Goal: Task Accomplishment & Management: Manage account settings

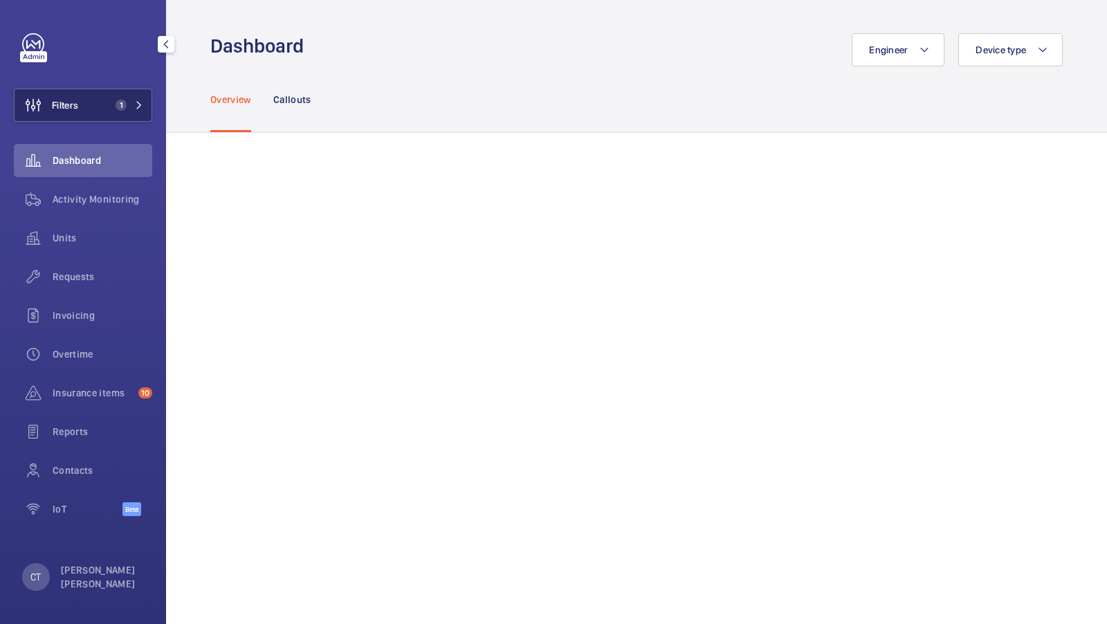
click at [112, 109] on span "1" at bounding box center [118, 105] width 17 height 11
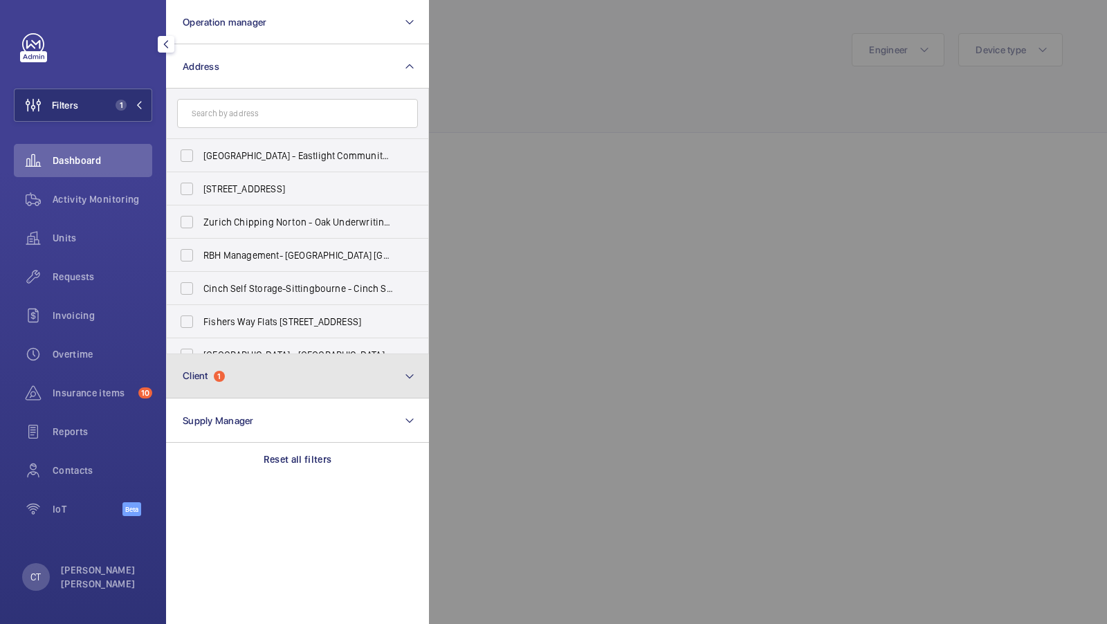
click at [251, 366] on button "Client 1" at bounding box center [297, 376] width 263 height 44
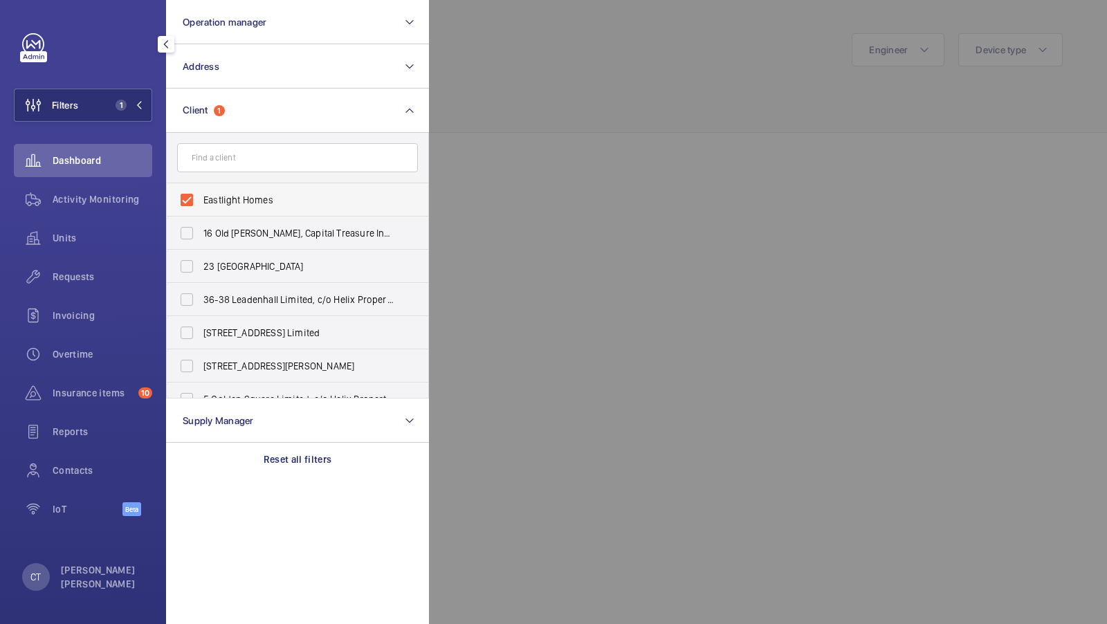
click at [230, 201] on span "Eastlight Homes" at bounding box center [298, 200] width 190 height 14
click at [201, 201] on input "Eastlight Homes" at bounding box center [187, 200] width 28 height 28
checkbox input "false"
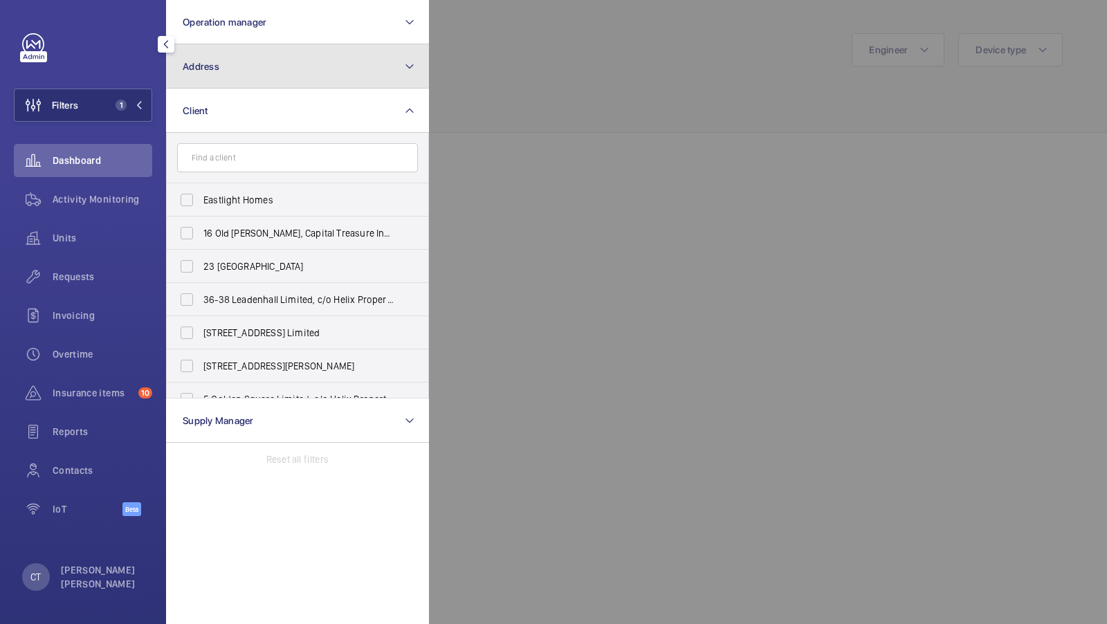
click at [241, 67] on button "Address" at bounding box center [297, 66] width 263 height 44
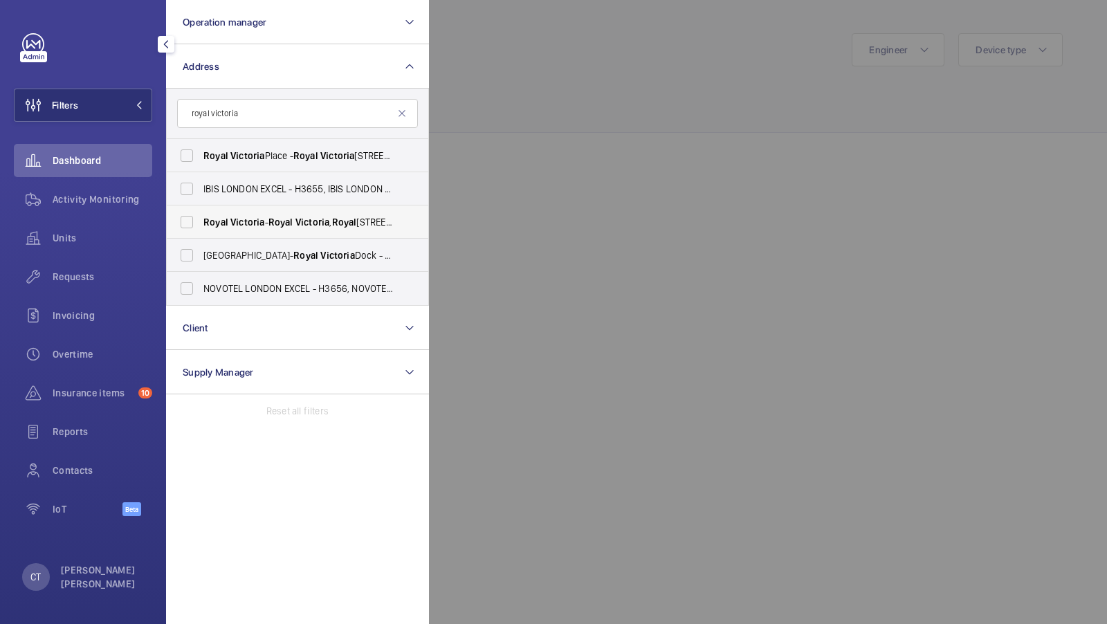
type input "royal victoria"
click at [228, 222] on span "[STREET_ADDRESS]" at bounding box center [298, 222] width 190 height 14
click at [201, 222] on input "[STREET_ADDRESS]" at bounding box center [187, 222] width 28 height 28
checkbox input "true"
click at [121, 106] on span "1" at bounding box center [121, 105] width 11 height 11
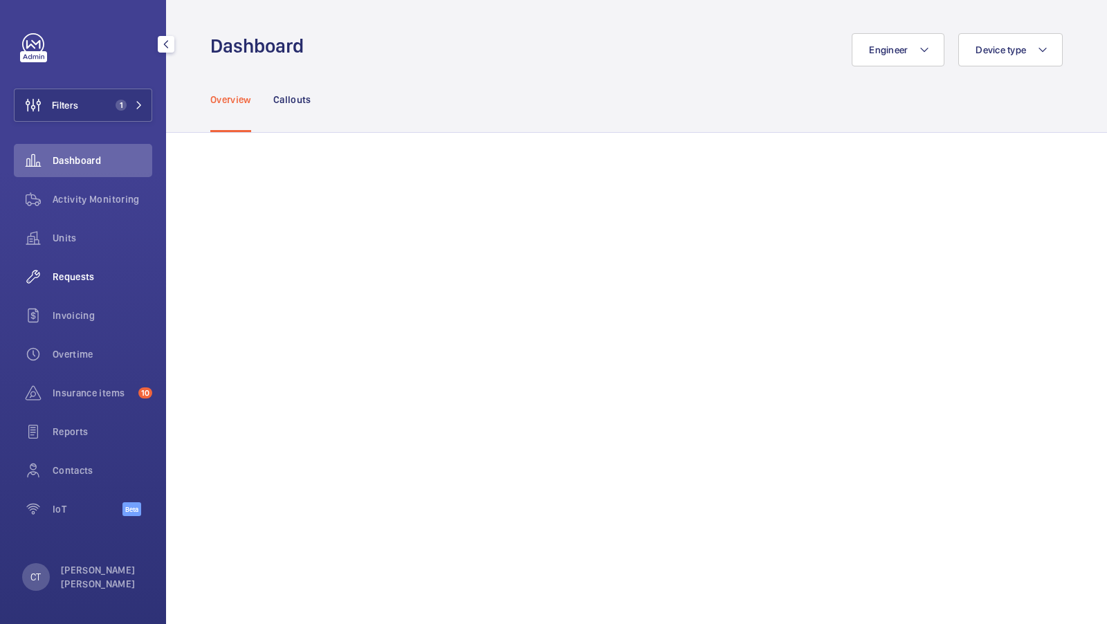
click at [78, 278] on span "Requests" at bounding box center [103, 277] width 100 height 14
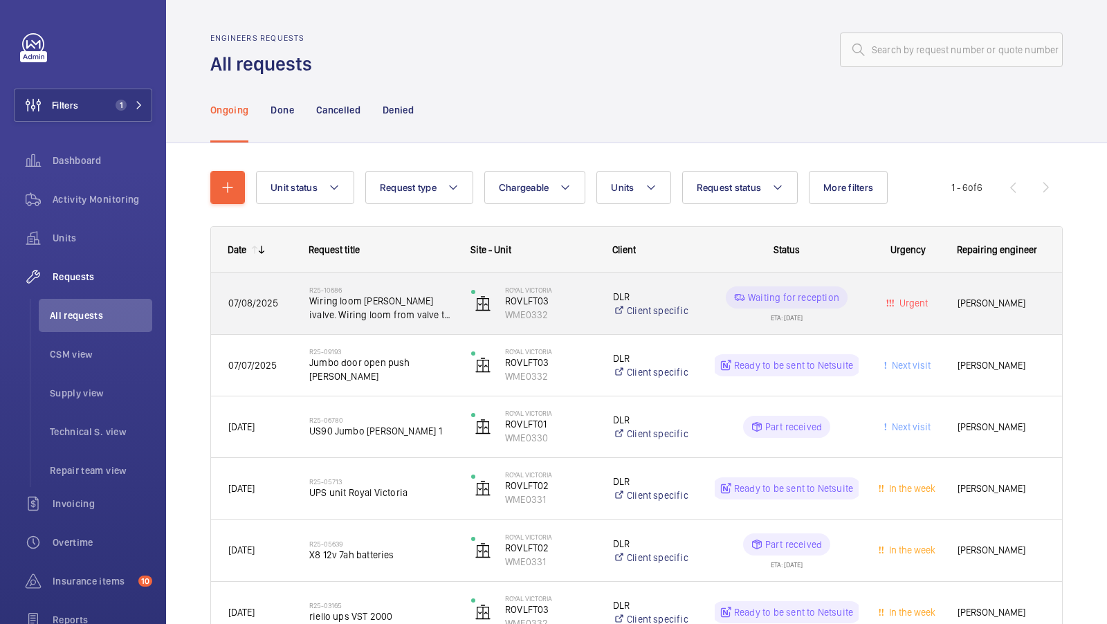
click at [393, 319] on span "Wiring loom [PERSON_NAME] ivalve. Wiring loom from valve to icon card" at bounding box center [381, 308] width 144 height 28
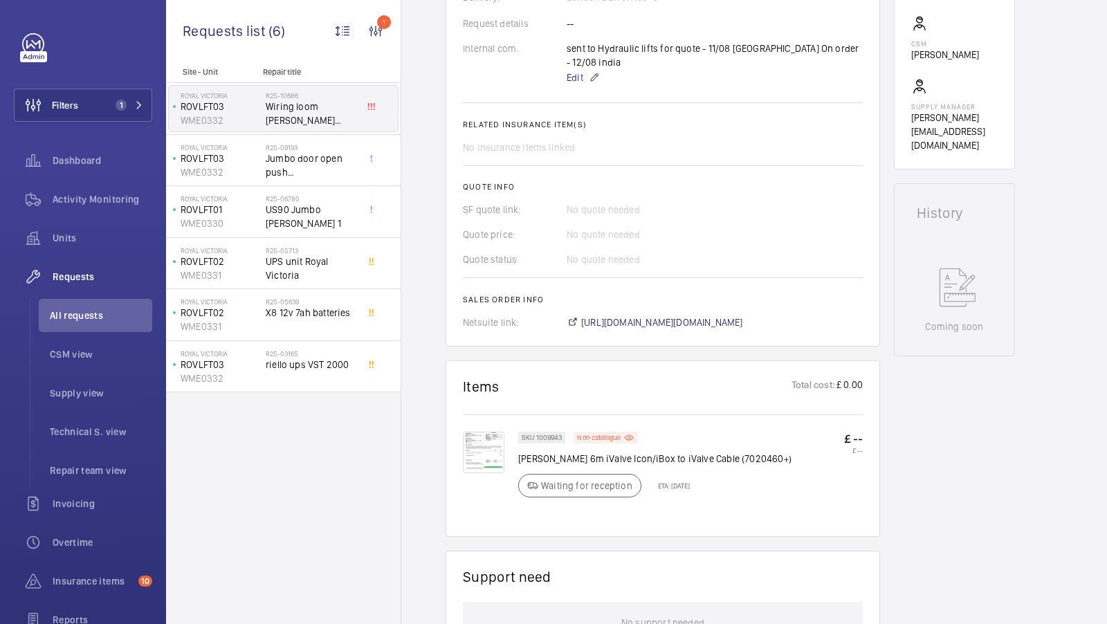
scroll to position [481, 0]
click at [725, 314] on span "[URL][DOMAIN_NAME][DOMAIN_NAME]" at bounding box center [662, 321] width 162 height 14
click at [70, 250] on div "Units" at bounding box center [83, 237] width 138 height 33
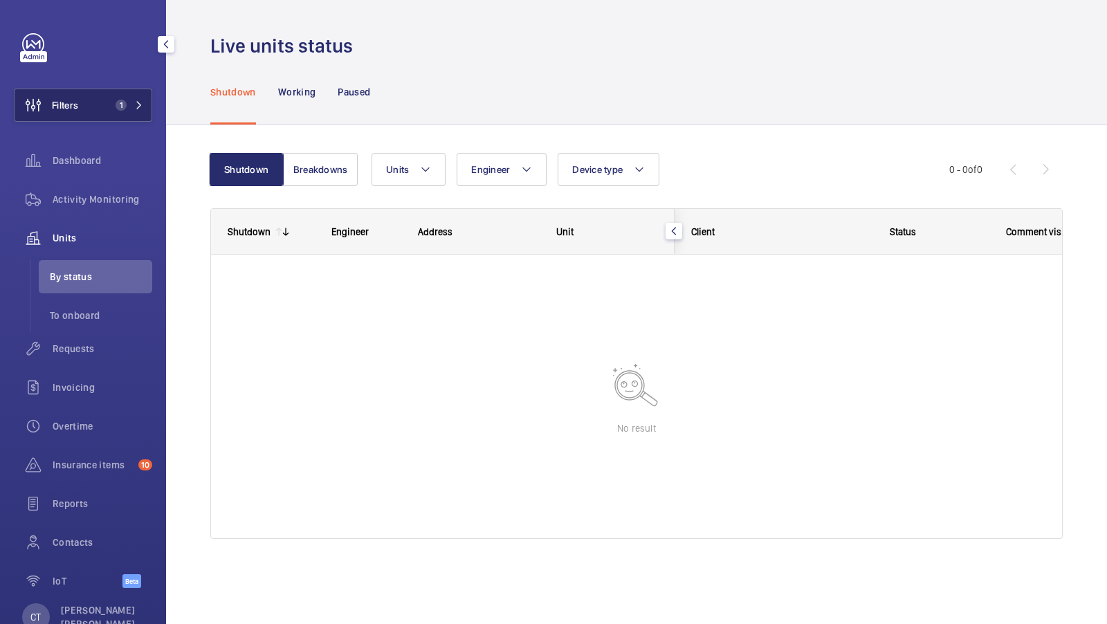
click at [119, 110] on span "1" at bounding box center [121, 105] width 11 height 11
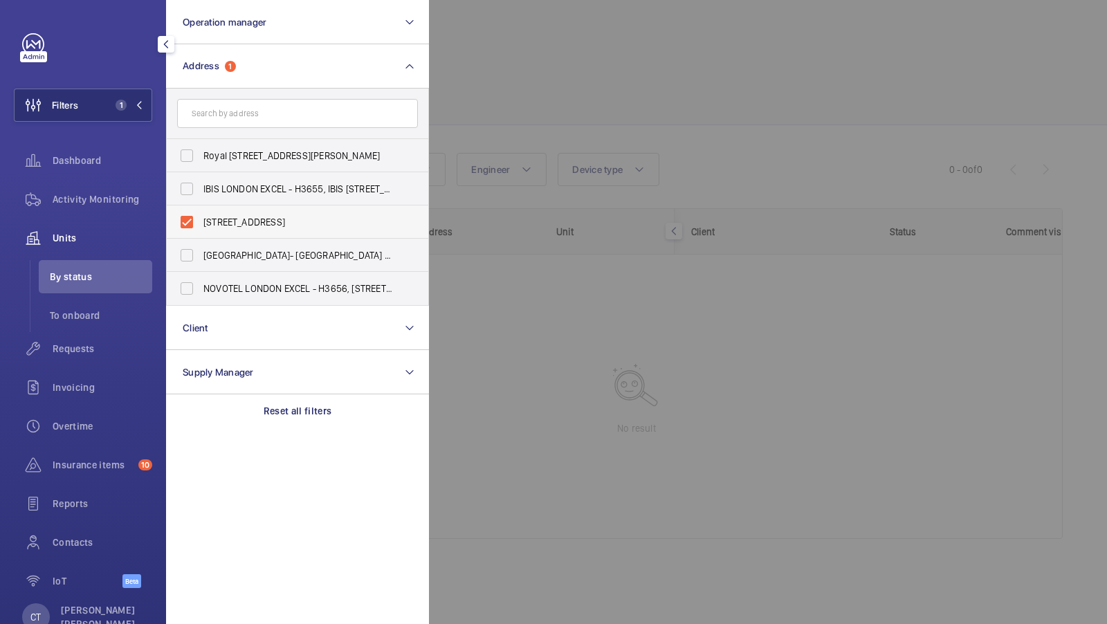
click at [328, 212] on label "[STREET_ADDRESS]" at bounding box center [287, 222] width 241 height 33
click at [201, 212] on input "[STREET_ADDRESS]" at bounding box center [187, 222] width 28 height 28
checkbox input "false"
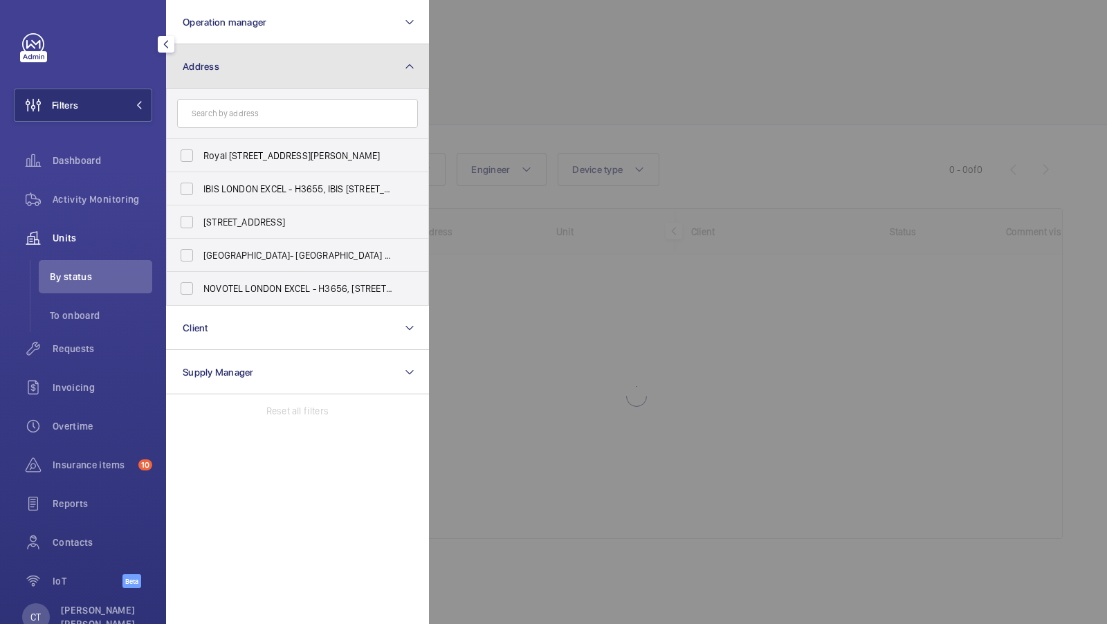
click at [397, 71] on button "Address" at bounding box center [297, 66] width 263 height 44
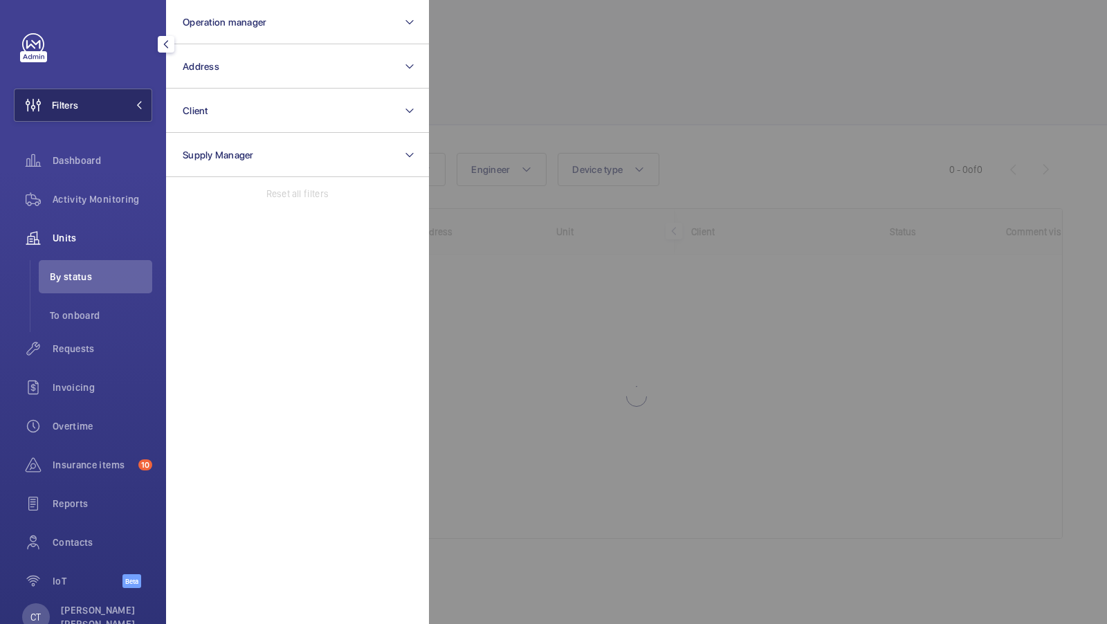
click at [126, 95] on button "Filters" at bounding box center [83, 105] width 138 height 33
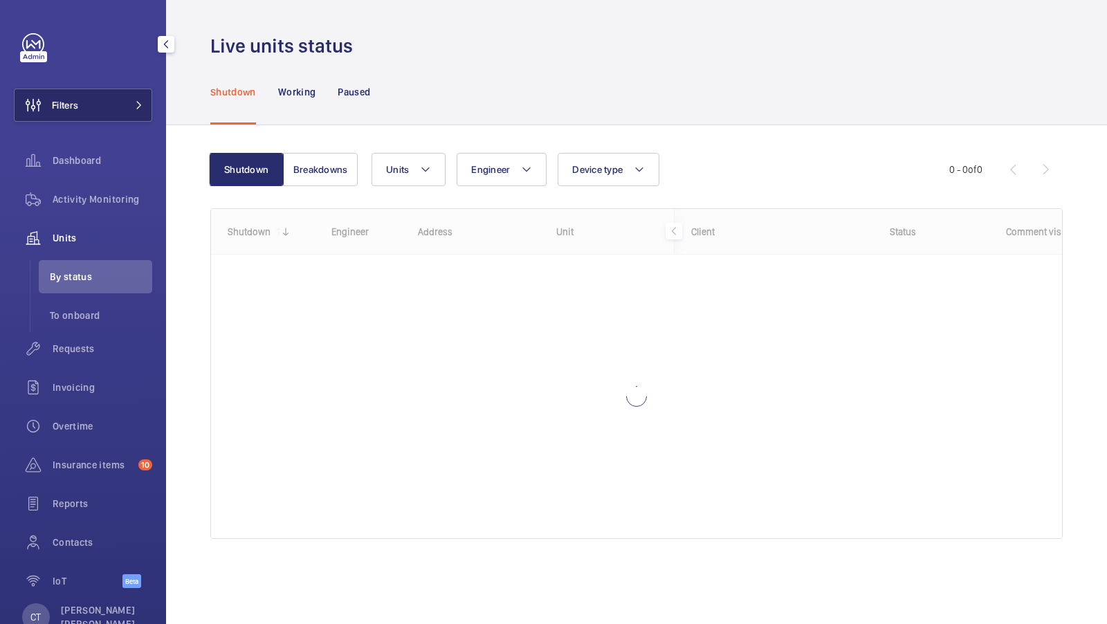
click at [136, 91] on button "Filters" at bounding box center [83, 105] width 138 height 33
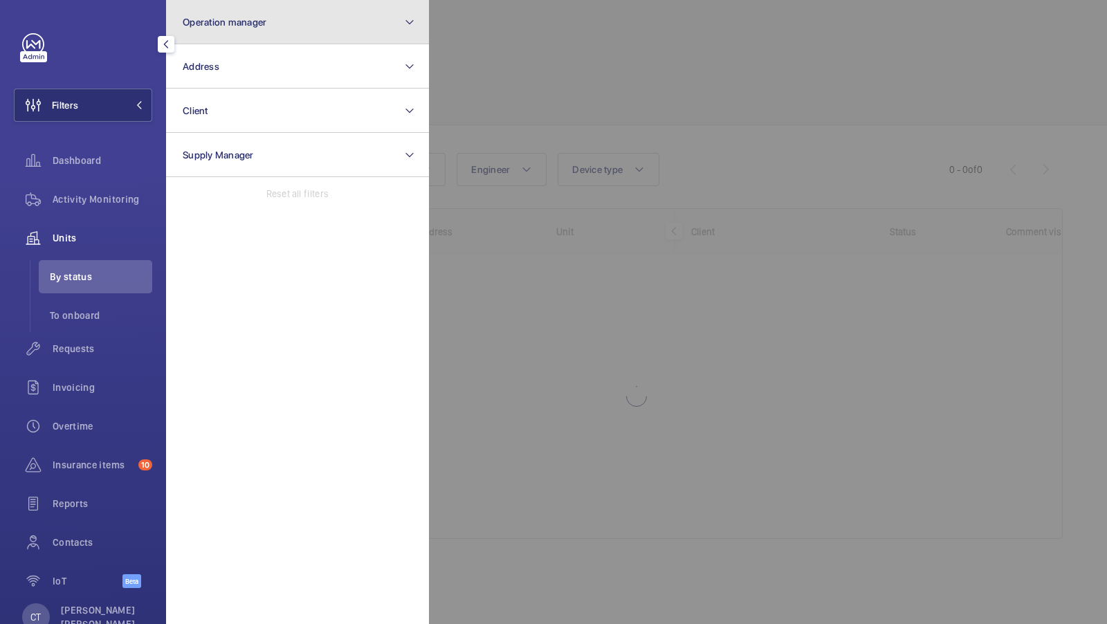
click at [228, 28] on button "Operation manager" at bounding box center [297, 22] width 263 height 44
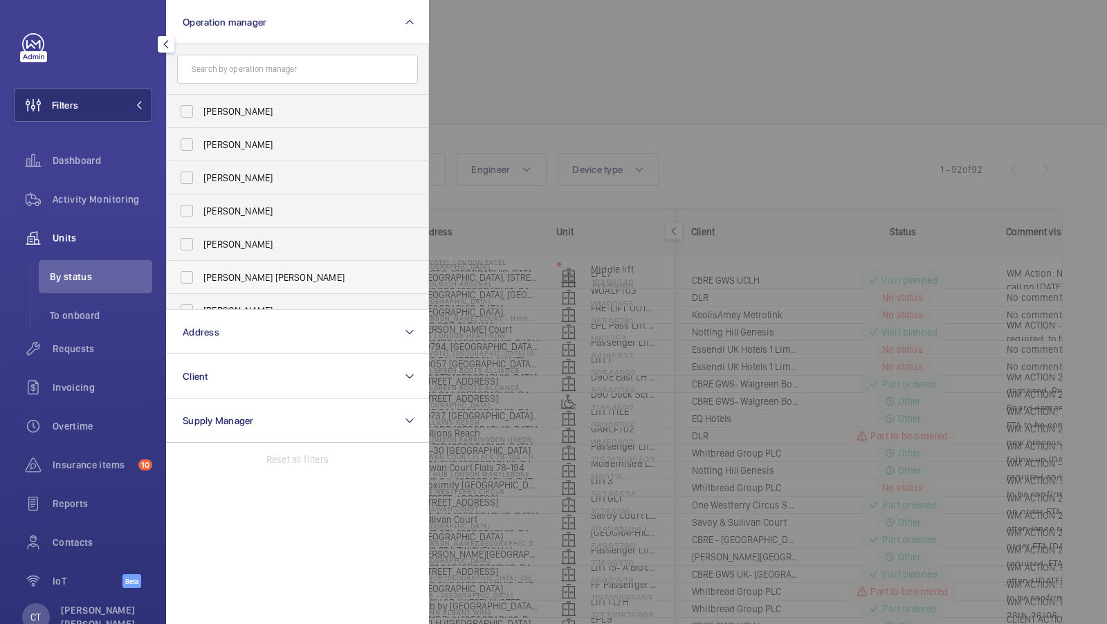
click at [240, 288] on label "[PERSON_NAME] [PERSON_NAME]" at bounding box center [287, 277] width 241 height 33
click at [201, 288] on input "[PERSON_NAME] [PERSON_NAME]" at bounding box center [187, 278] width 28 height 28
checkbox input "true"
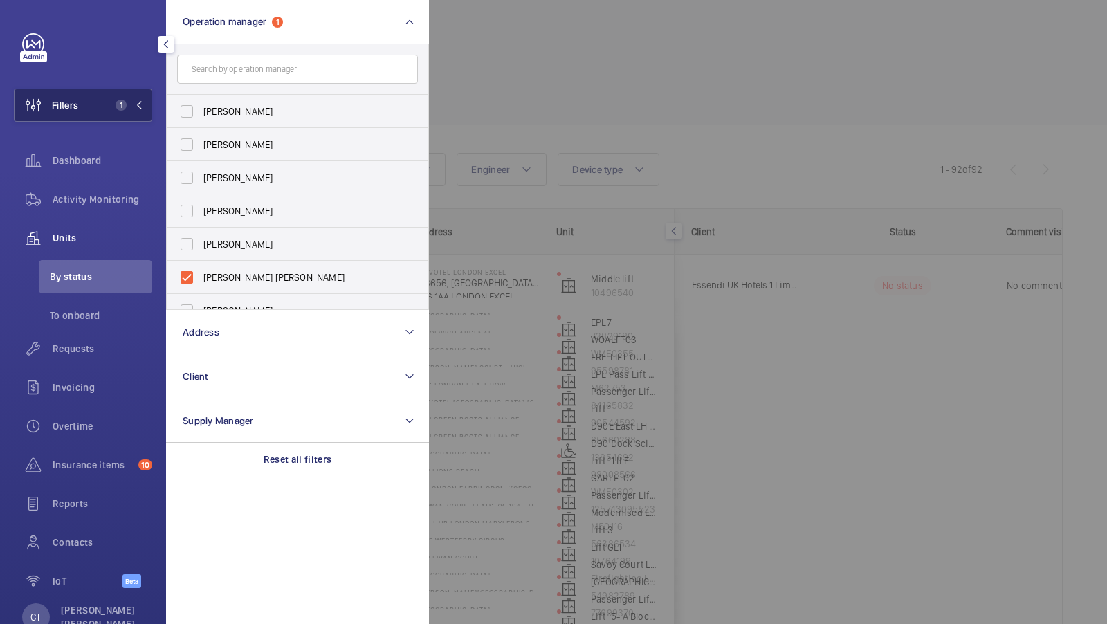
click at [120, 101] on span "1" at bounding box center [121, 105] width 11 height 11
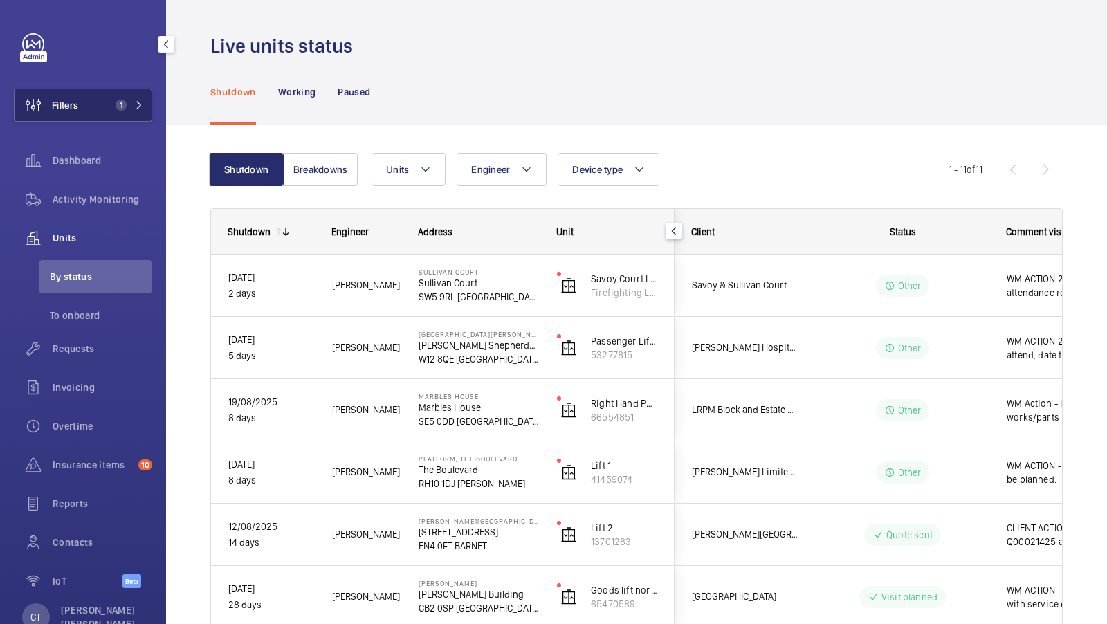
click at [111, 107] on span "1" at bounding box center [118, 105] width 17 height 11
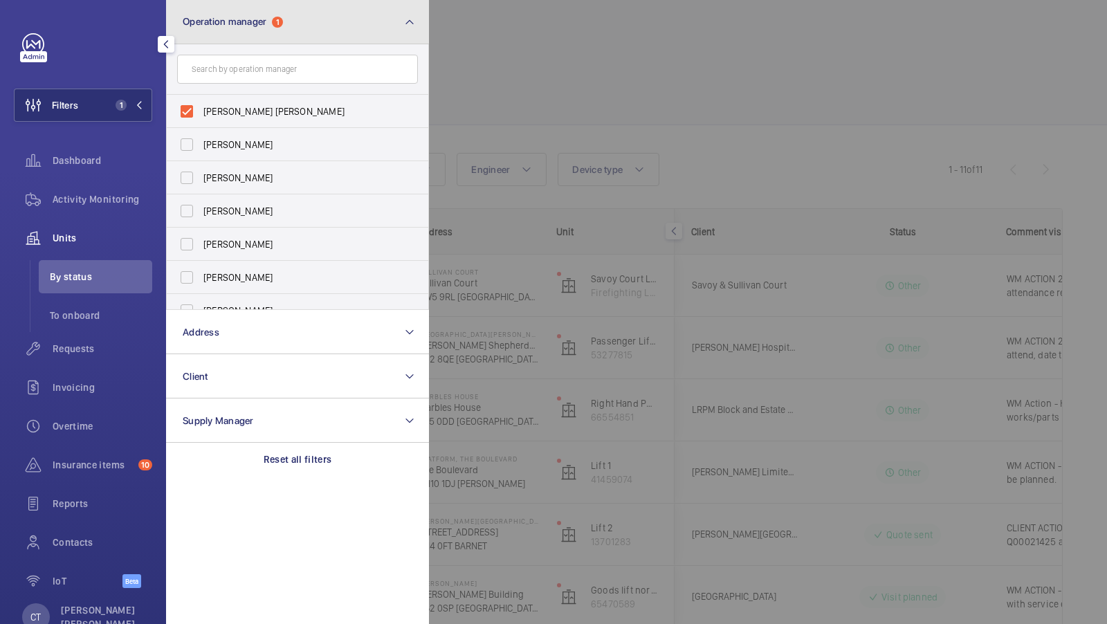
click at [258, 34] on button "Operation manager 1" at bounding box center [297, 22] width 263 height 44
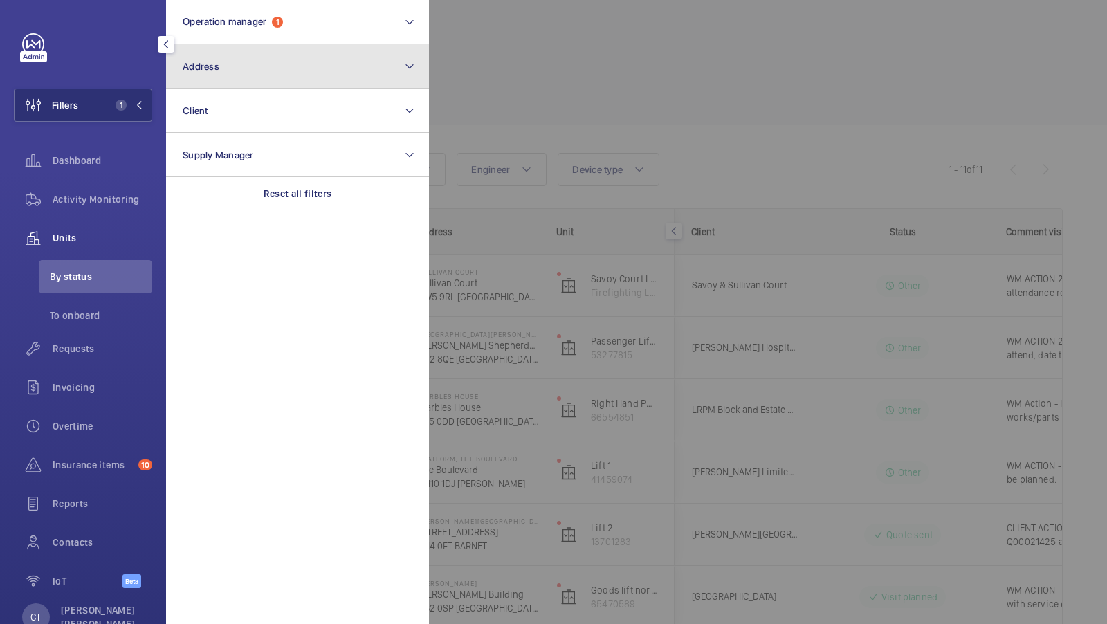
click at [237, 75] on button "Address" at bounding box center [297, 66] width 263 height 44
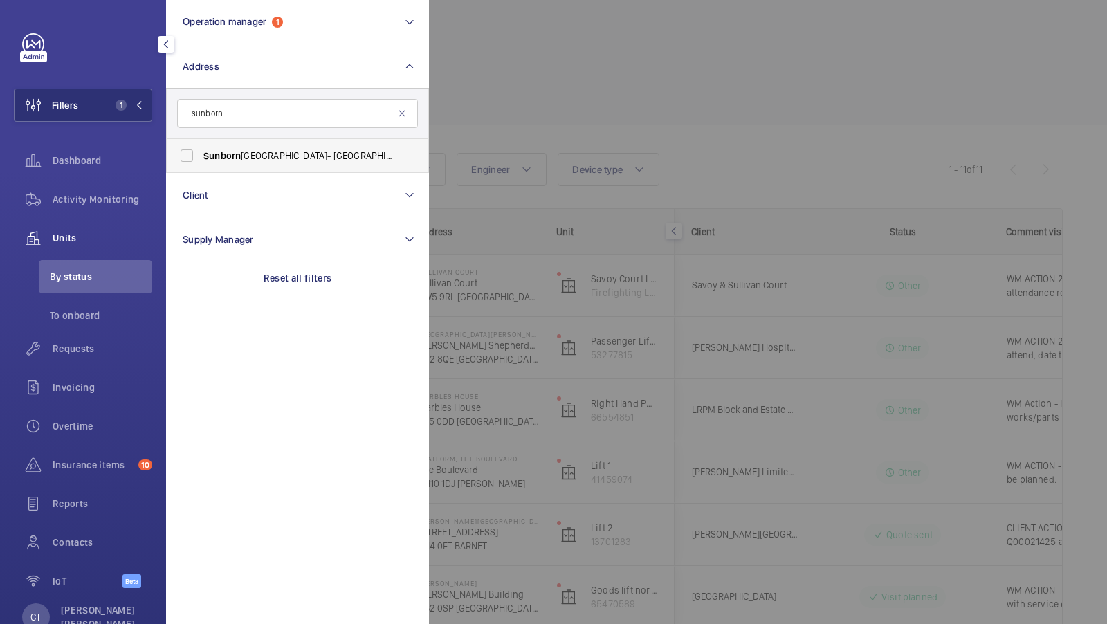
type input "sunborn"
click at [239, 160] on span "Sunborn" at bounding box center [221, 155] width 37 height 11
click at [201, 160] on input "[GEOGRAPHIC_DATA]- [GEOGRAPHIC_DATA] - [GEOGRAPHIC_DATA]" at bounding box center [187, 156] width 28 height 28
checkbox input "true"
click at [123, 99] on button "Filters 2" at bounding box center [83, 105] width 138 height 33
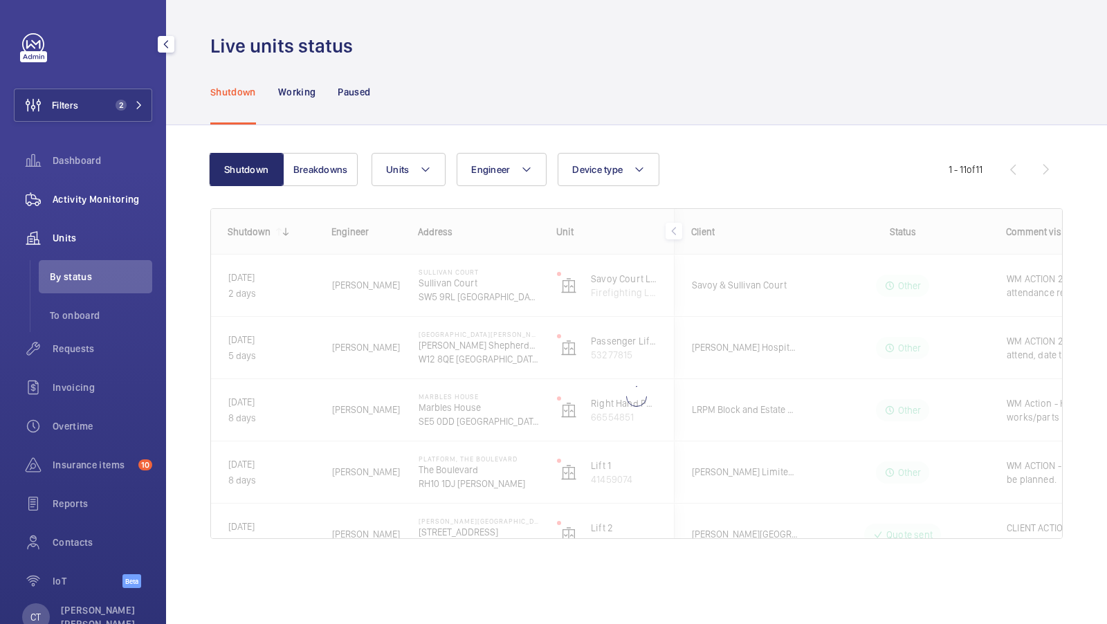
click at [118, 185] on div "Activity Monitoring" at bounding box center [83, 199] width 138 height 33
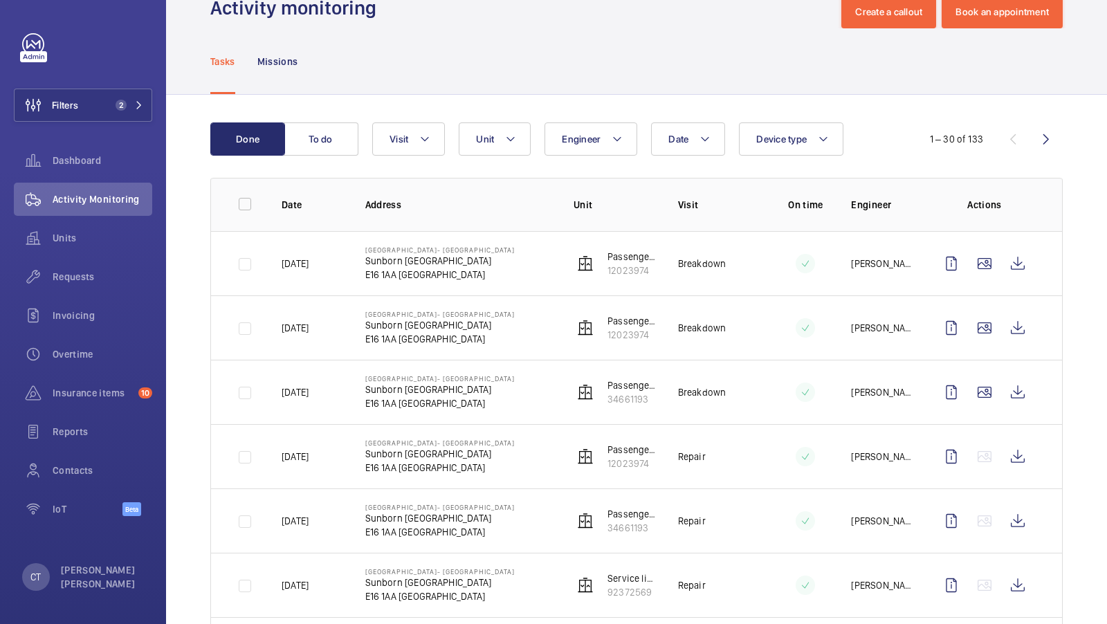
scroll to position [39, 0]
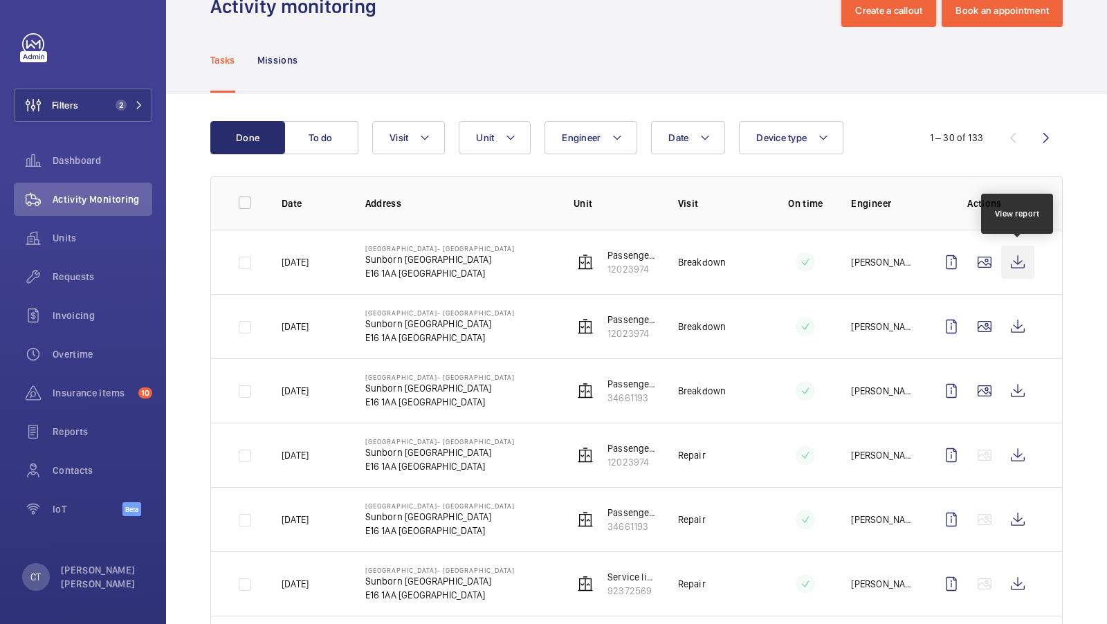
click at [1013, 255] on wm-front-icon-button at bounding box center [1018, 262] width 33 height 33
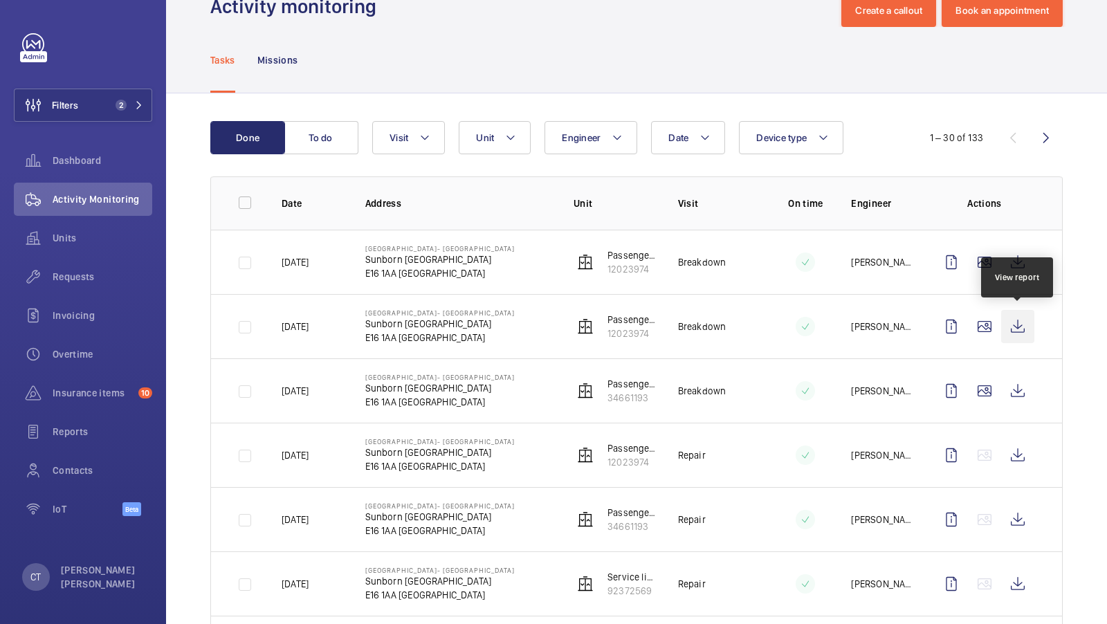
click at [1024, 329] on wm-front-icon-button at bounding box center [1018, 326] width 33 height 33
click at [69, 235] on span "Units" at bounding box center [103, 238] width 100 height 14
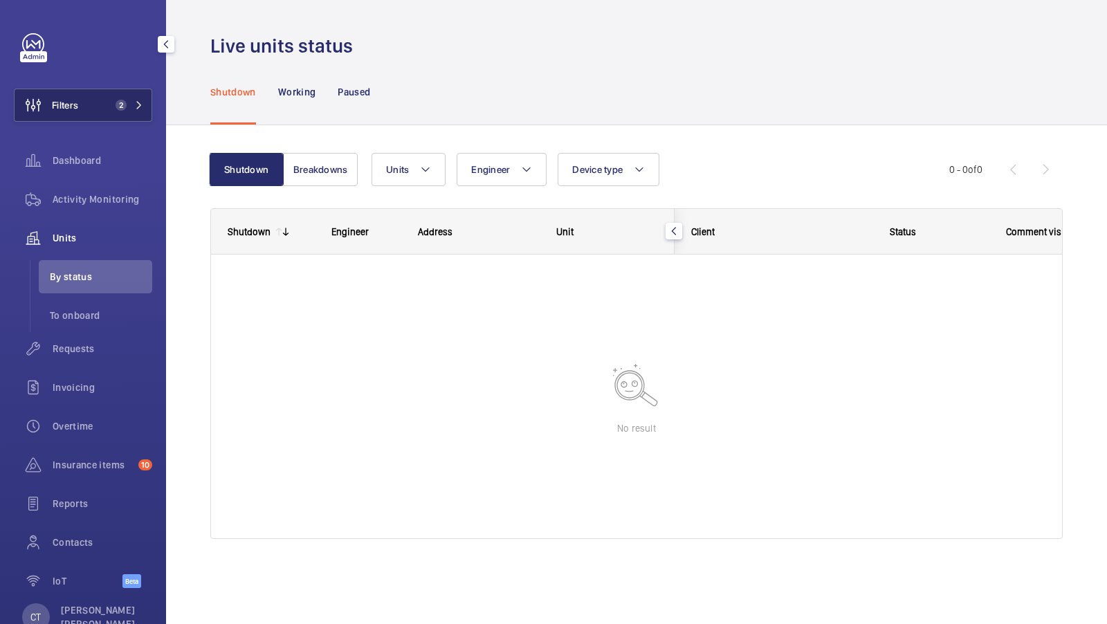
click at [129, 116] on button "Filters 2" at bounding box center [83, 105] width 138 height 33
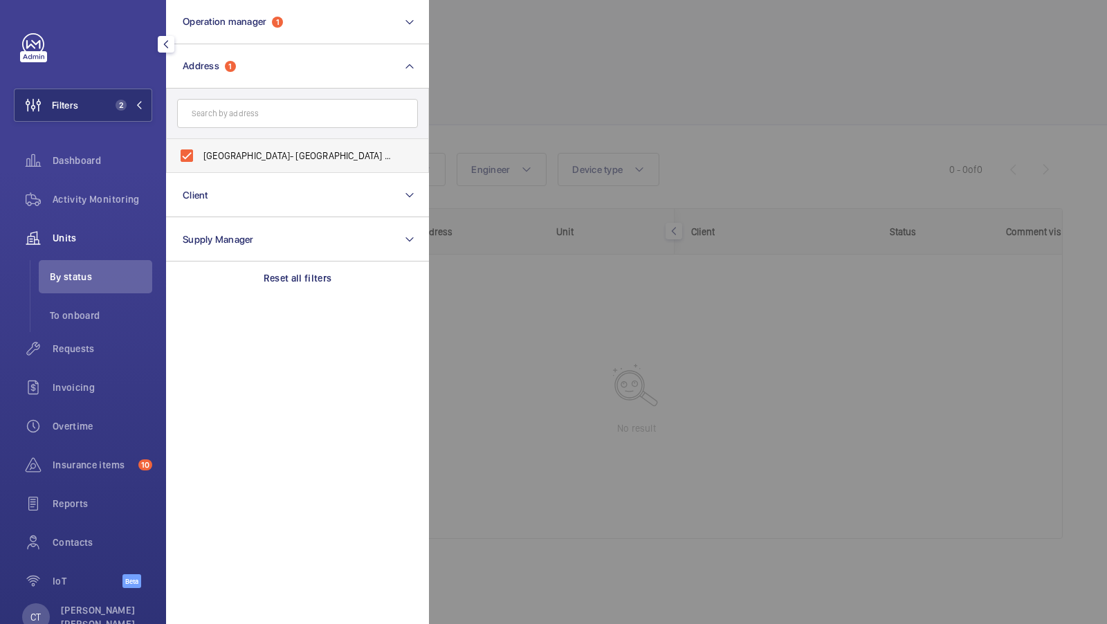
click at [264, 147] on label "[GEOGRAPHIC_DATA]- [GEOGRAPHIC_DATA] - [GEOGRAPHIC_DATA]" at bounding box center [287, 155] width 241 height 33
click at [201, 147] on input "[GEOGRAPHIC_DATA]- [GEOGRAPHIC_DATA] - [GEOGRAPHIC_DATA]" at bounding box center [187, 156] width 28 height 28
checkbox input "false"
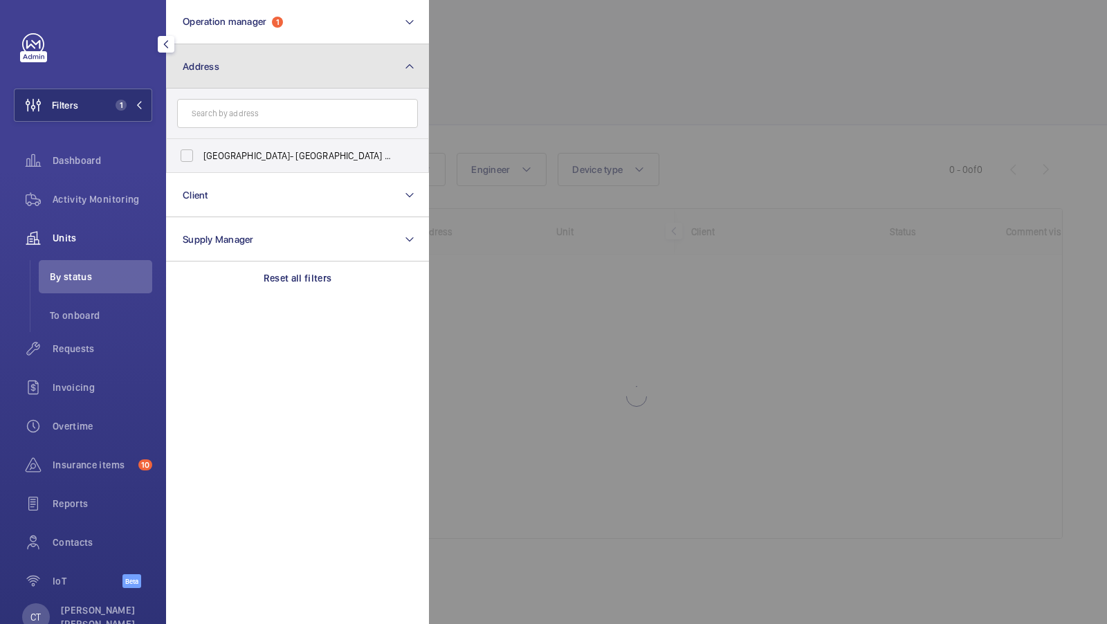
click at [292, 68] on button "Address" at bounding box center [297, 66] width 263 height 44
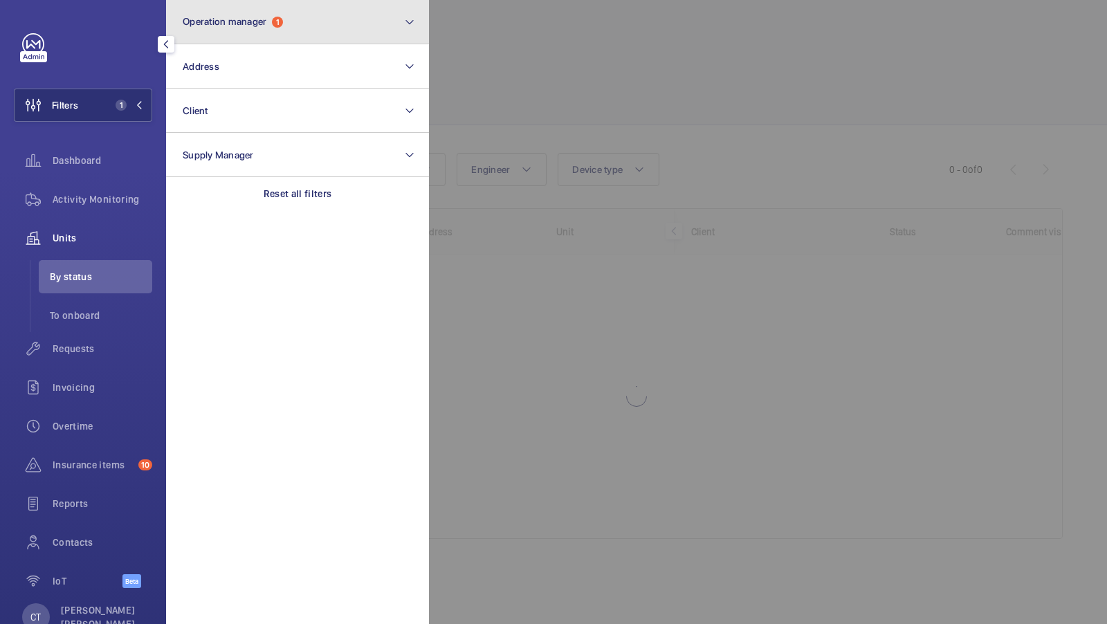
click at [327, 34] on button "Operation manager 1" at bounding box center [297, 22] width 263 height 44
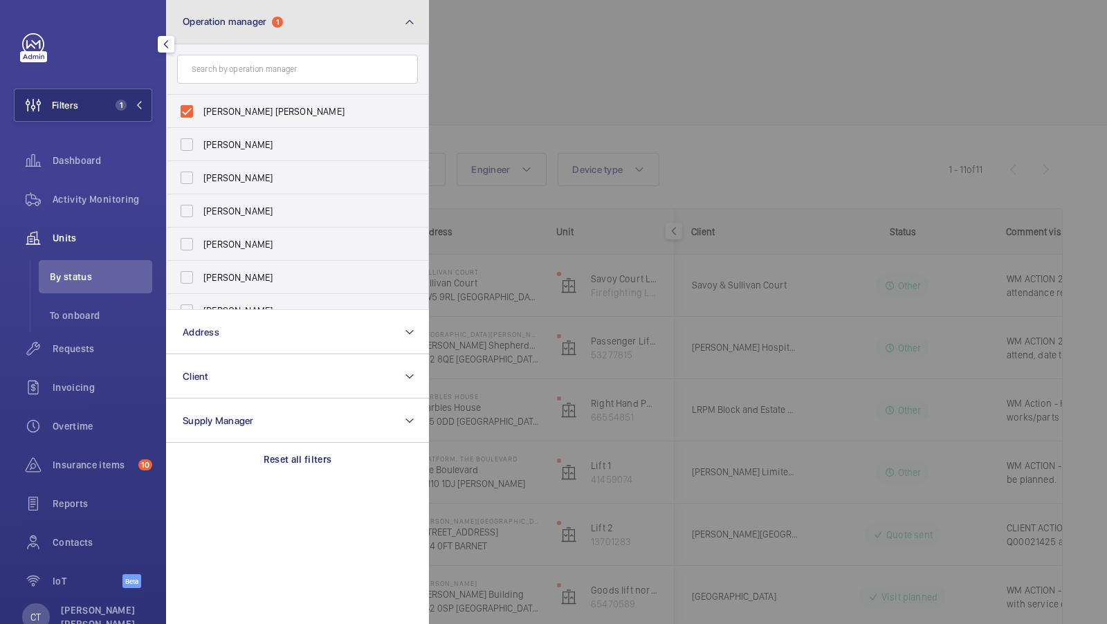
click at [397, 33] on button "Operation manager 1" at bounding box center [297, 22] width 263 height 44
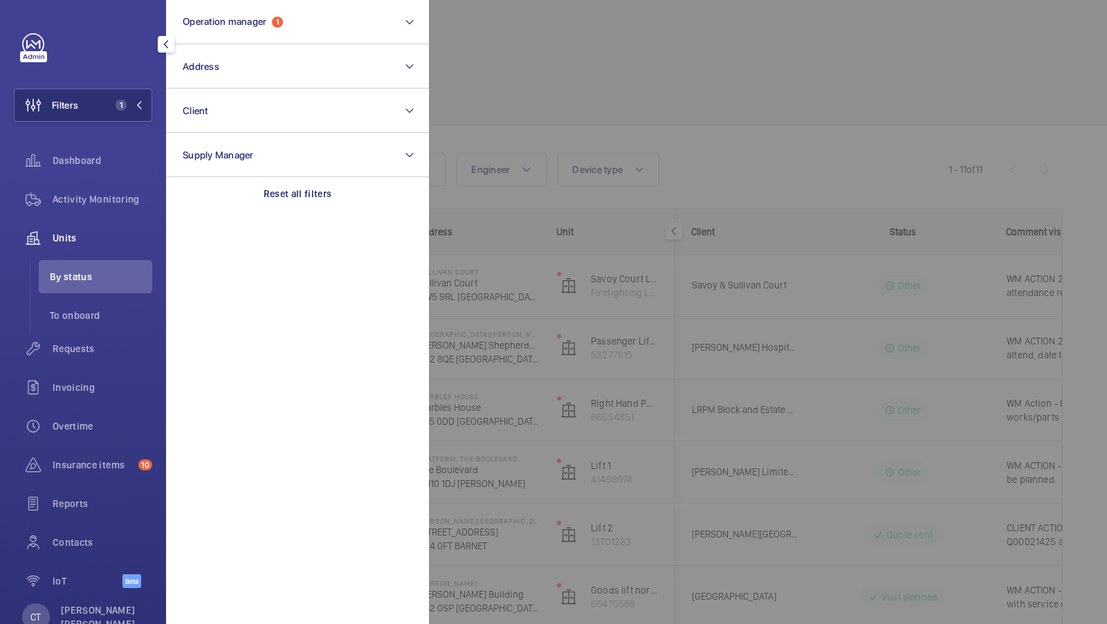
click at [799, 385] on div at bounding box center [982, 312] width 1107 height 624
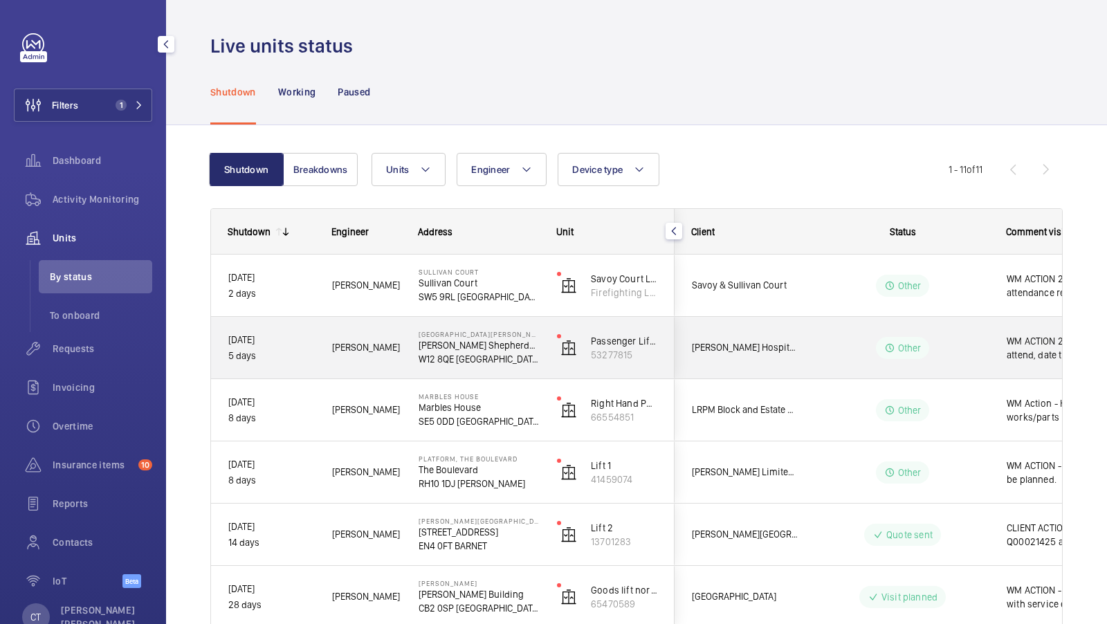
scroll to position [0, 249]
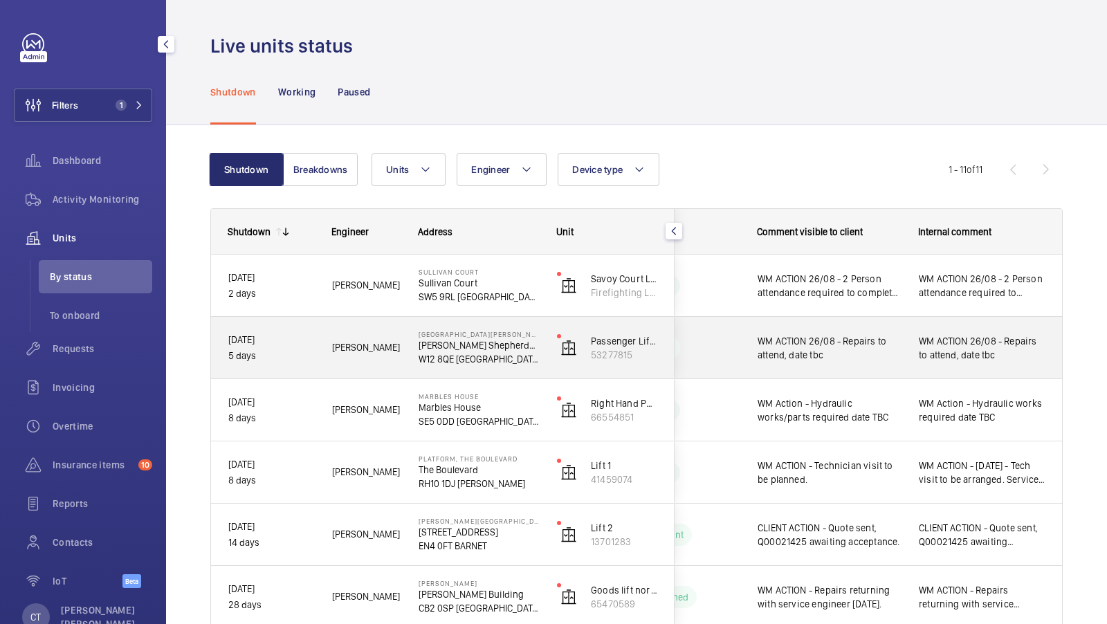
click at [1004, 363] on div "WM ACTION 26/08 - Repairs to attend, date tbc" at bounding box center [982, 348] width 127 height 32
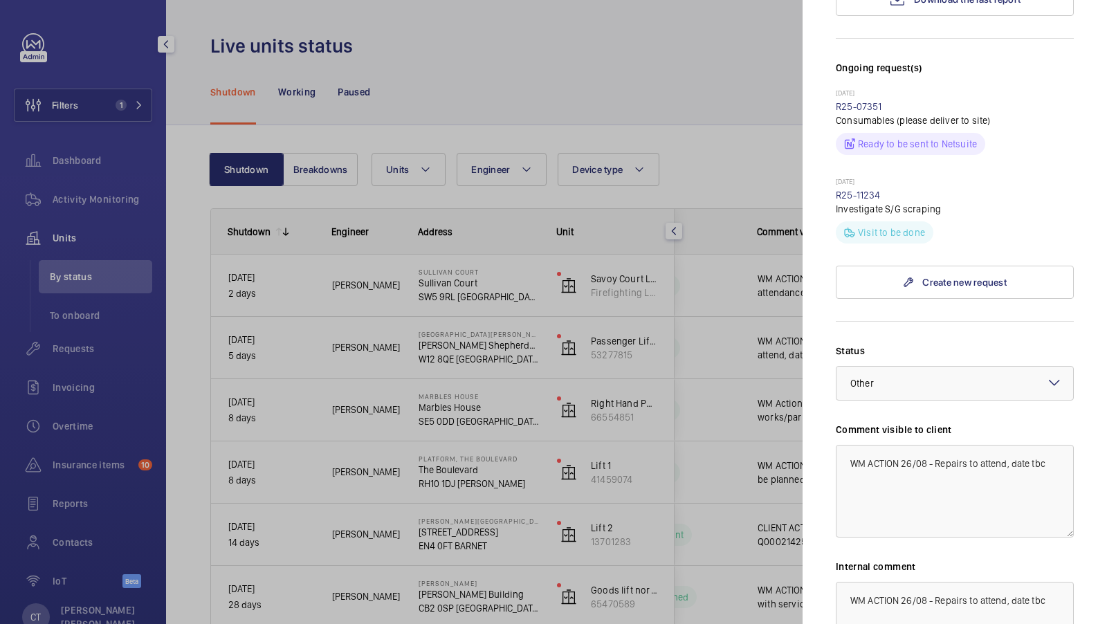
scroll to position [498, 0]
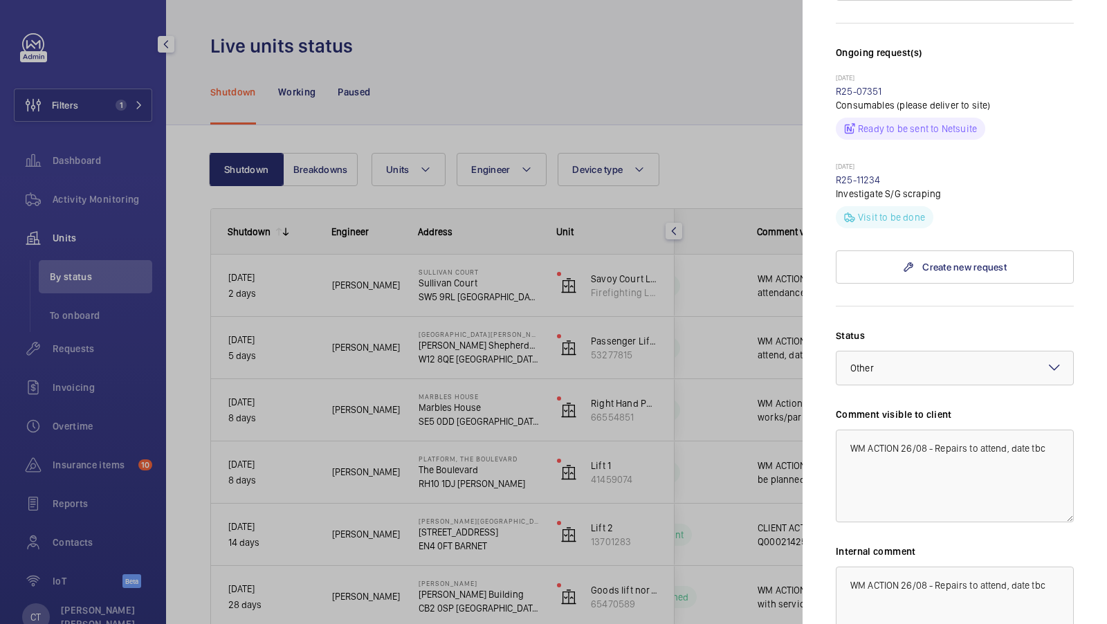
click at [677, 320] on div at bounding box center [553, 312] width 1107 height 624
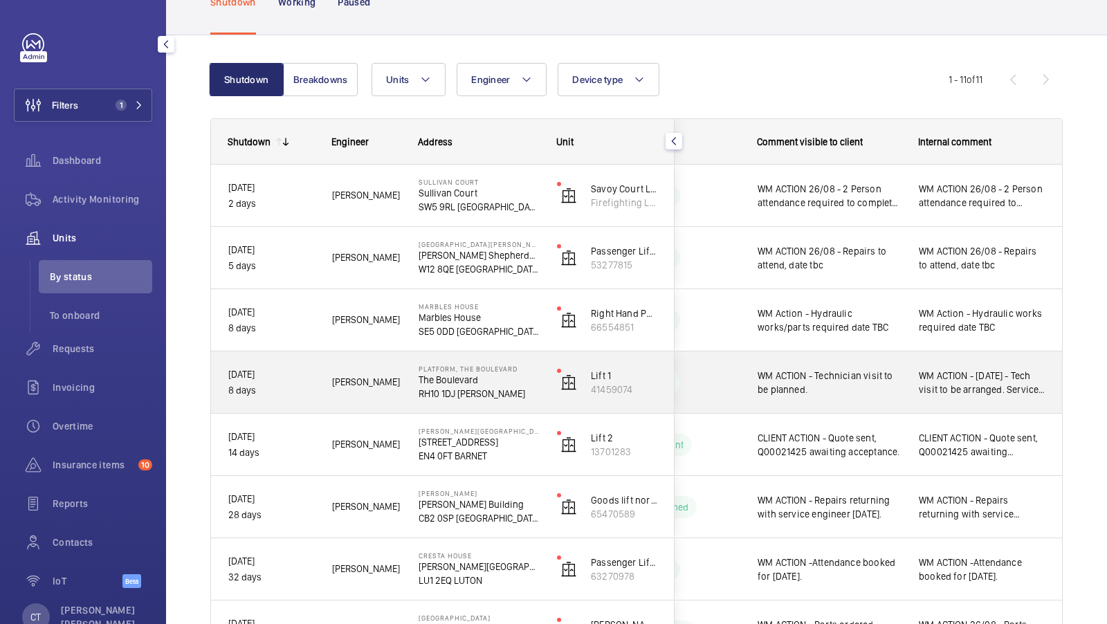
scroll to position [93, 0]
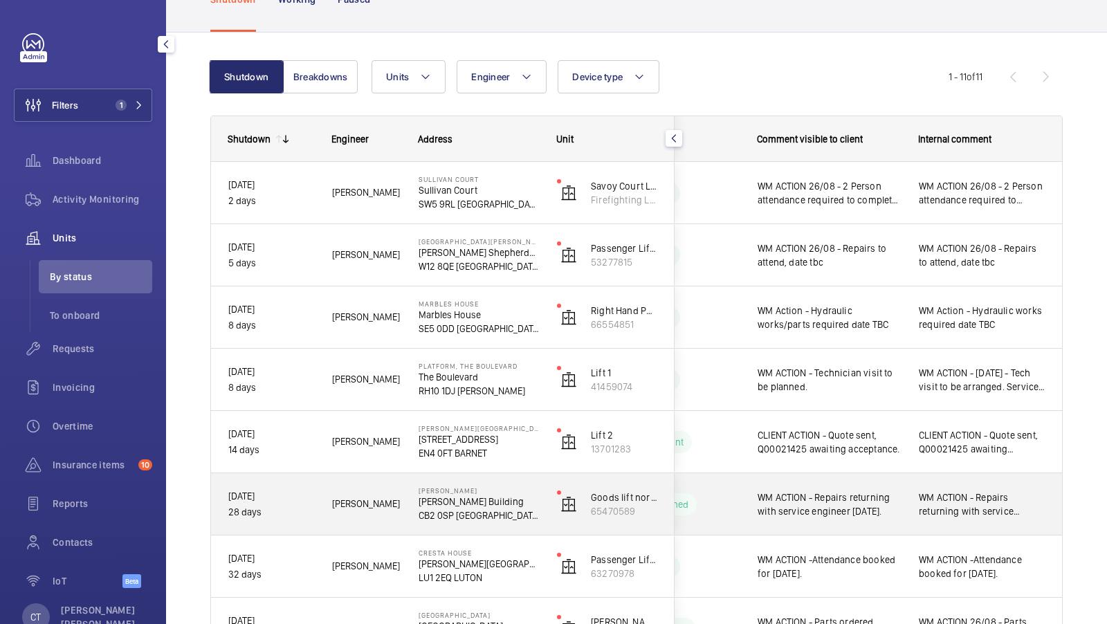
click at [963, 511] on span "WM ACTION - Repairs returning with service engineer [DATE]." at bounding box center [982, 505] width 127 height 28
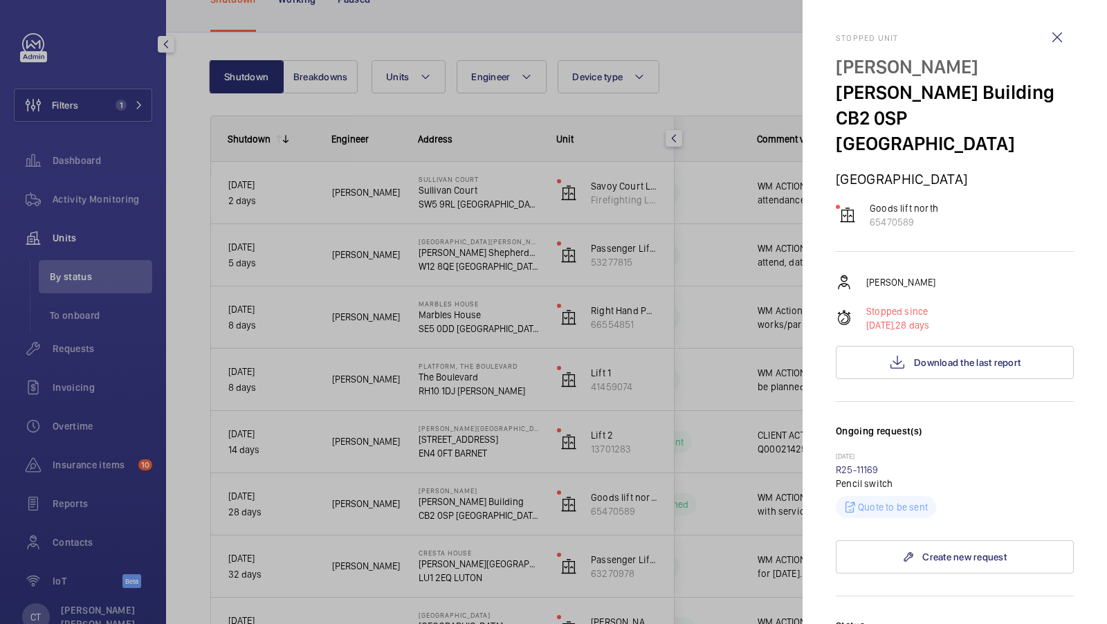
click at [738, 398] on div at bounding box center [553, 312] width 1107 height 624
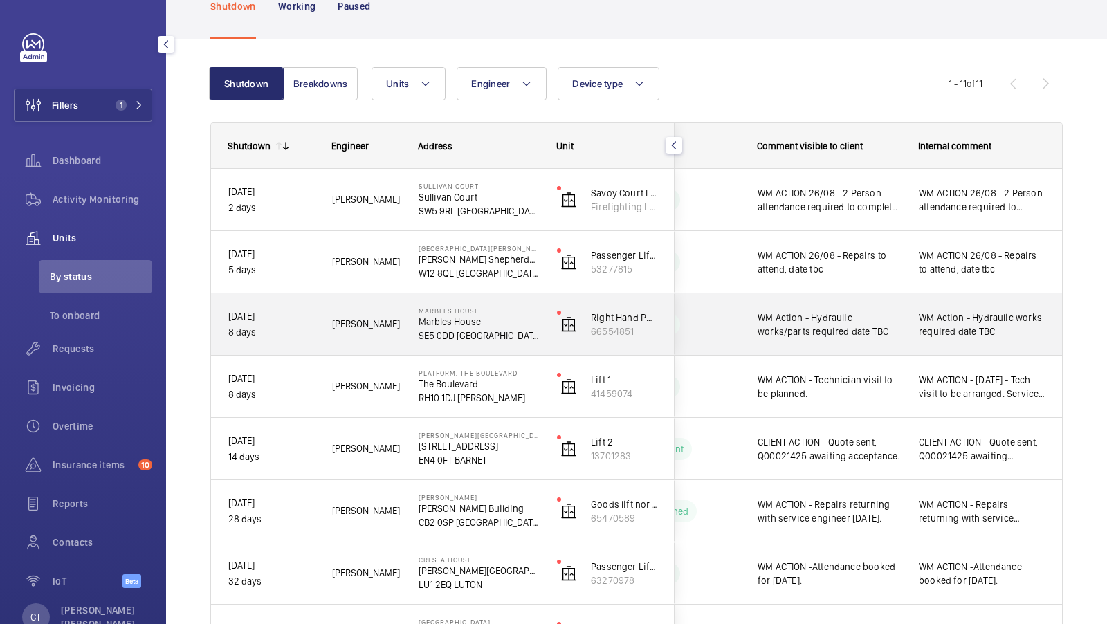
scroll to position [87, 0]
click at [1035, 329] on span "WM Action - Hydraulic works required date TBC" at bounding box center [982, 323] width 127 height 28
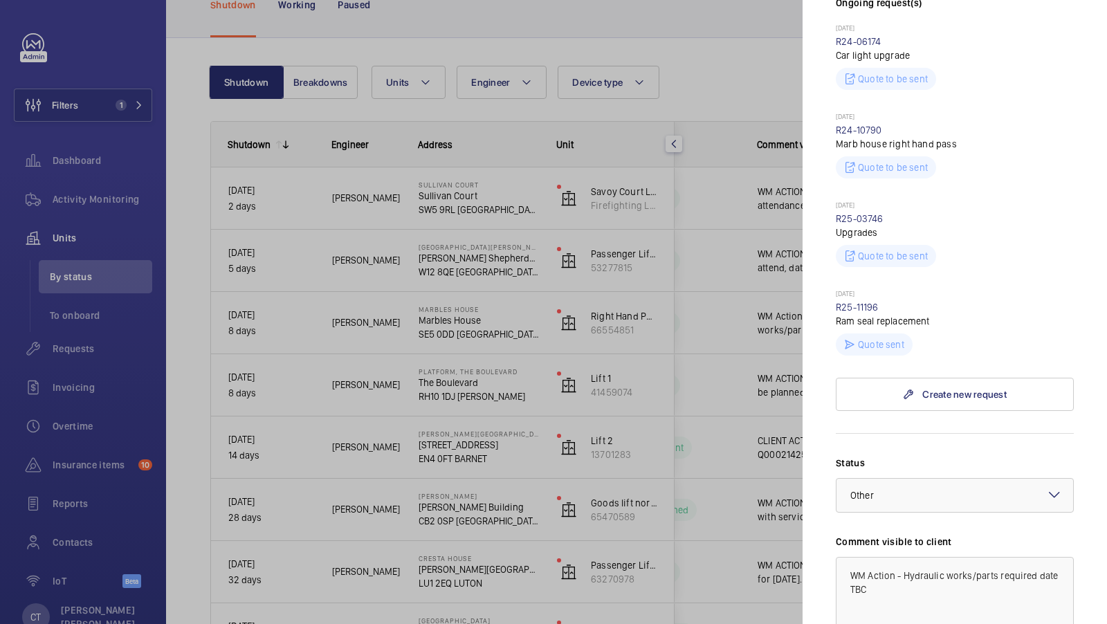
scroll to position [446, 0]
click at [857, 301] on link "R25-11196" at bounding box center [857, 306] width 43 height 11
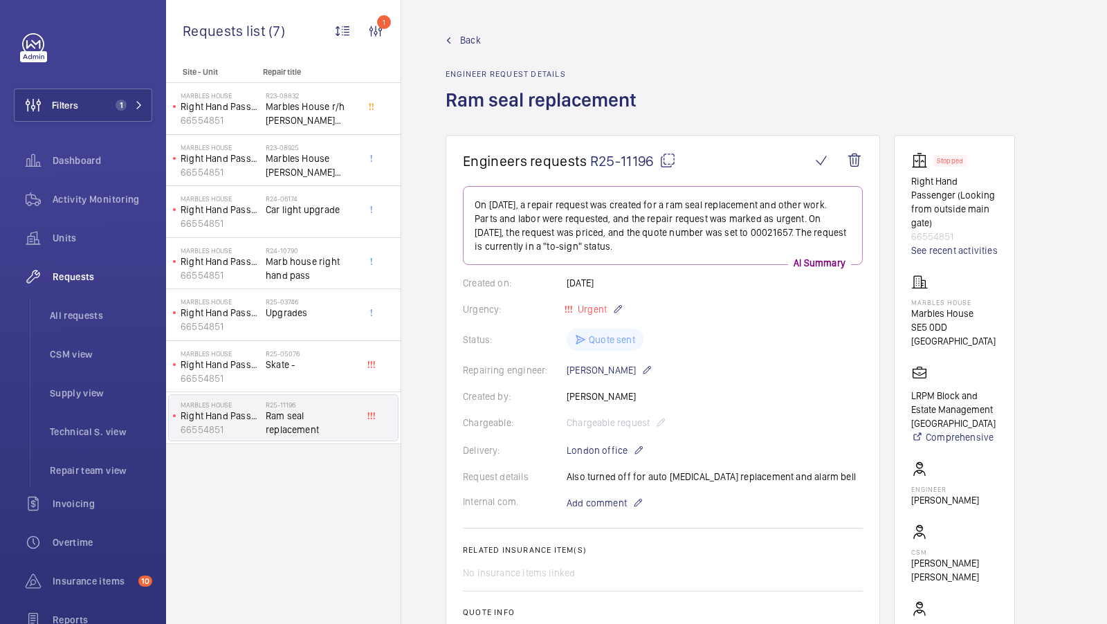
click at [469, 34] on span "Back" at bounding box center [470, 40] width 21 height 14
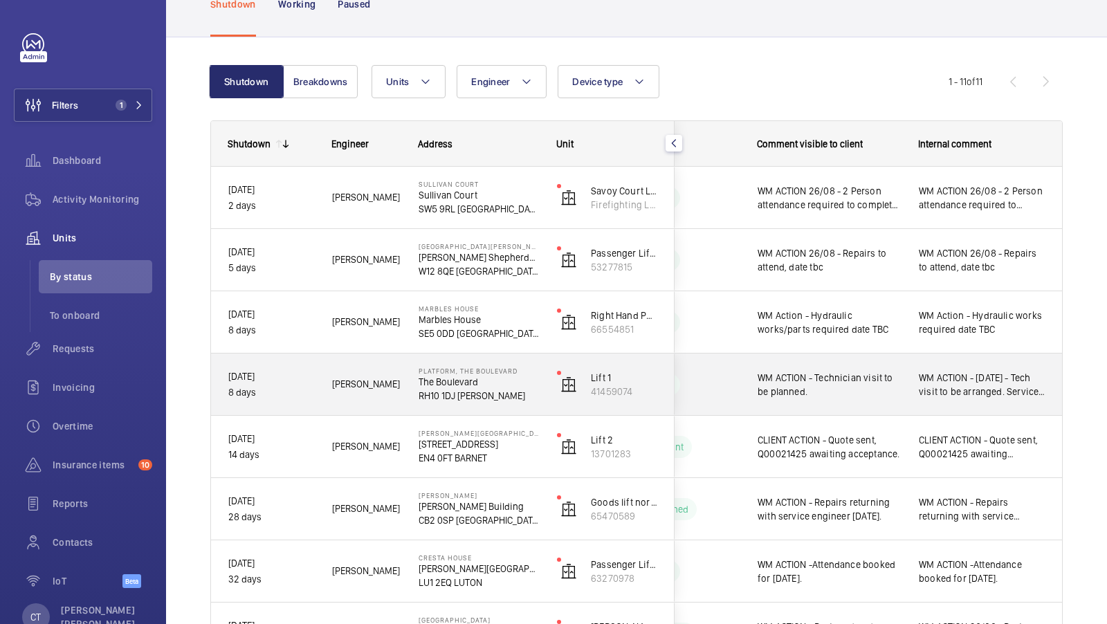
scroll to position [89, 0]
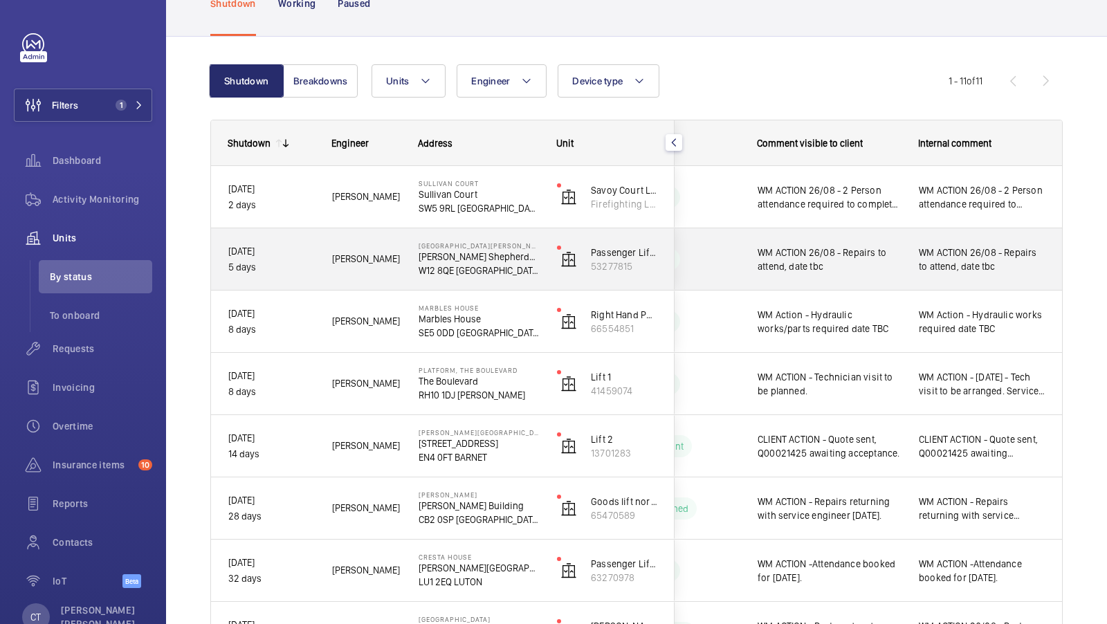
click at [947, 260] on span "WM ACTION 26/08 - Repairs to attend, date tbc" at bounding box center [982, 260] width 127 height 28
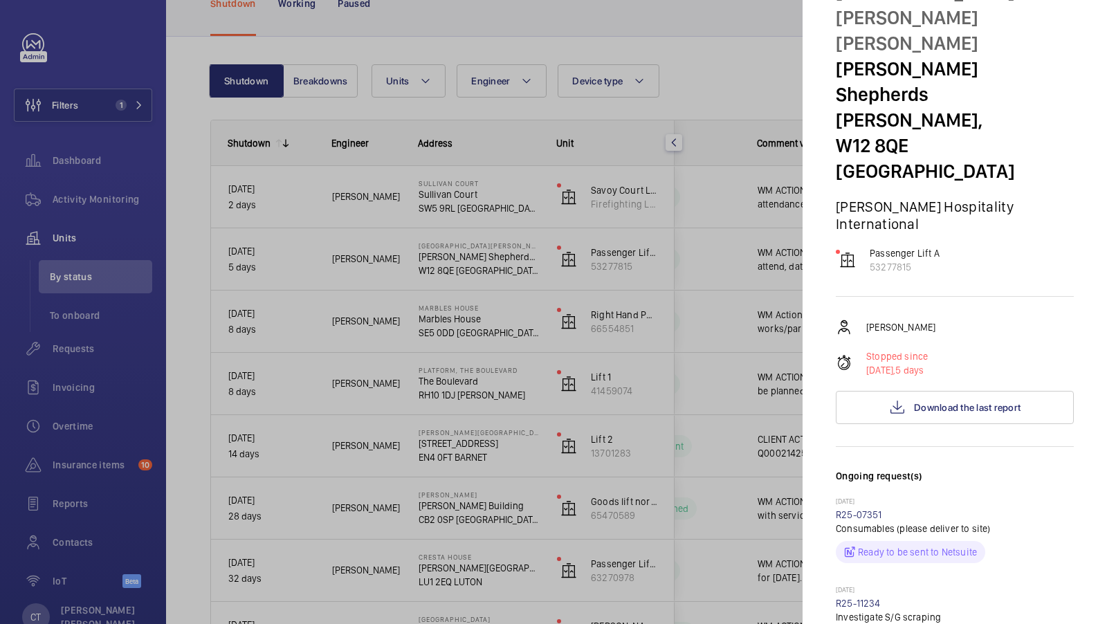
scroll to position [163, 0]
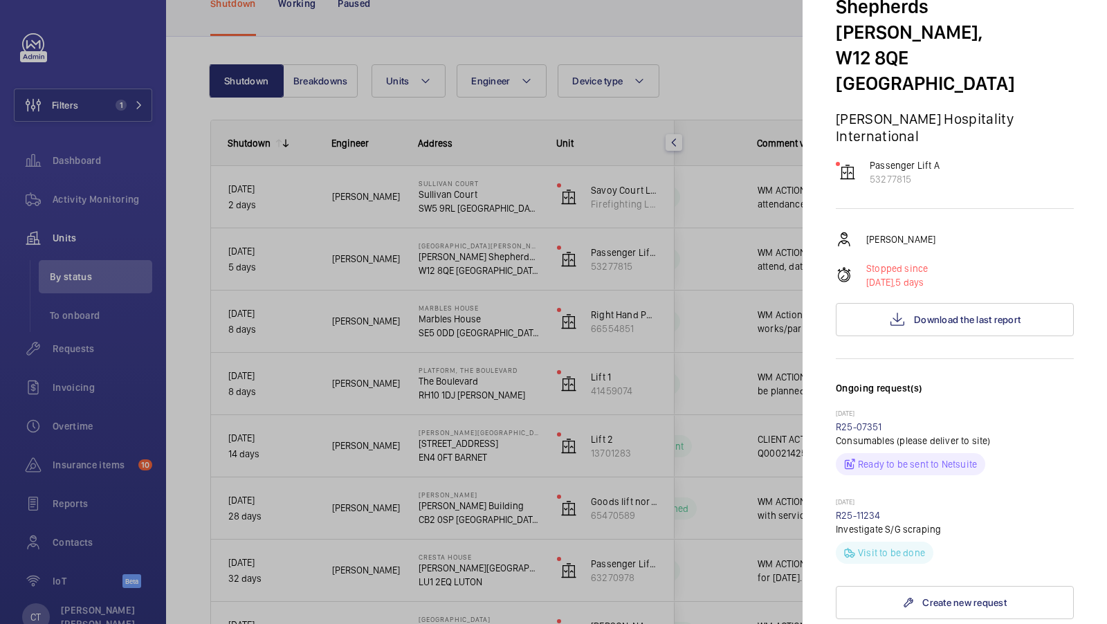
click at [759, 399] on div at bounding box center [553, 312] width 1107 height 624
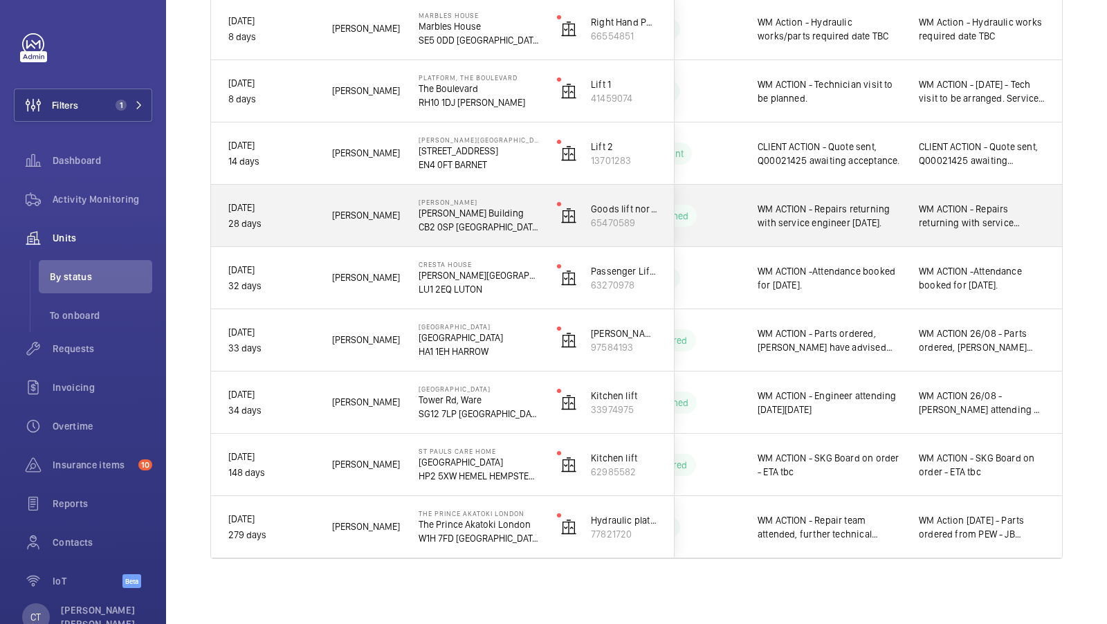
scroll to position [0, 0]
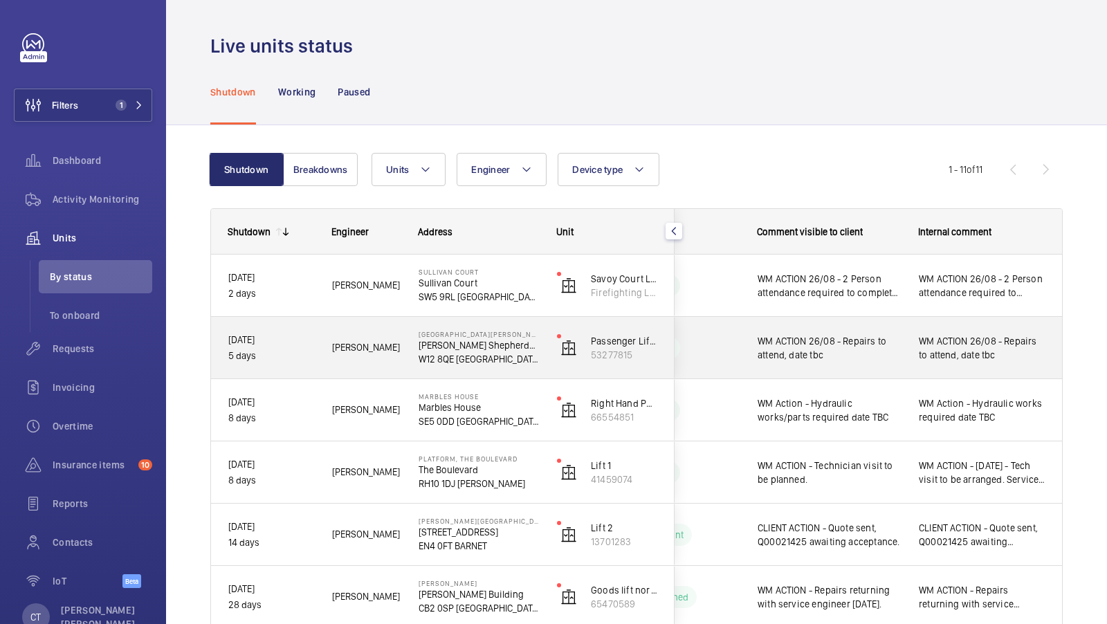
click at [962, 351] on span "WM ACTION 26/08 - Repairs to attend, date tbc" at bounding box center [982, 348] width 127 height 28
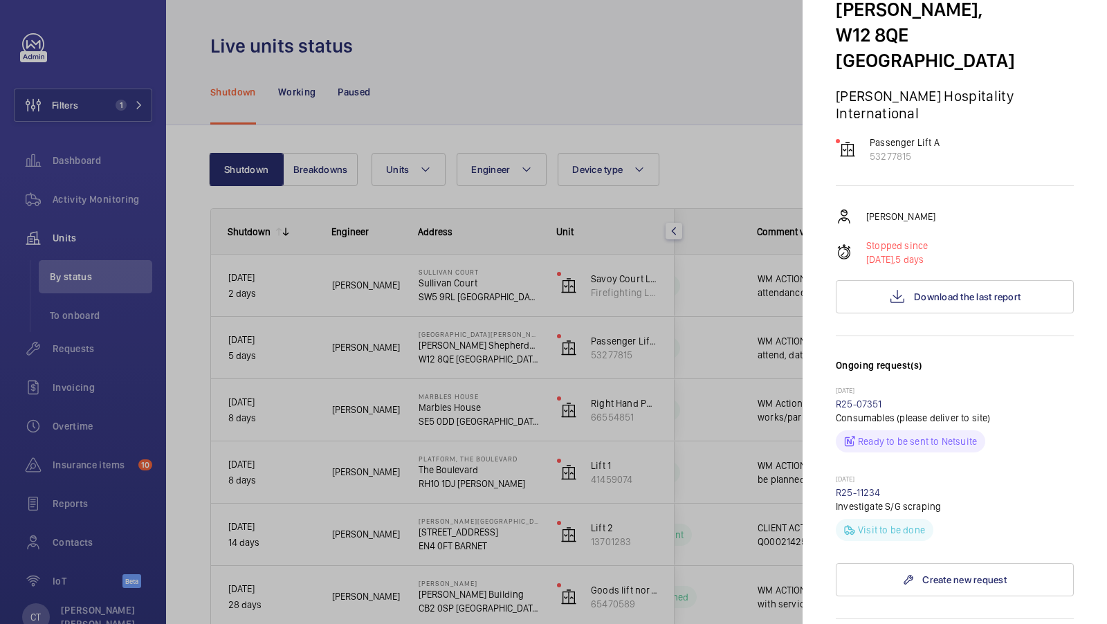
scroll to position [195, 0]
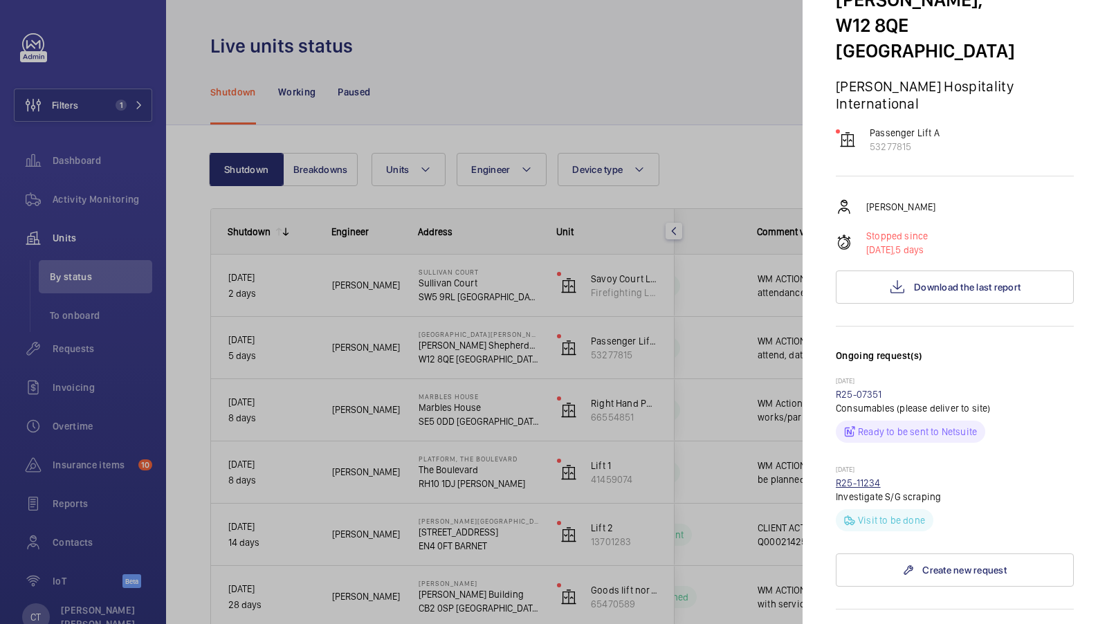
click at [854, 478] on link "R25-11234" at bounding box center [858, 483] width 45 height 11
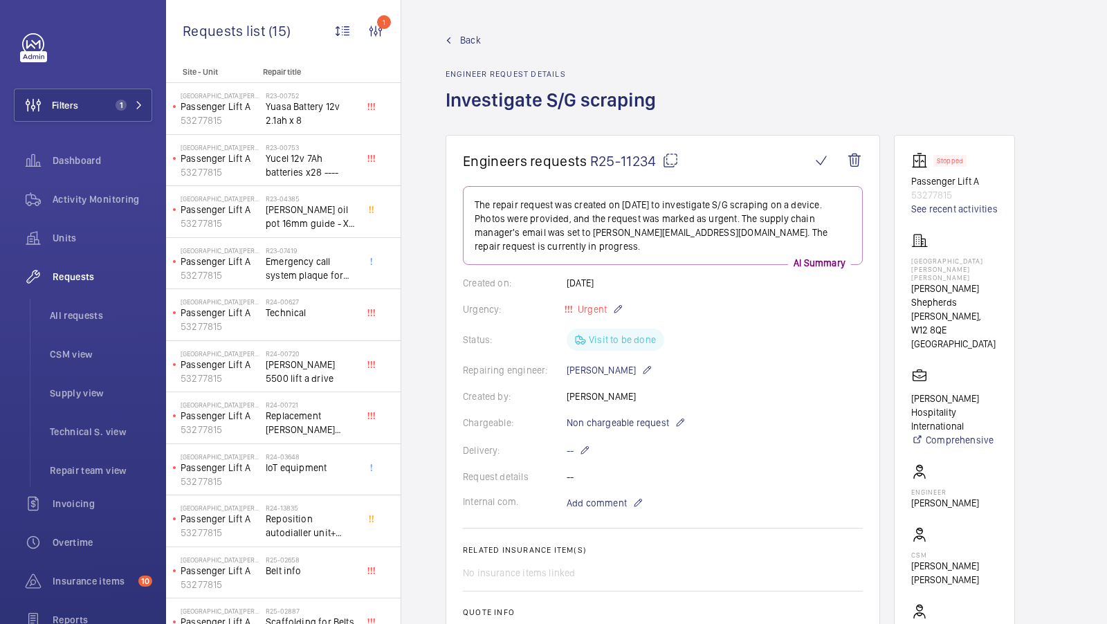
click at [833, 450] on div "Delivery: --" at bounding box center [663, 450] width 400 height 17
click at [118, 126] on div "Filters 1 Dashboard Activity Monitoring Units Requests All requests CSM view Su…" at bounding box center [83, 376] width 138 height 687
click at [134, 105] on span "1" at bounding box center [126, 105] width 33 height 11
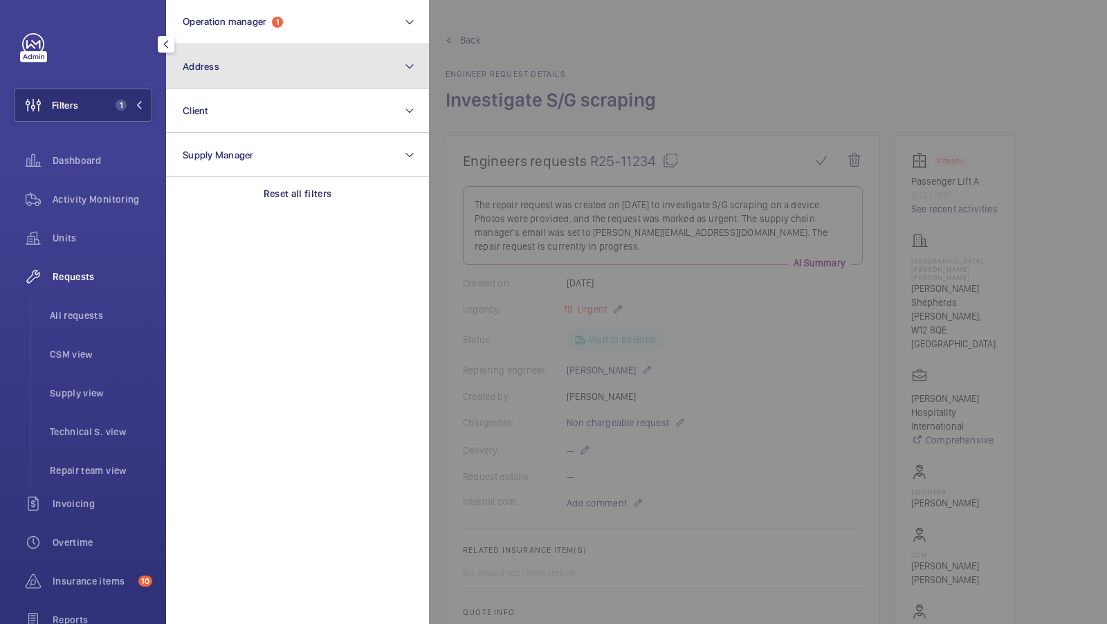
click at [303, 74] on button "Address" at bounding box center [297, 66] width 263 height 44
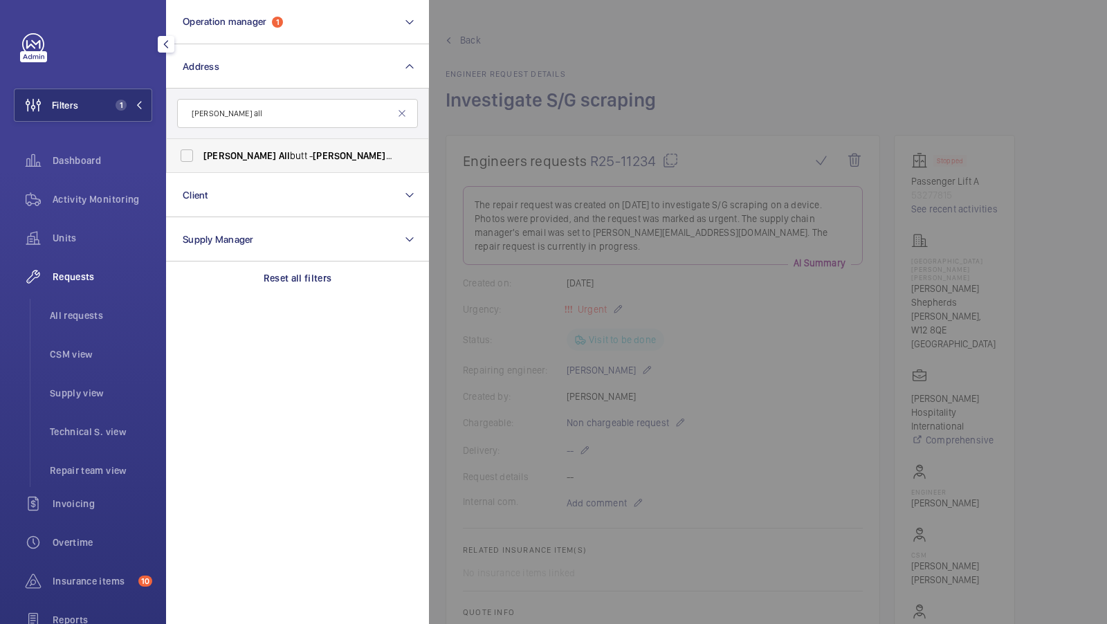
type input "[PERSON_NAME] all"
click at [249, 153] on span "[PERSON_NAME] All [PERSON_NAME] All butt Building, [GEOGRAPHIC_DATA]" at bounding box center [298, 156] width 190 height 14
click at [201, 153] on input "[PERSON_NAME] All [PERSON_NAME] All butt Building, [GEOGRAPHIC_DATA]" at bounding box center [187, 156] width 28 height 28
checkbox input "true"
click at [114, 111] on button "Filters 2" at bounding box center [83, 105] width 138 height 33
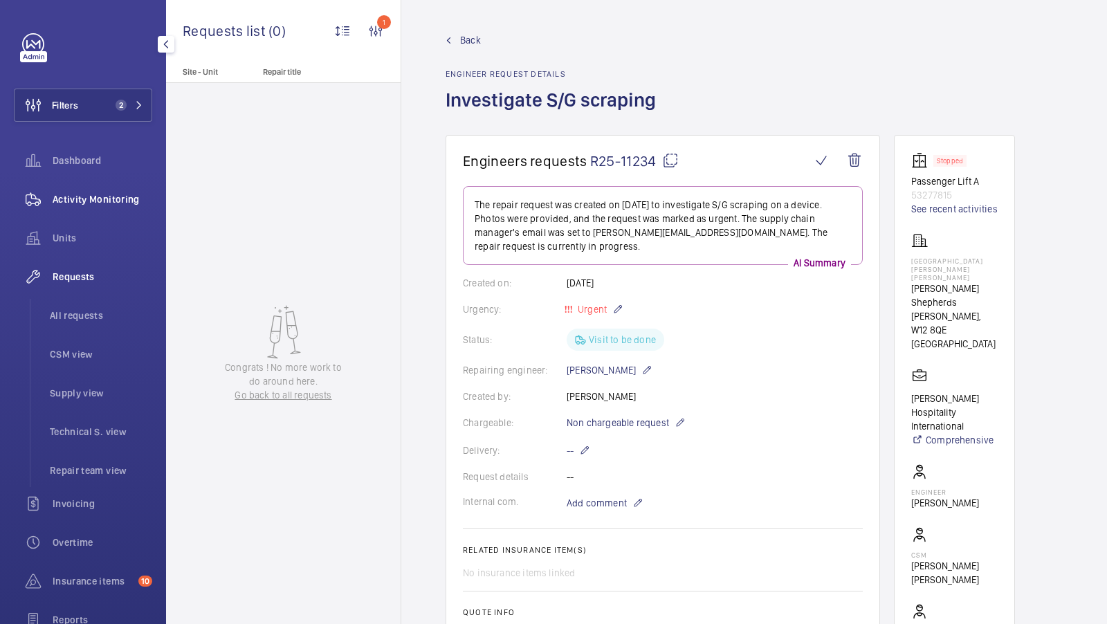
click at [128, 208] on div "Activity Monitoring" at bounding box center [83, 199] width 138 height 33
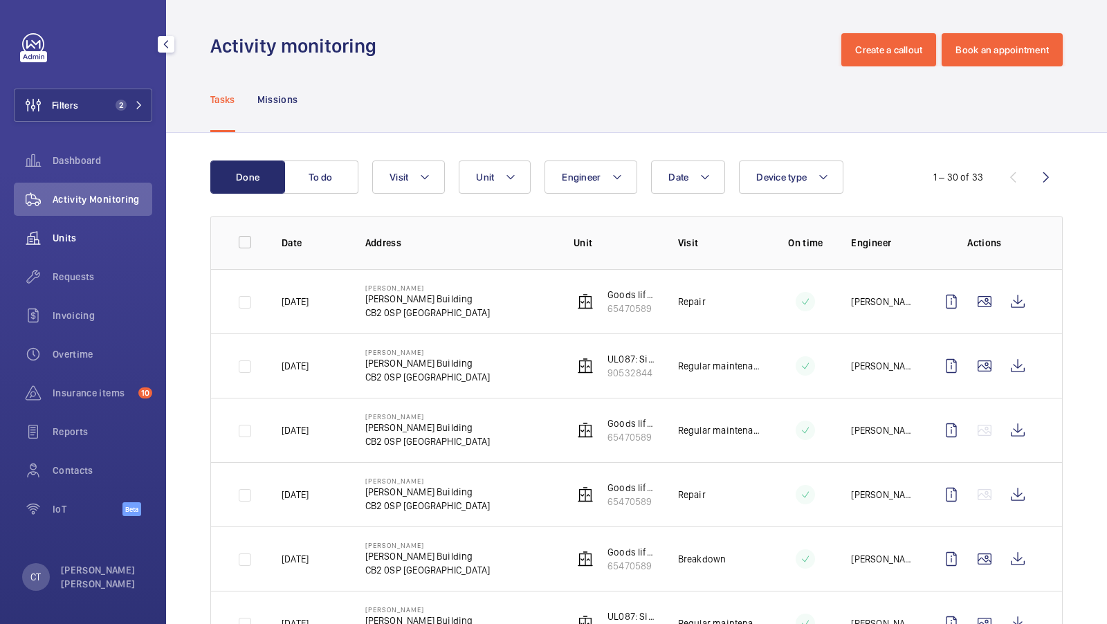
click at [60, 240] on span "Units" at bounding box center [103, 238] width 100 height 14
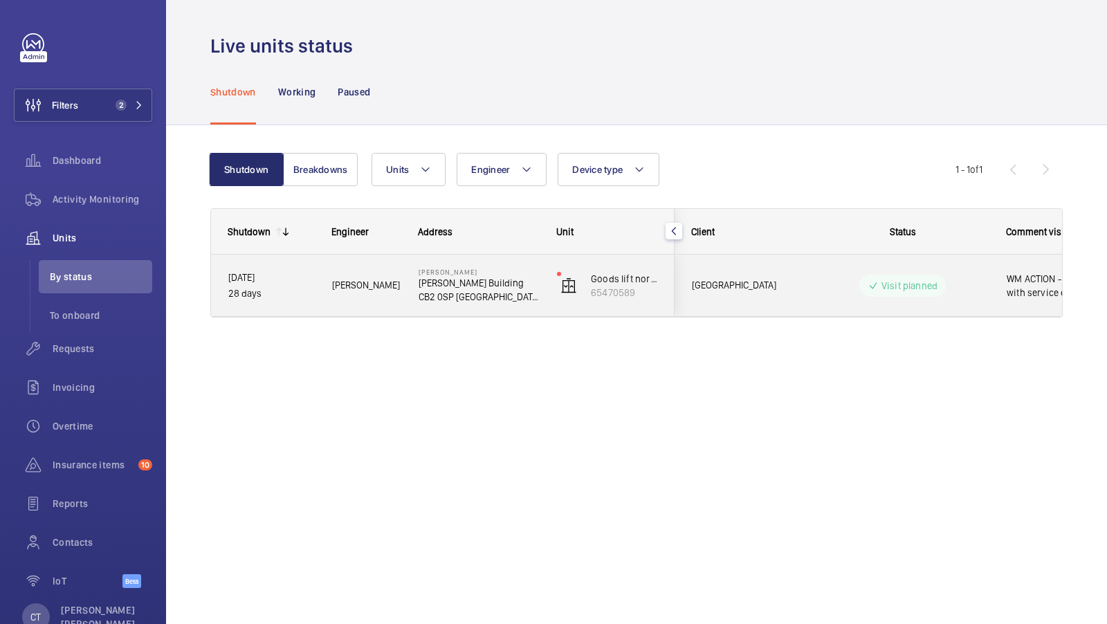
scroll to position [0, 249]
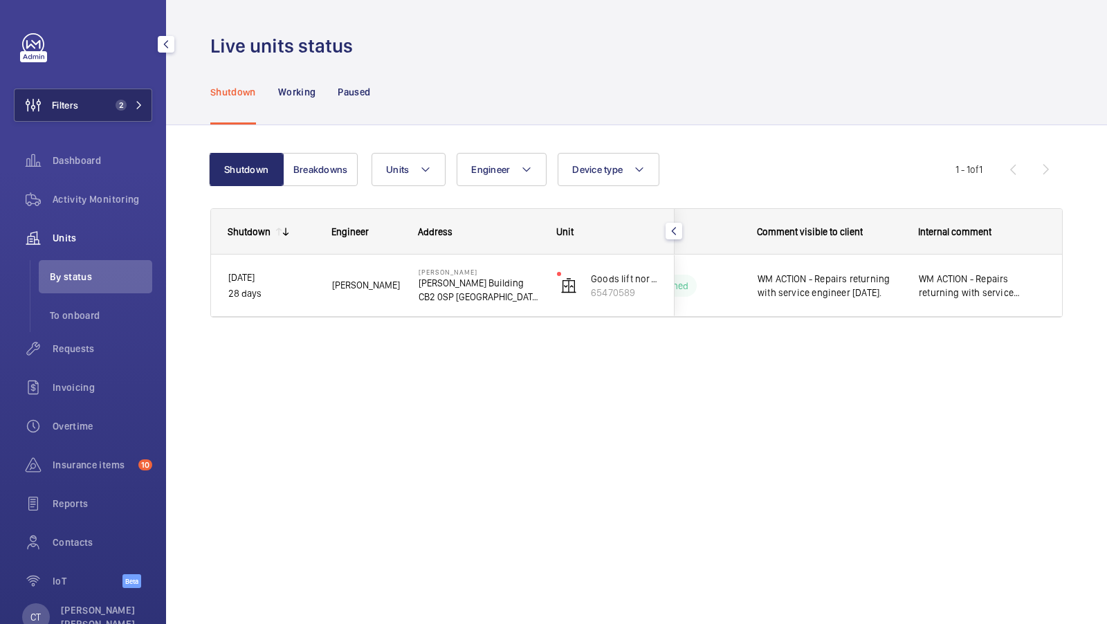
click at [137, 100] on span "2" at bounding box center [126, 105] width 33 height 11
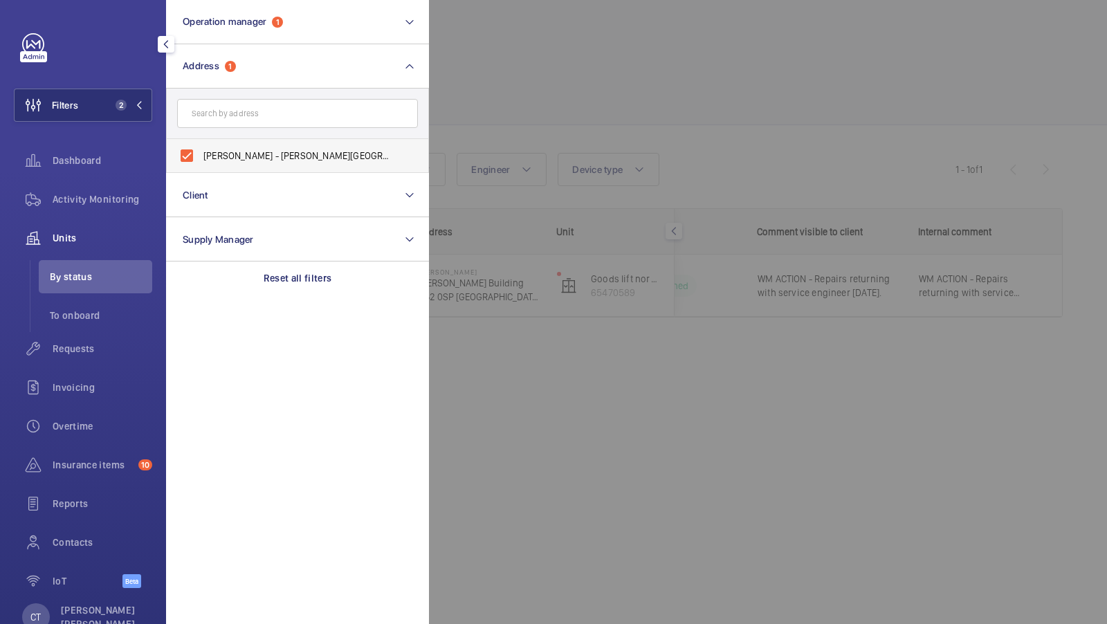
click at [261, 164] on label "[PERSON_NAME] - [PERSON_NAME][GEOGRAPHIC_DATA]" at bounding box center [287, 155] width 241 height 33
click at [201, 164] on input "[PERSON_NAME] - [PERSON_NAME][GEOGRAPHIC_DATA]" at bounding box center [187, 156] width 28 height 28
checkbox input "false"
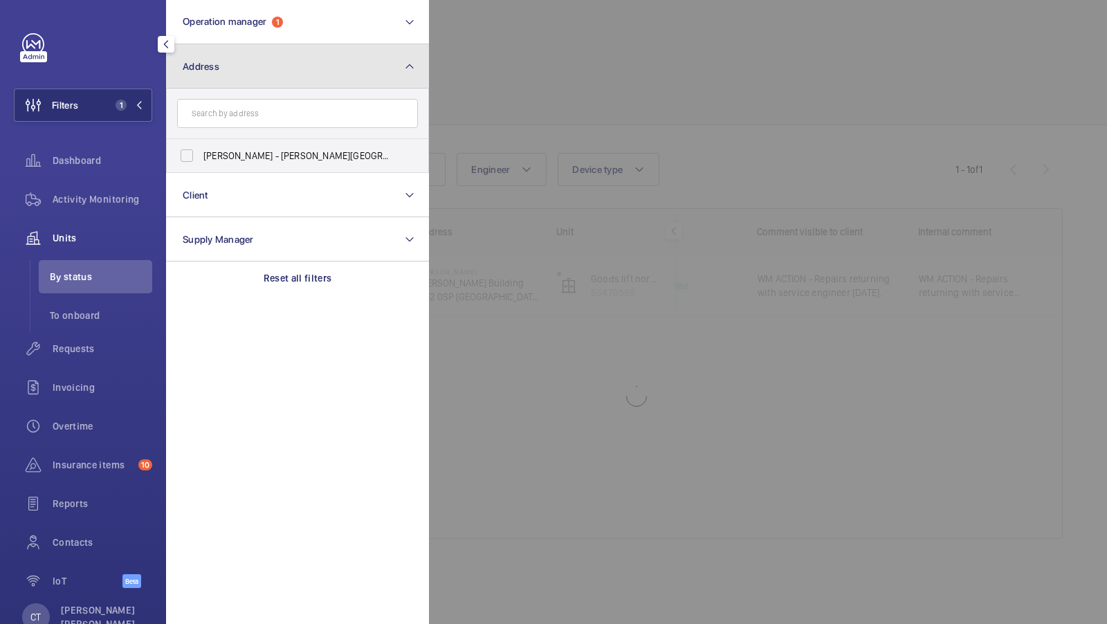
click at [325, 59] on button "Address" at bounding box center [297, 66] width 263 height 44
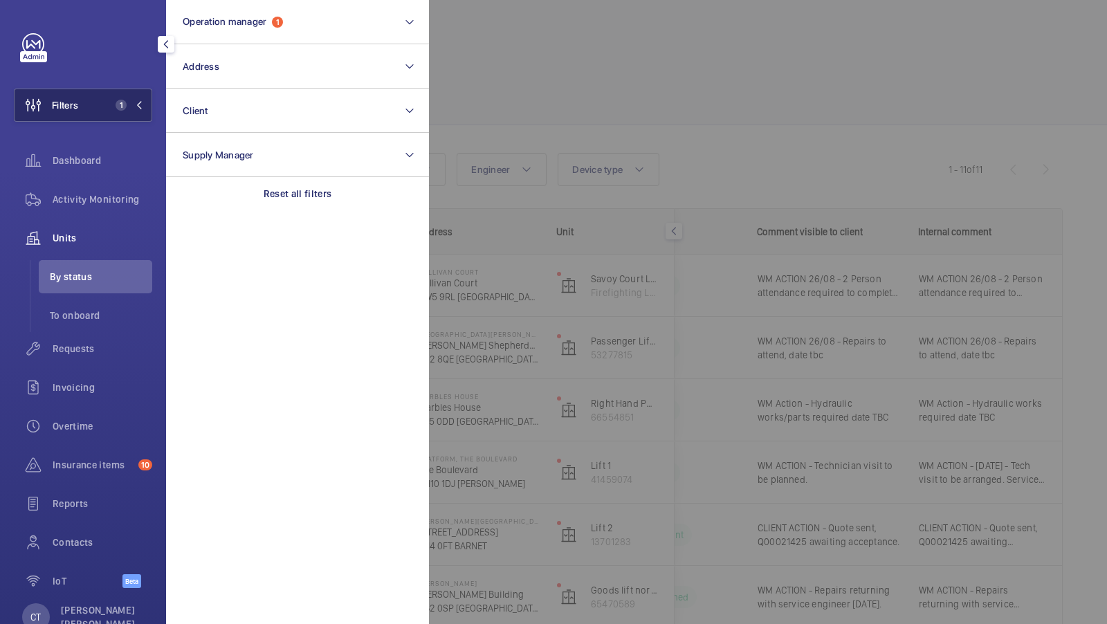
click at [110, 99] on button "Filters 1" at bounding box center [83, 105] width 138 height 33
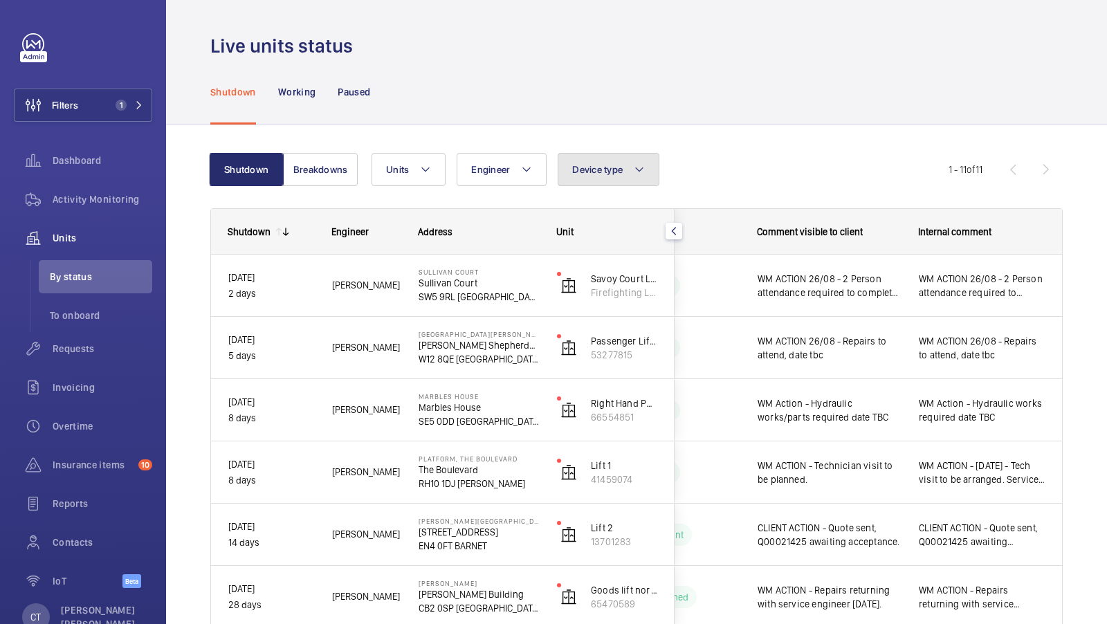
click at [622, 168] on button "Device type" at bounding box center [609, 169] width 102 height 33
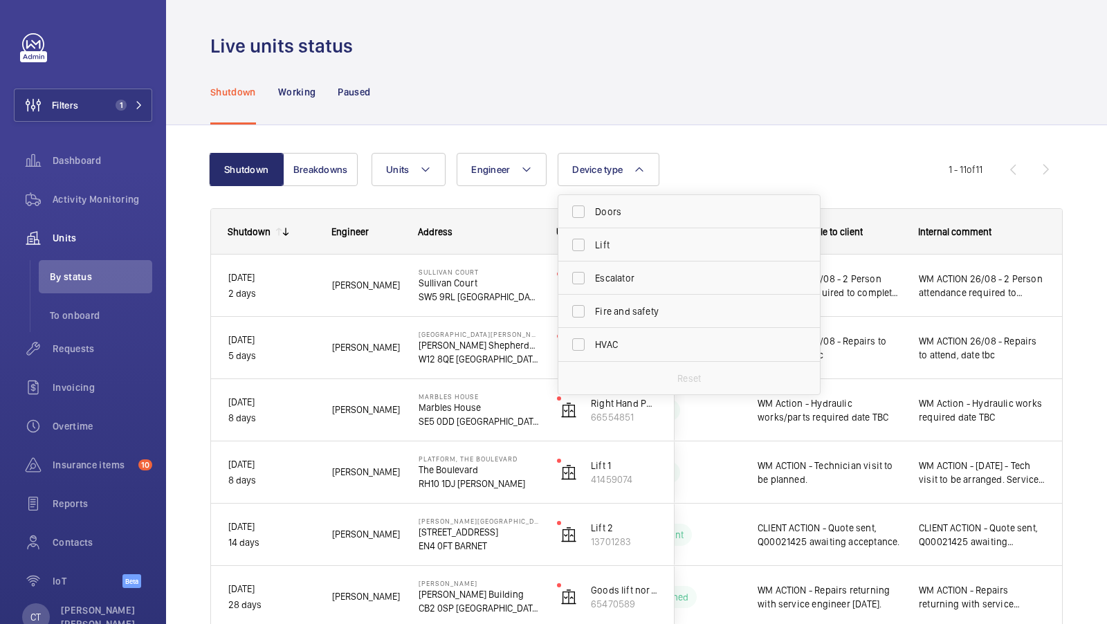
click at [731, 185] on div "Units Engineer Device type Doors Lift Escalator Fire and safety HVAC Reset More…" at bounding box center [660, 169] width 577 height 33
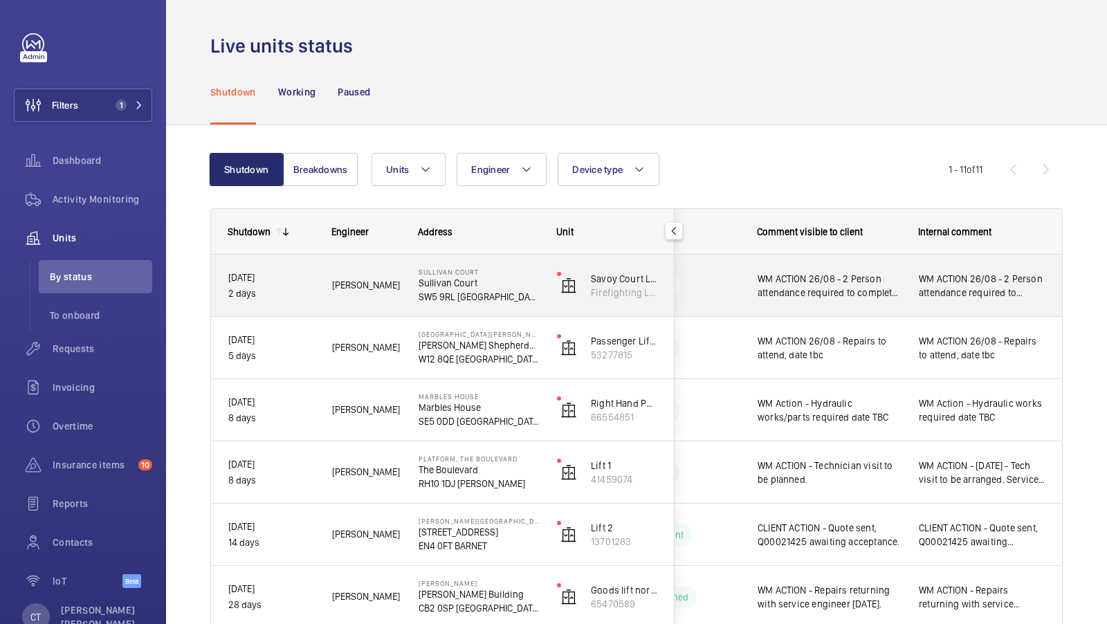
drag, startPoint x: 727, startPoint y: 265, endPoint x: 727, endPoint y: 284, distance: 18.7
click at [727, 271] on div "Other" at bounding box center [645, 286] width 189 height 50
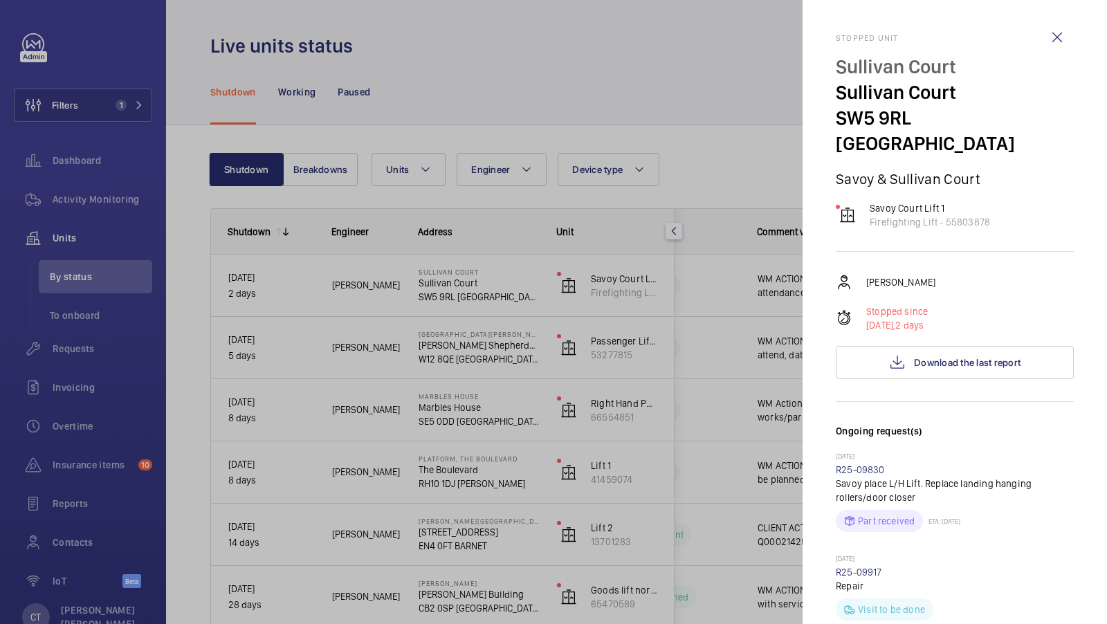
click at [727, 284] on div at bounding box center [553, 312] width 1107 height 624
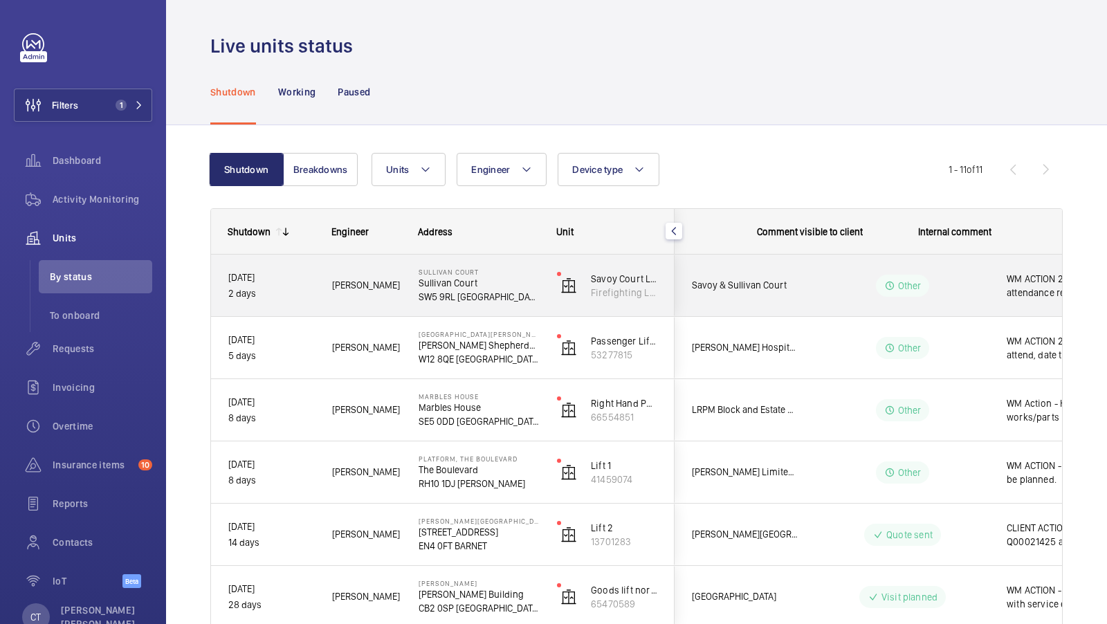
scroll to position [0, 249]
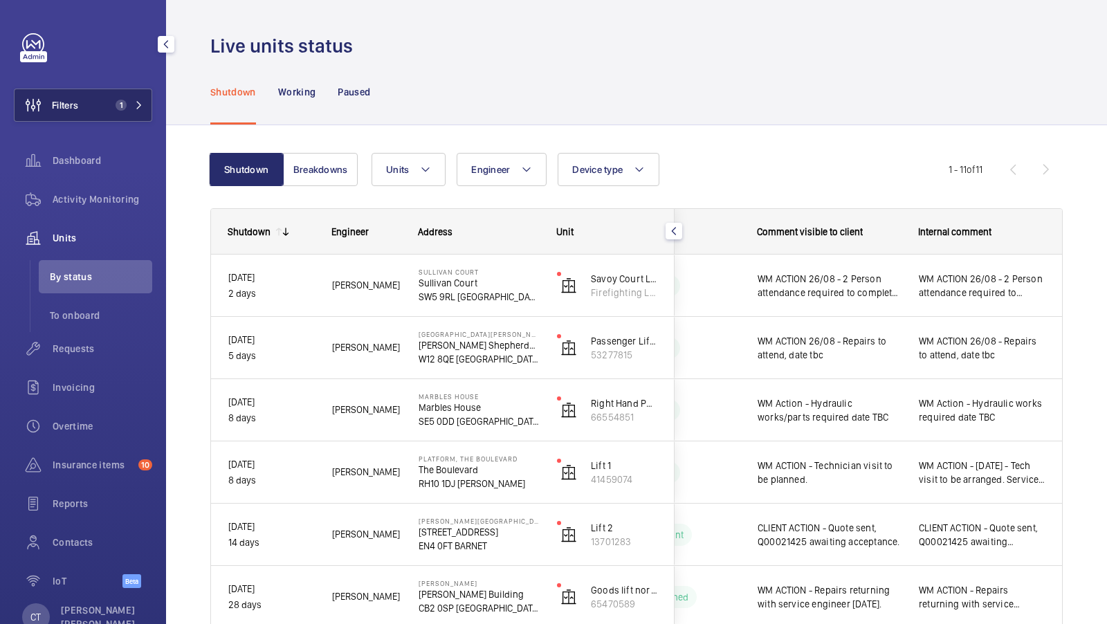
click at [111, 102] on span "1" at bounding box center [118, 105] width 17 height 11
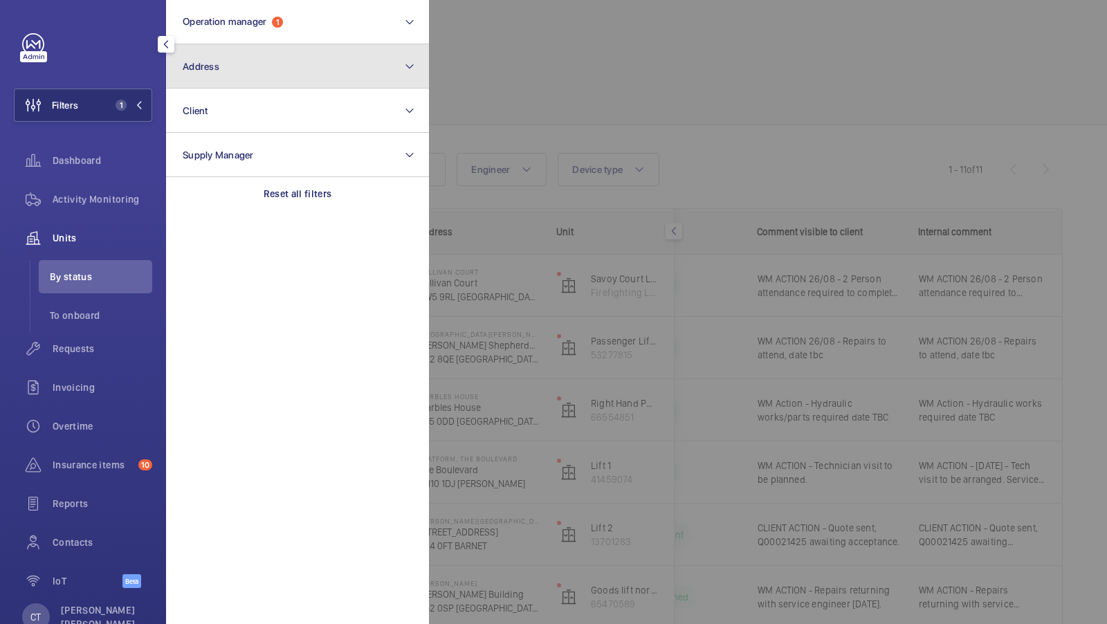
click at [377, 64] on button "Address" at bounding box center [297, 66] width 263 height 44
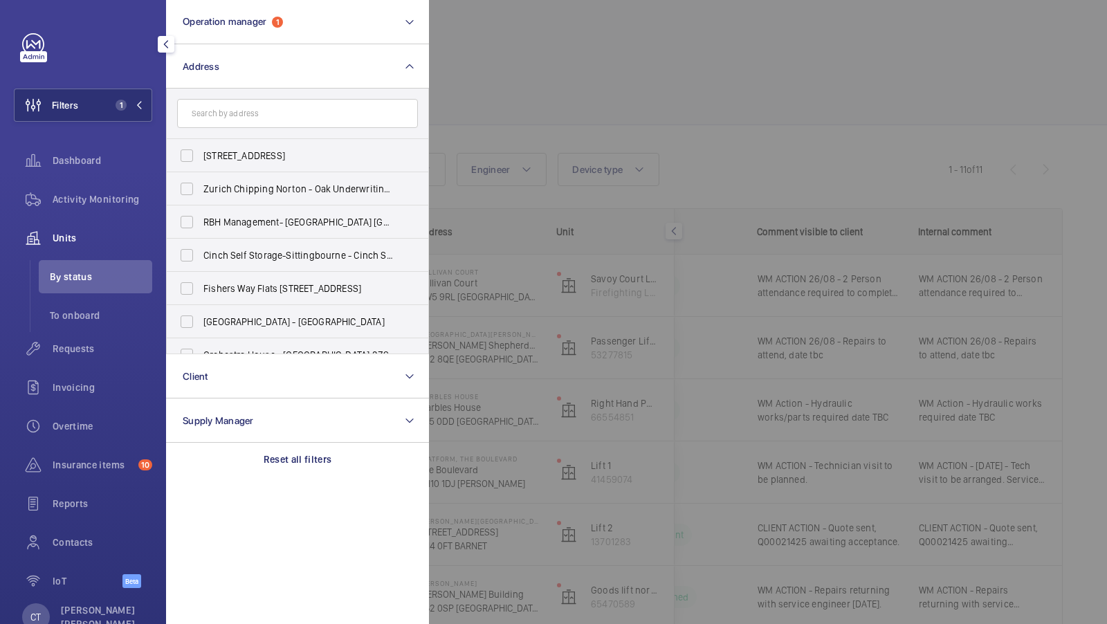
click at [314, 118] on input "text" at bounding box center [297, 113] width 241 height 29
click at [750, 176] on div at bounding box center [982, 312] width 1107 height 624
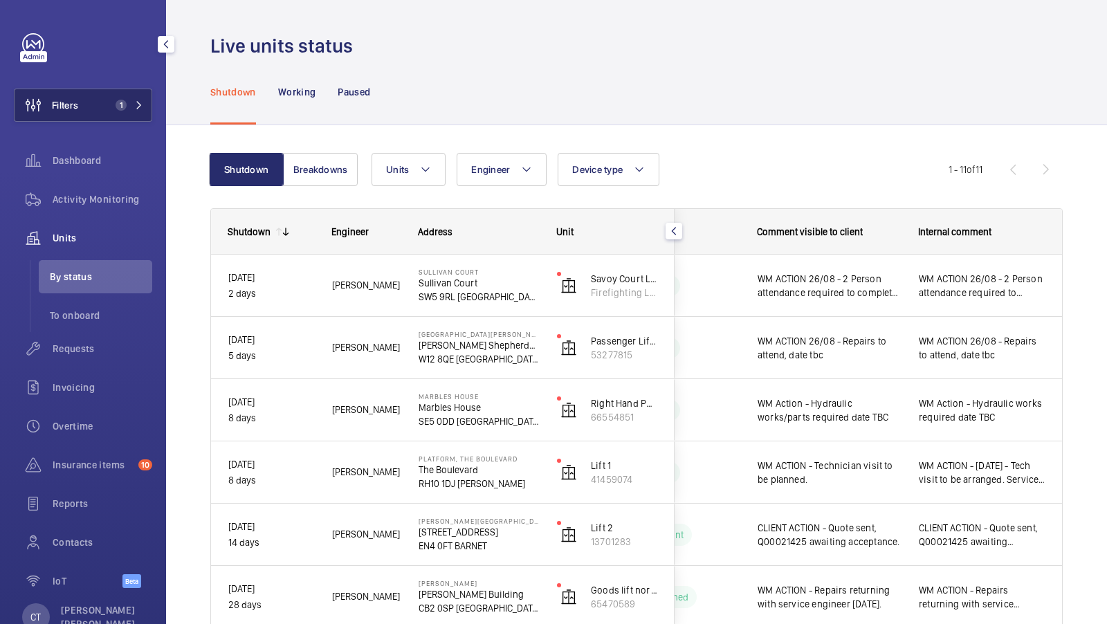
click at [117, 98] on button "Filters 1" at bounding box center [83, 105] width 138 height 33
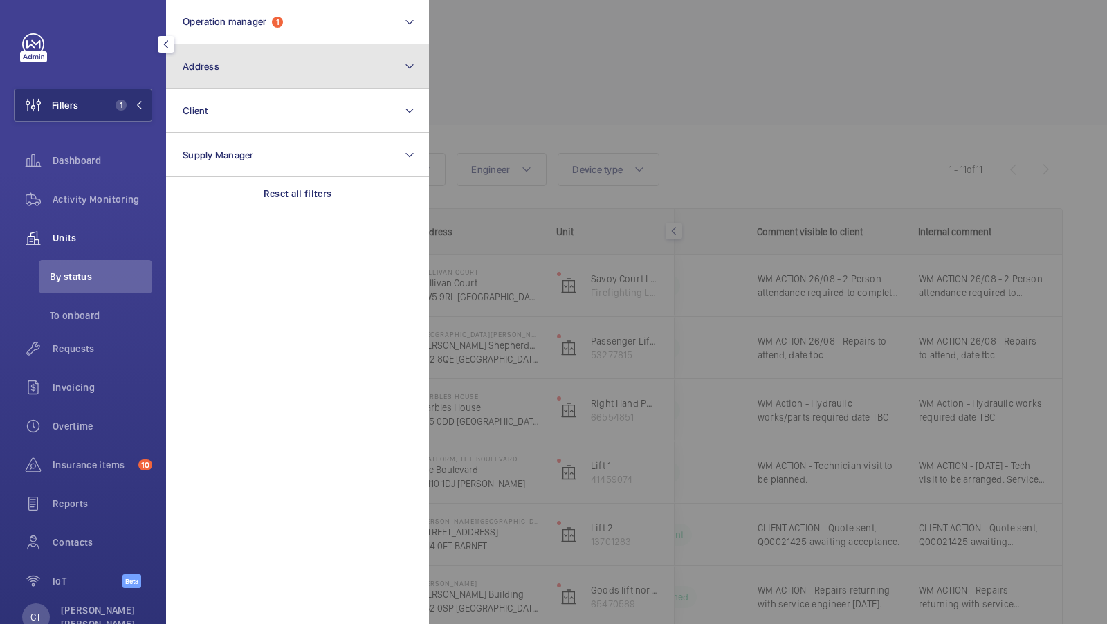
click at [332, 74] on button "Address" at bounding box center [297, 66] width 263 height 44
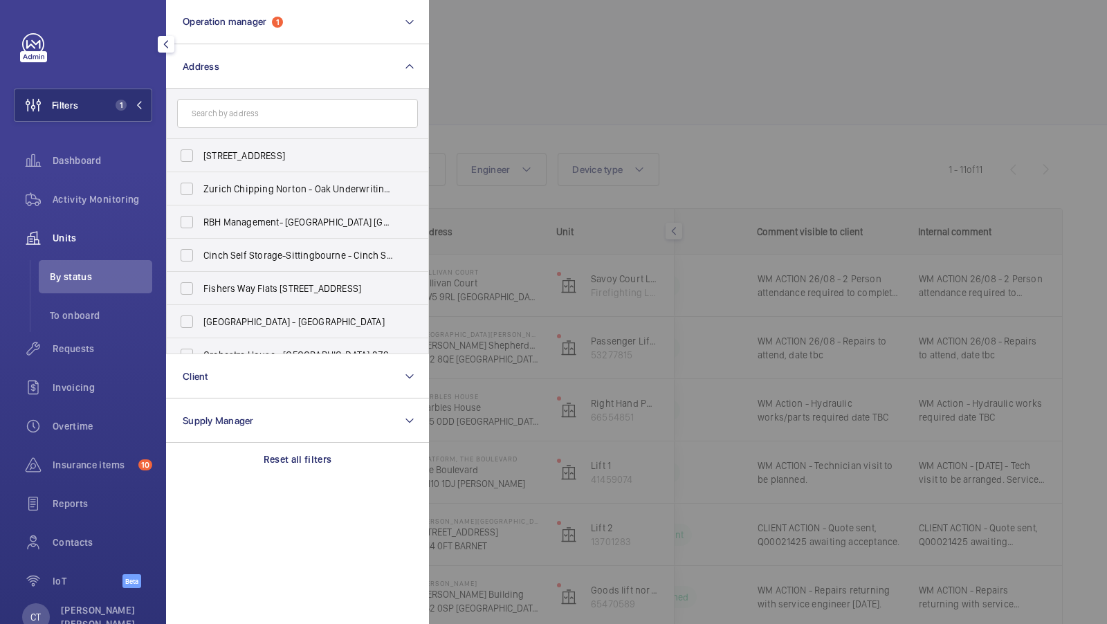
click at [698, 149] on div at bounding box center [982, 312] width 1107 height 624
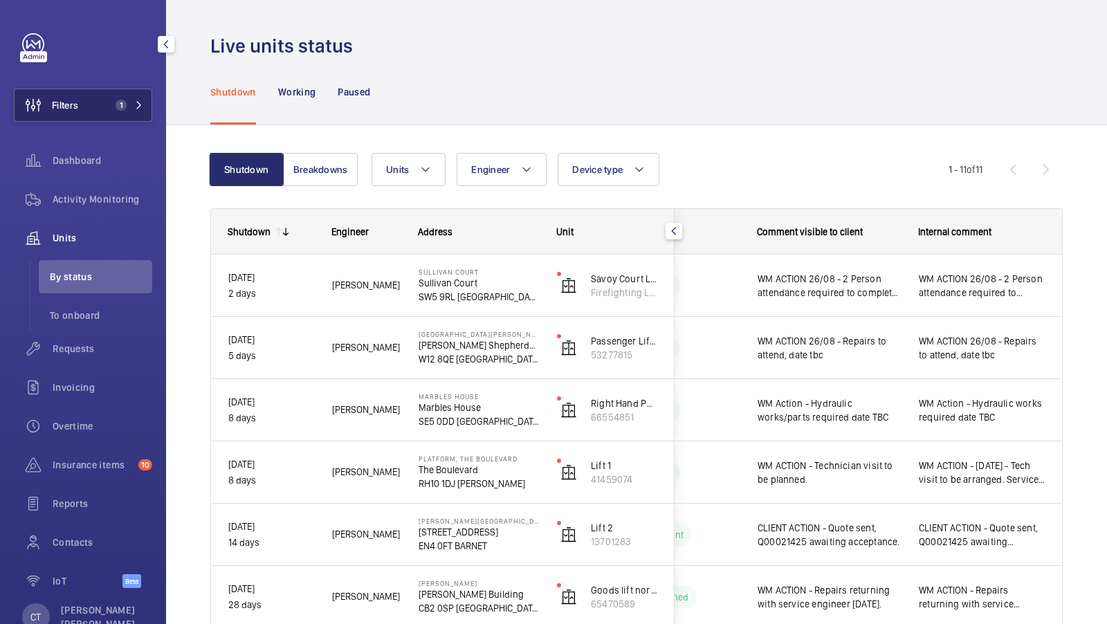
click at [143, 106] on mat-icon at bounding box center [139, 105] width 8 height 8
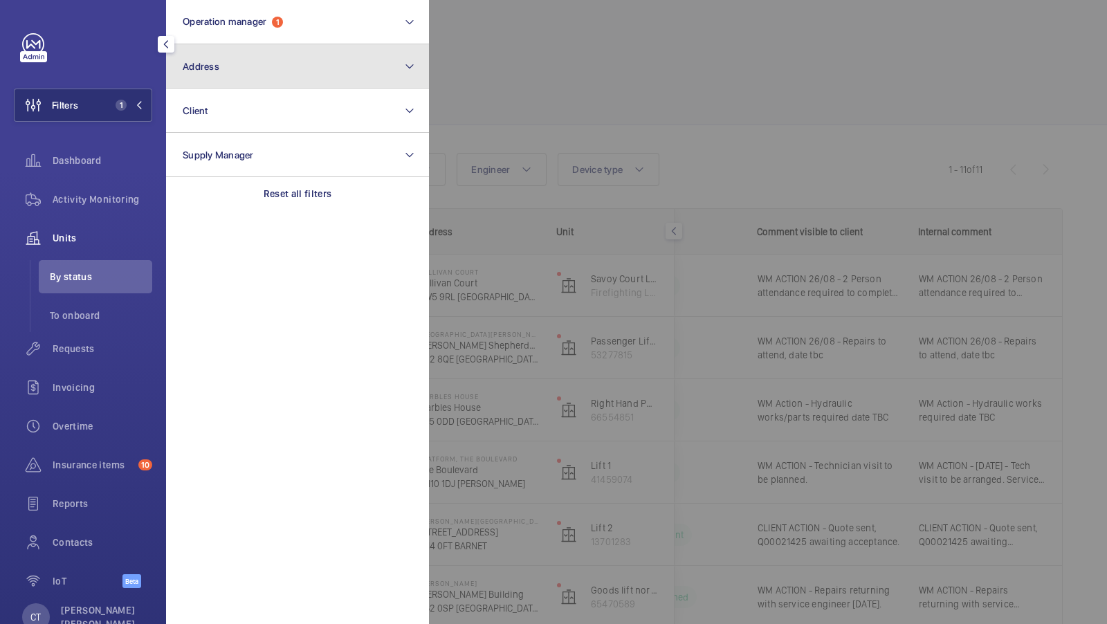
click at [413, 62] on mat-icon at bounding box center [409, 66] width 11 height 17
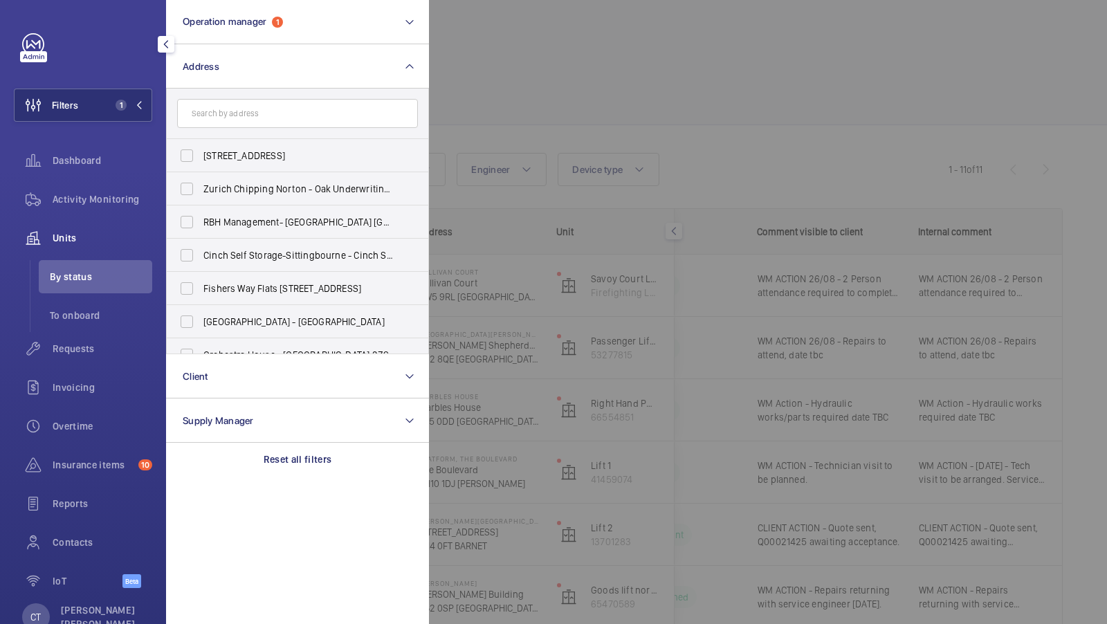
click at [754, 175] on div at bounding box center [982, 312] width 1107 height 624
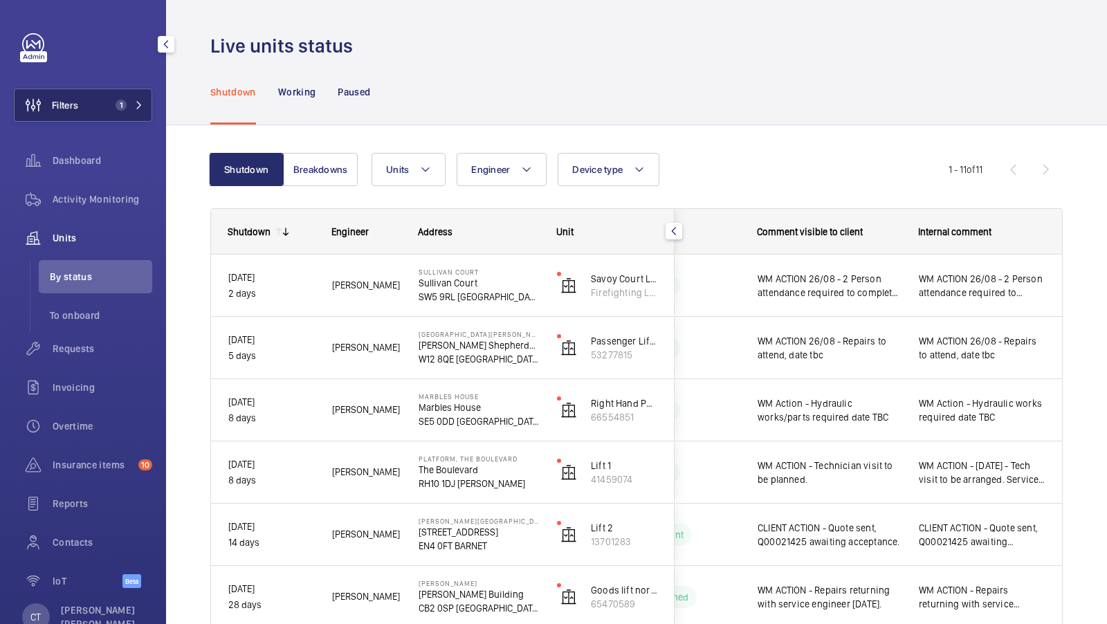
click at [129, 109] on span "1" at bounding box center [126, 105] width 33 height 11
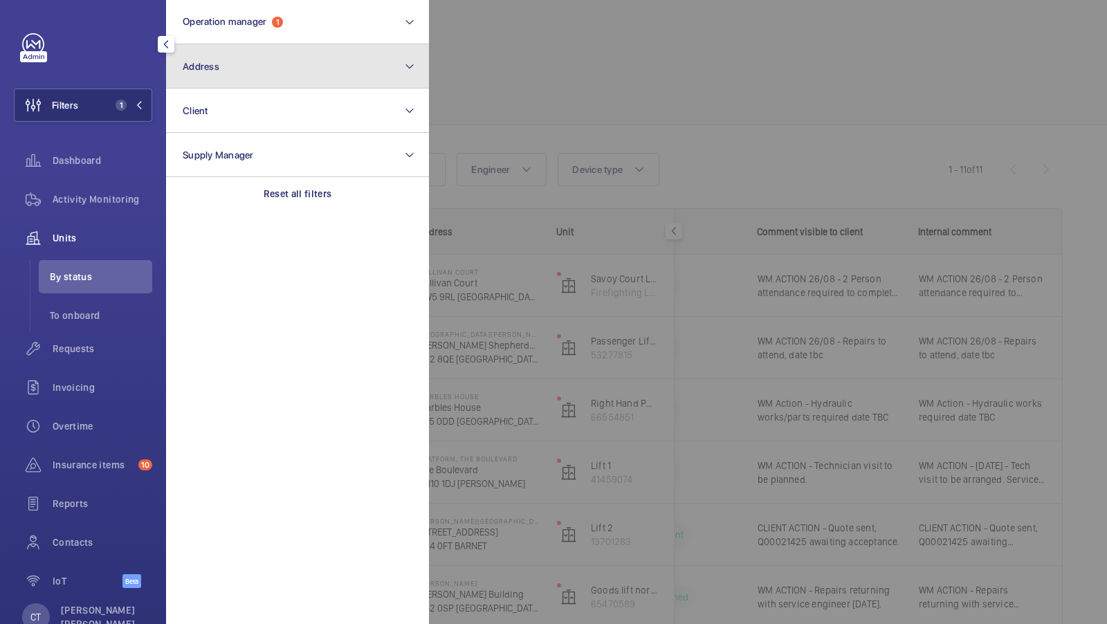
click at [414, 71] on mat-icon at bounding box center [409, 66] width 11 height 17
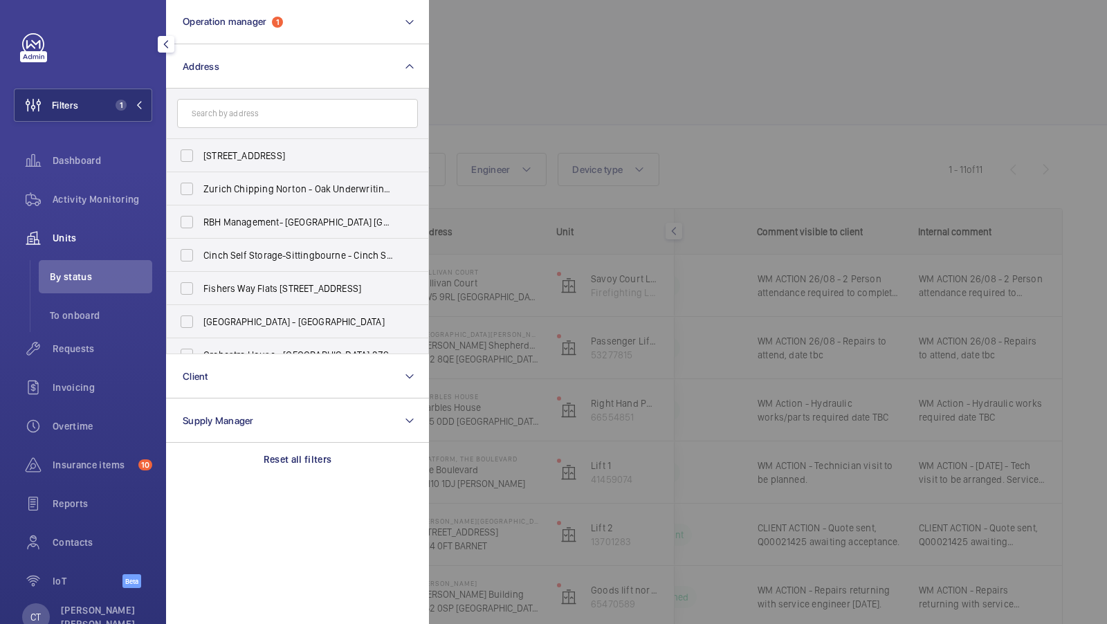
click at [744, 179] on div at bounding box center [982, 312] width 1107 height 624
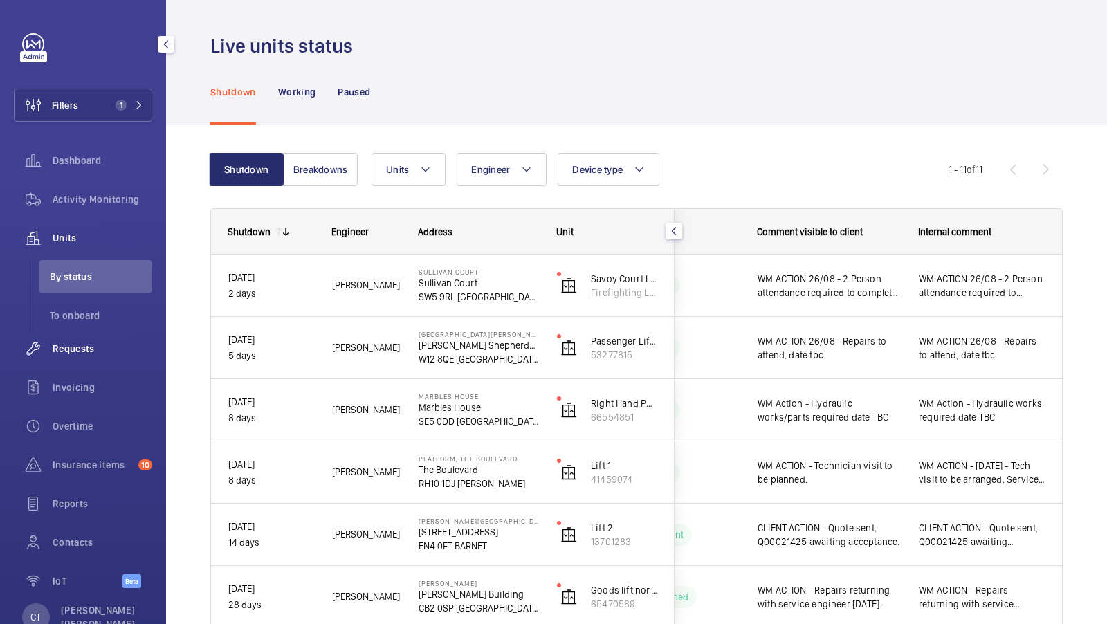
click at [87, 349] on span "Requests" at bounding box center [103, 349] width 100 height 14
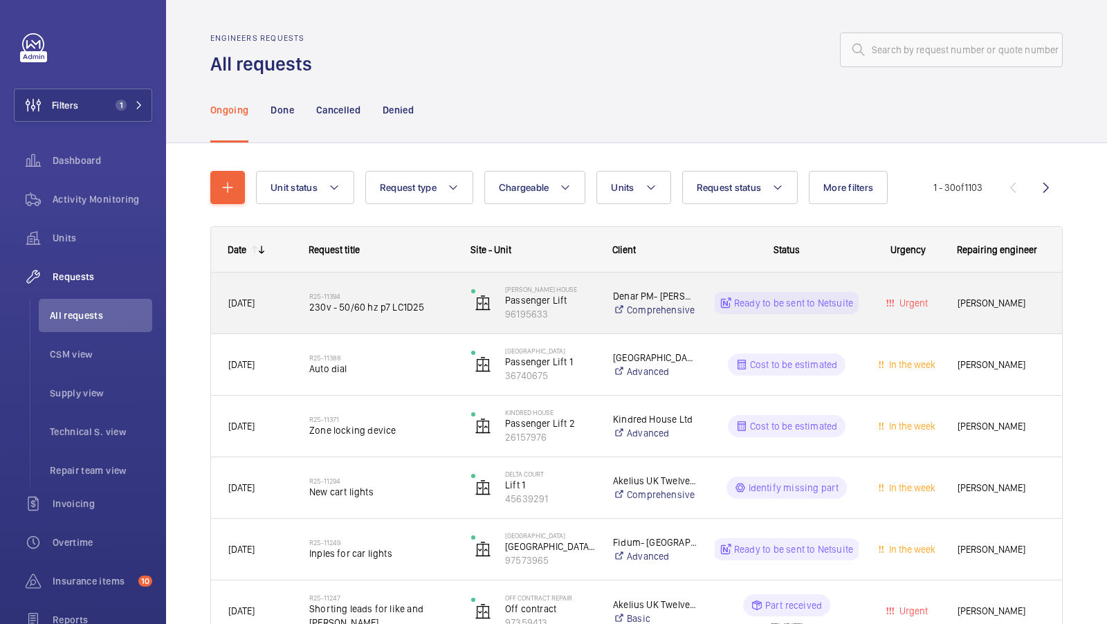
click at [403, 315] on div "R25-11394 230v - 50/60 hz p7 LC1D25" at bounding box center [381, 303] width 144 height 40
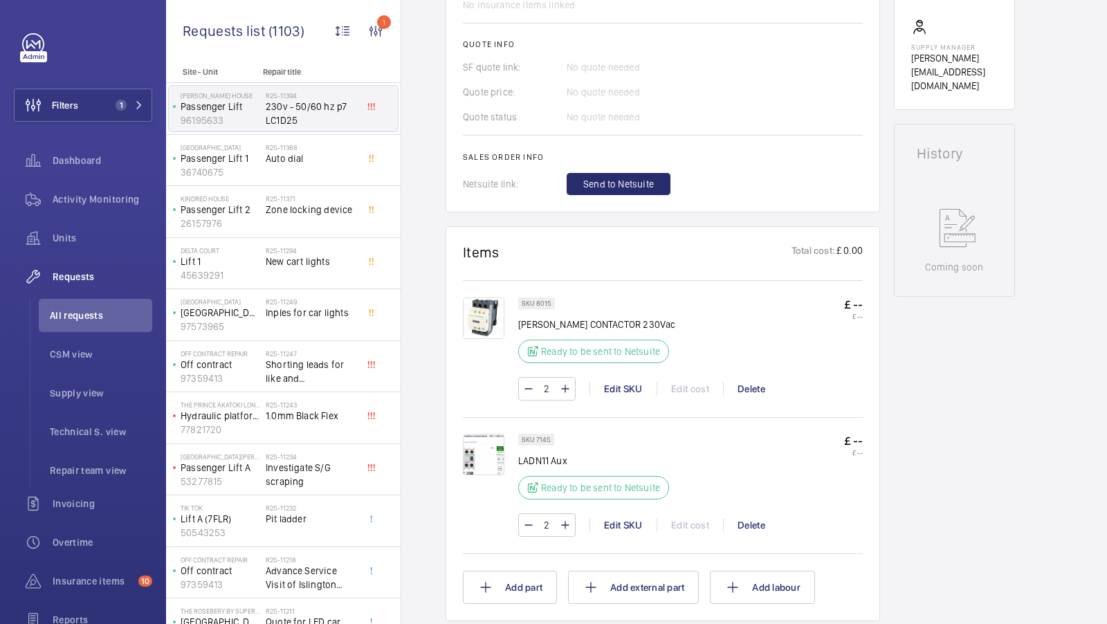
scroll to position [631, 0]
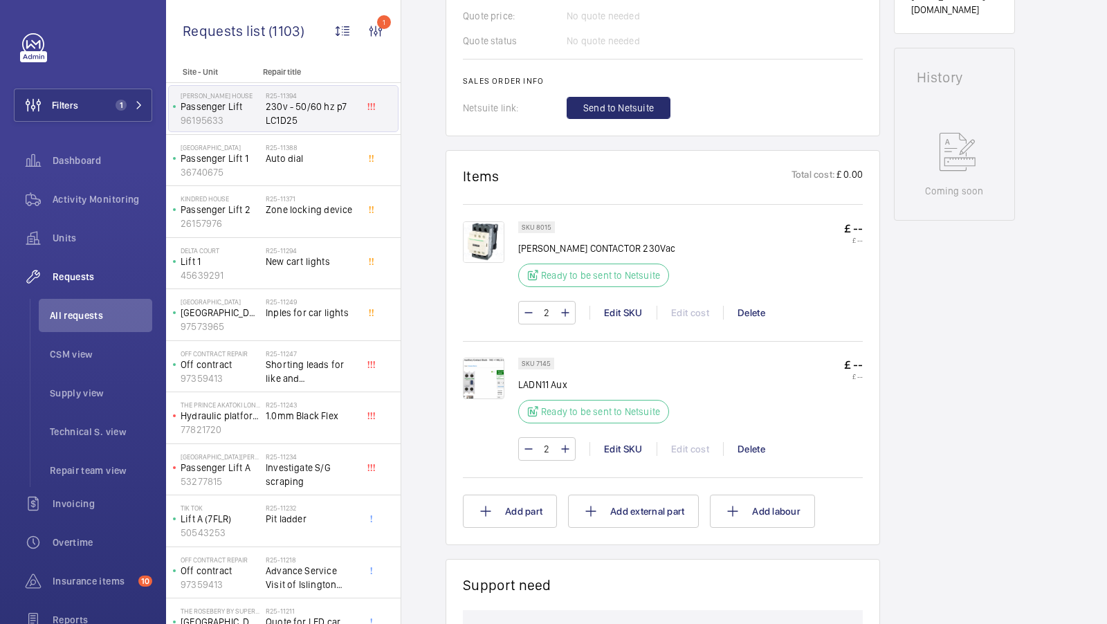
click at [482, 242] on img at bounding box center [484, 242] width 42 height 42
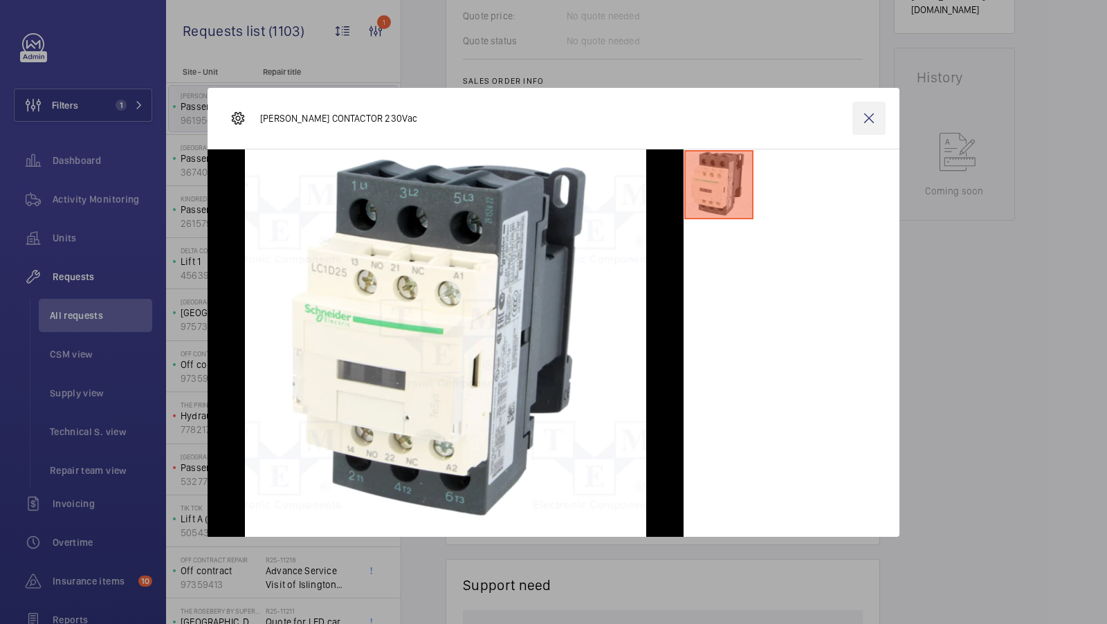
click at [864, 119] on wm-front-icon-button at bounding box center [869, 118] width 33 height 33
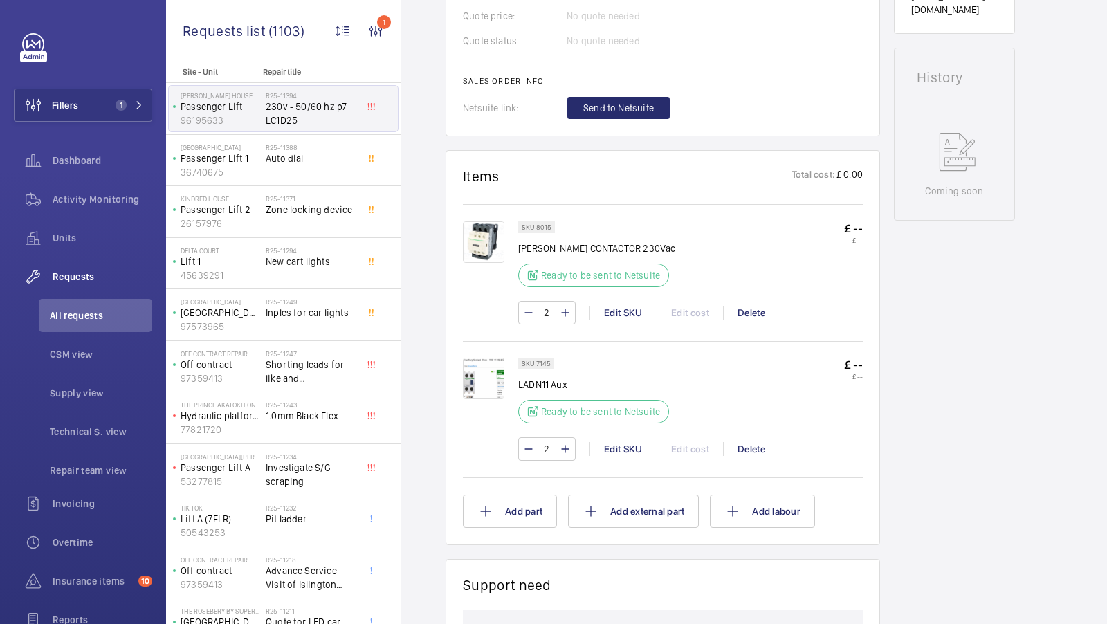
click at [483, 385] on img at bounding box center [484, 379] width 42 height 42
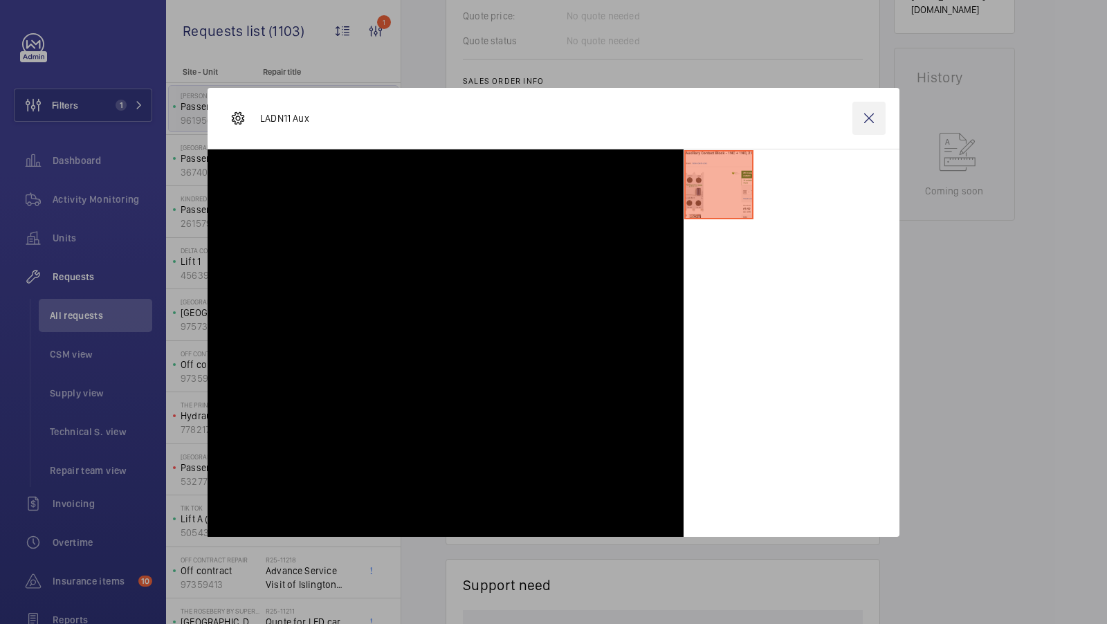
click at [867, 119] on wm-front-icon-button at bounding box center [869, 118] width 33 height 33
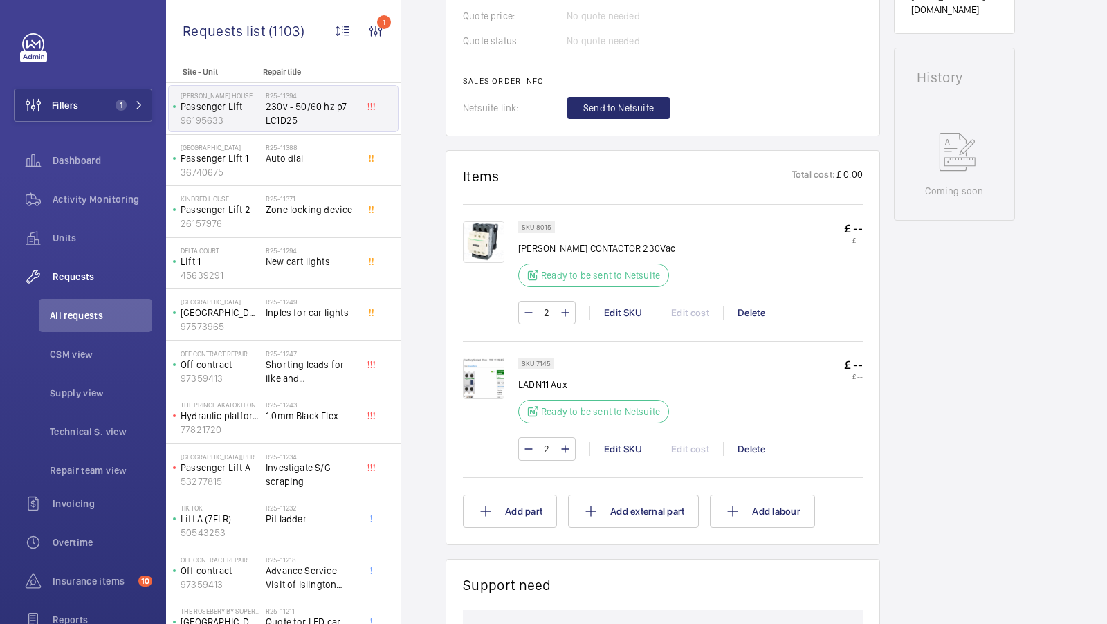
click at [940, 264] on div "Working Passenger Lift 96195633 See recent activities [PERSON_NAME][GEOGRAPHIC_…" at bounding box center [954, 281] width 121 height 1555
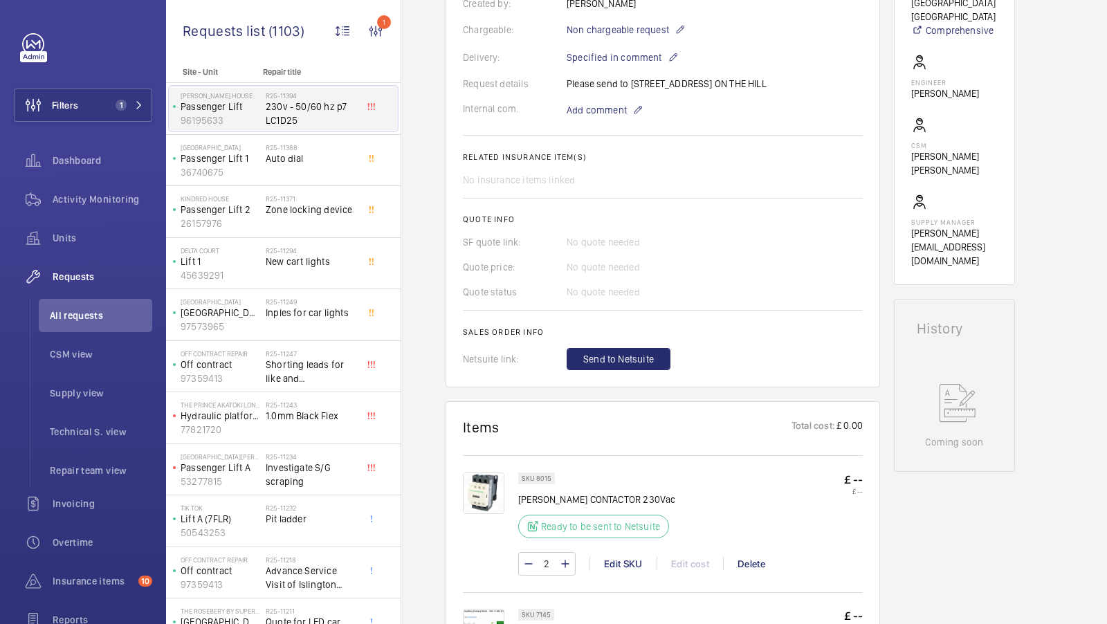
scroll to position [568, 0]
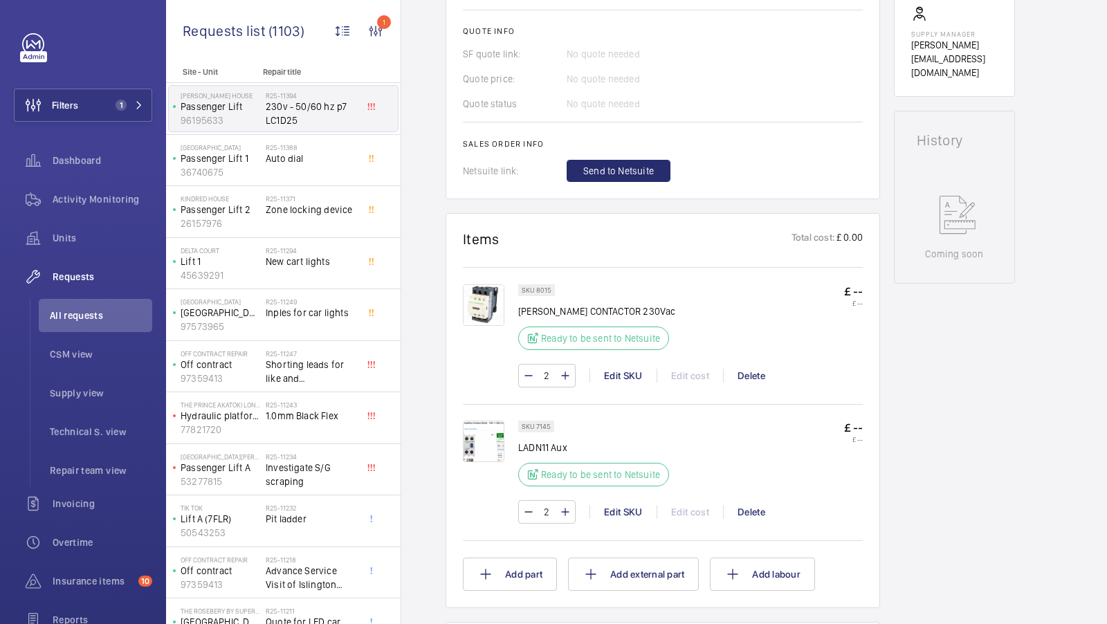
click at [484, 305] on img at bounding box center [484, 305] width 42 height 42
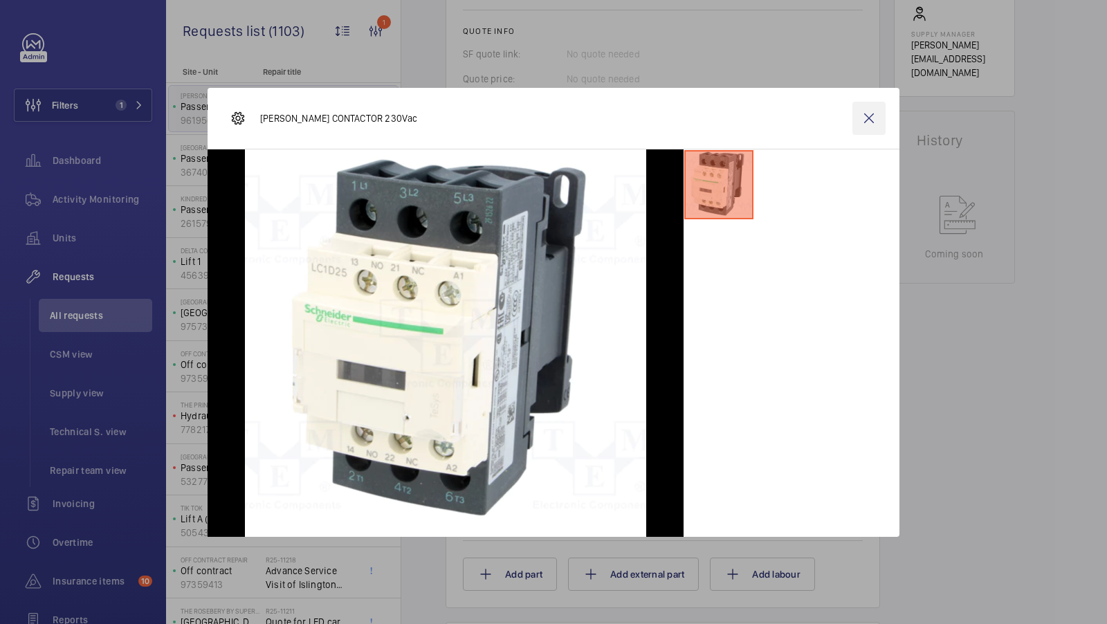
click at [869, 119] on wm-front-icon-button at bounding box center [869, 118] width 33 height 33
click at [952, 389] on div "Working Passenger Lift 96195633 See recent activities [PERSON_NAME][GEOGRAPHIC_…" at bounding box center [954, 344] width 121 height 1555
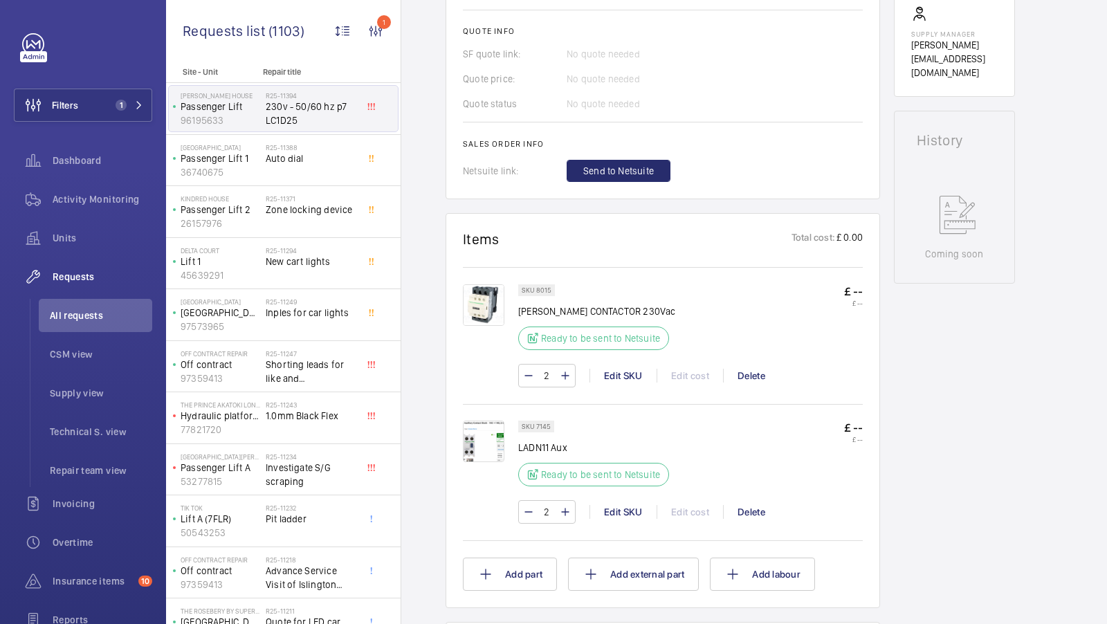
click at [990, 392] on div "Working Passenger Lift 96195633 See recent activities [PERSON_NAME][GEOGRAPHIC_…" at bounding box center [954, 344] width 121 height 1555
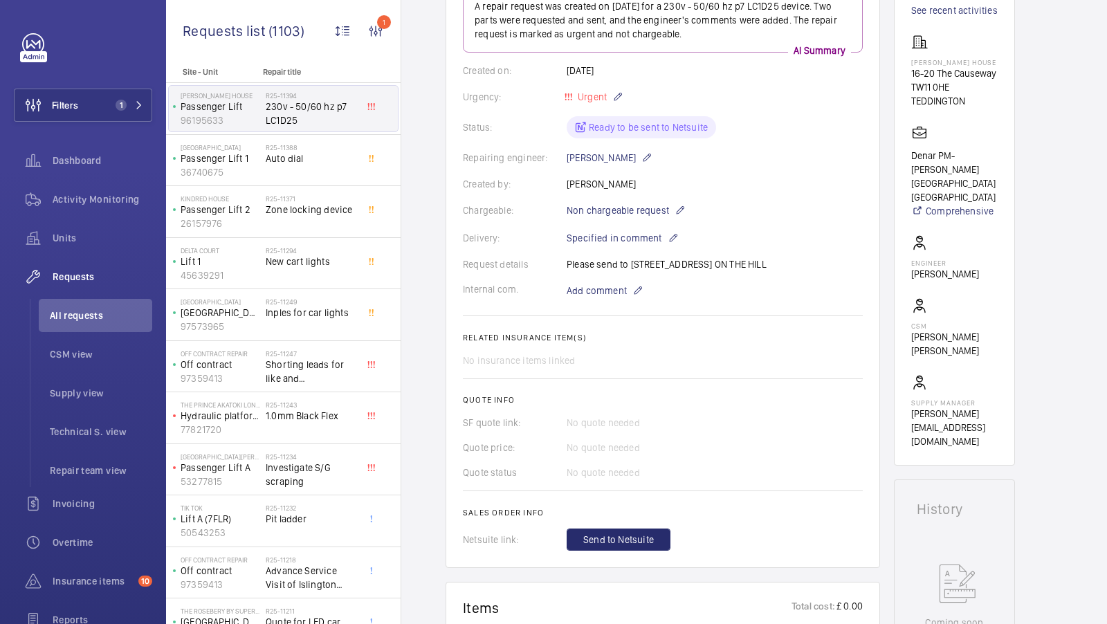
scroll to position [208, 0]
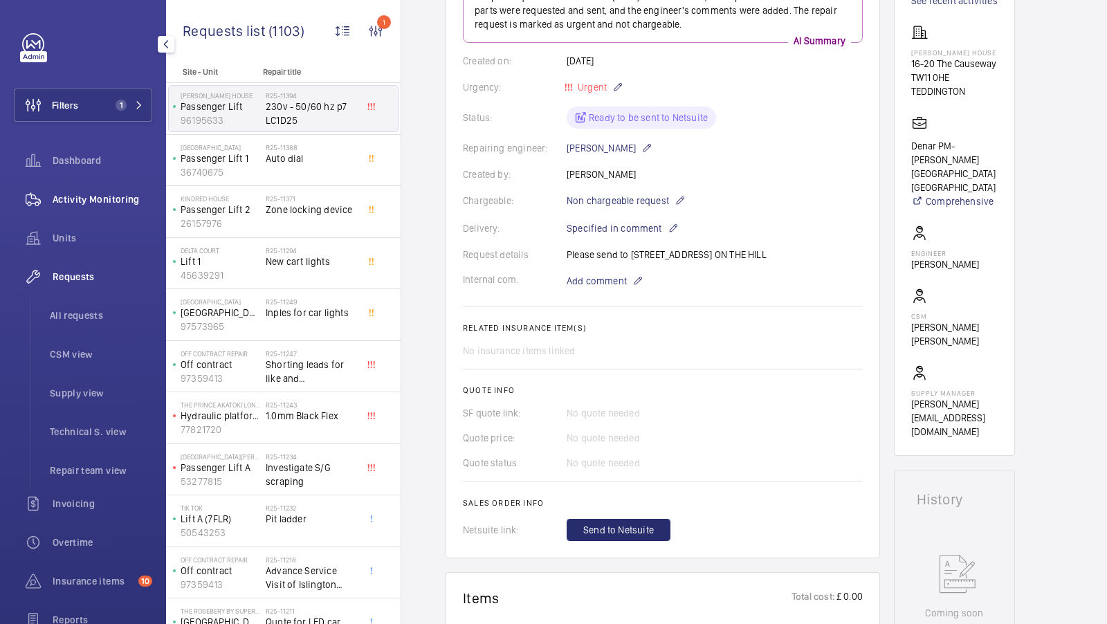
click at [92, 194] on span "Activity Monitoring" at bounding box center [103, 199] width 100 height 14
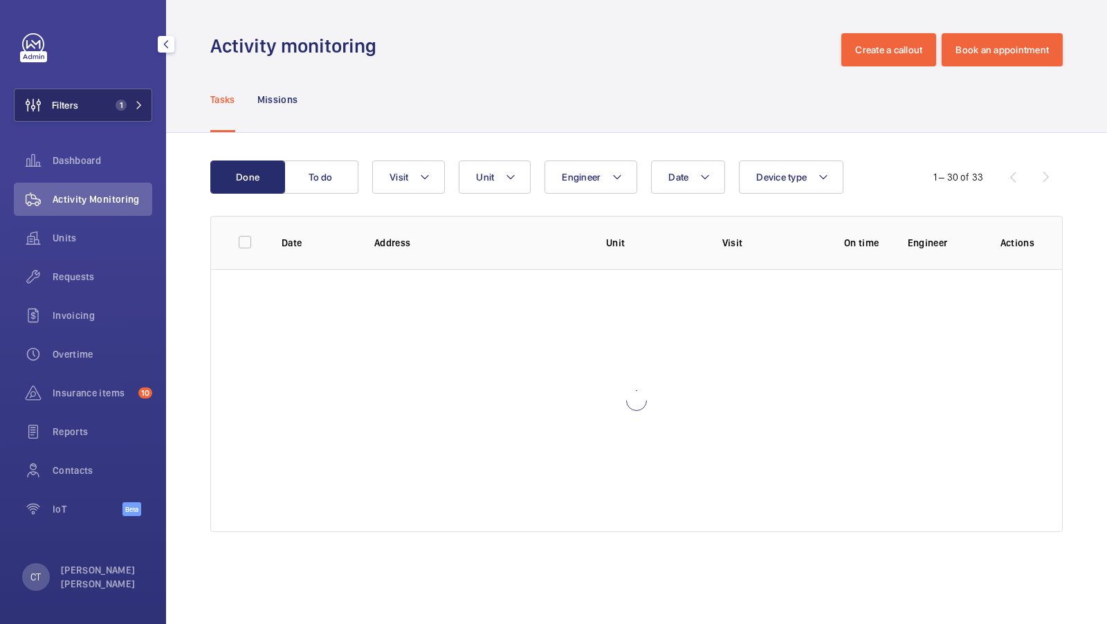
click at [112, 97] on button "Filters 1" at bounding box center [83, 105] width 138 height 33
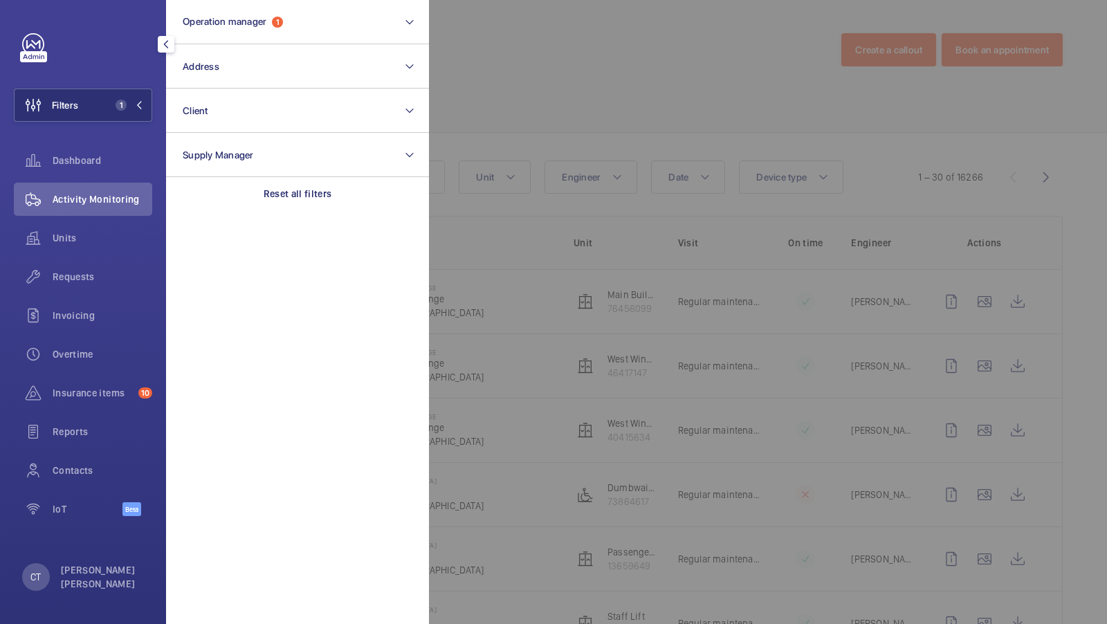
click at [439, 132] on div at bounding box center [982, 312] width 1107 height 624
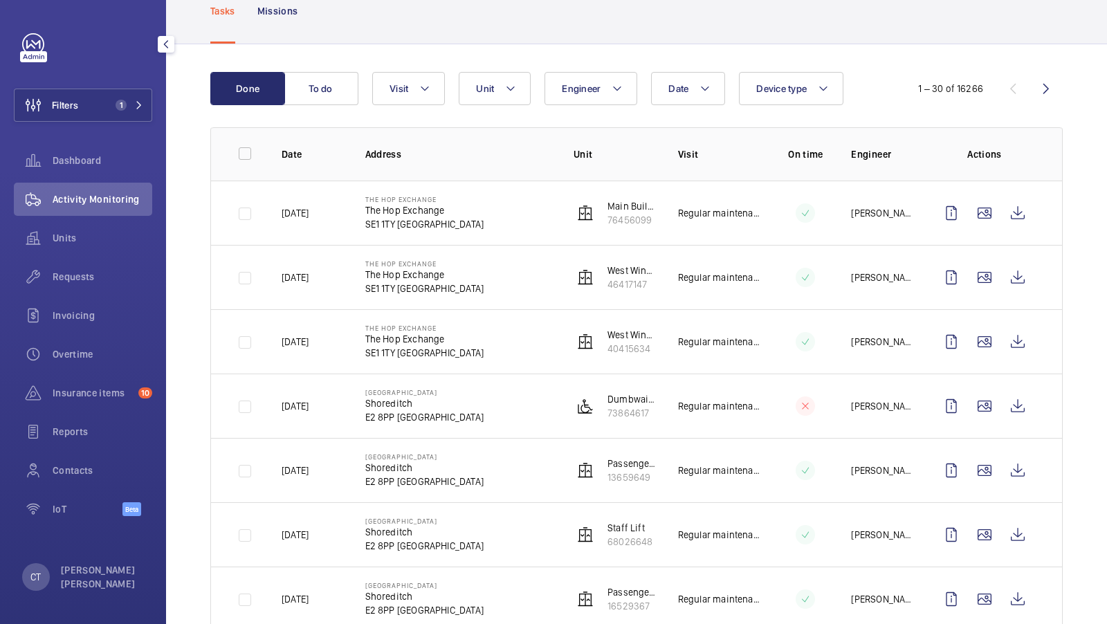
scroll to position [93, 0]
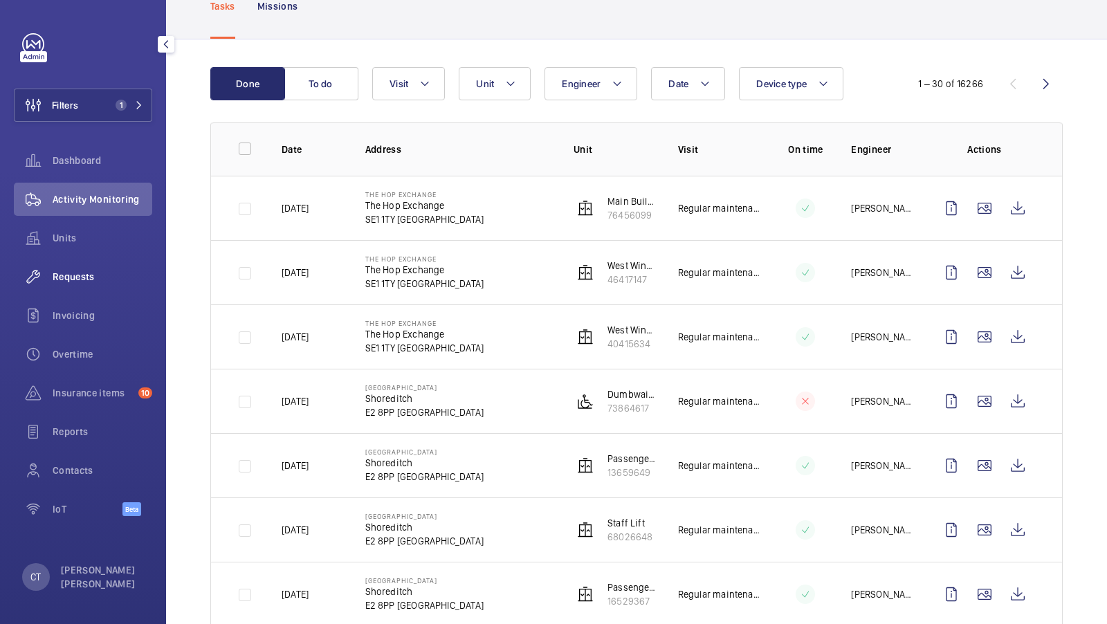
click at [95, 269] on div "Requests" at bounding box center [83, 276] width 138 height 33
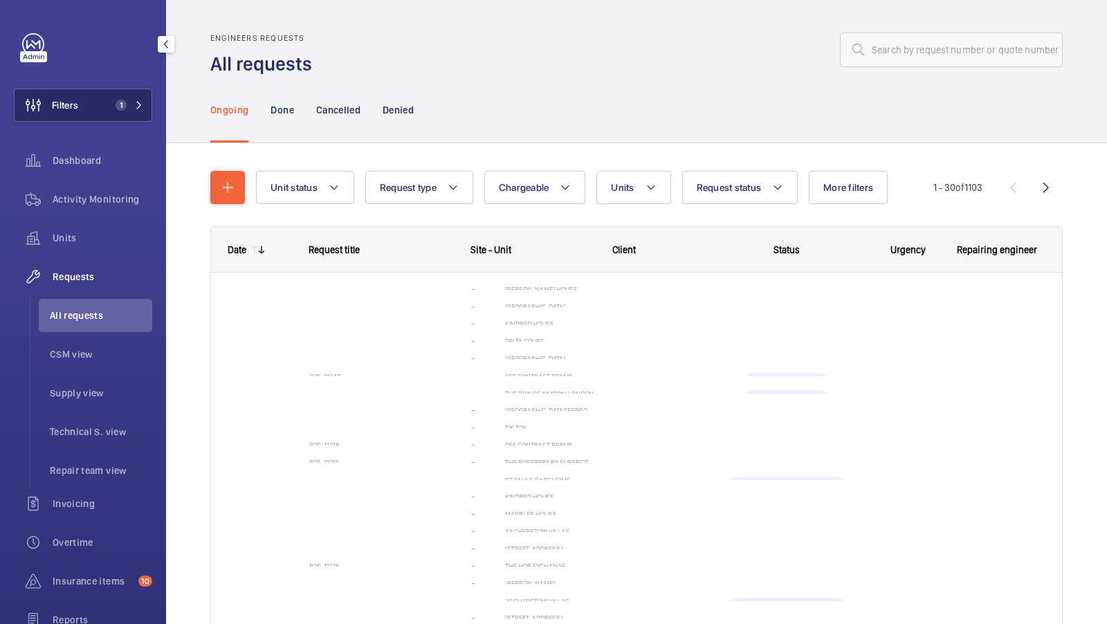
click at [128, 104] on span "1" at bounding box center [126, 105] width 33 height 11
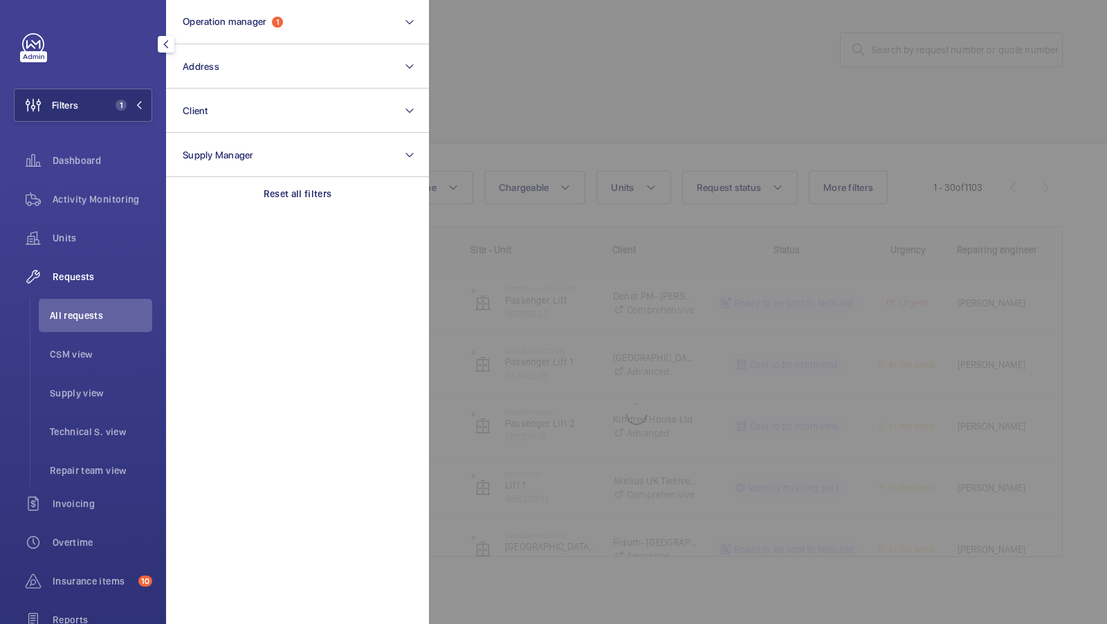
click at [516, 73] on div at bounding box center [982, 312] width 1107 height 624
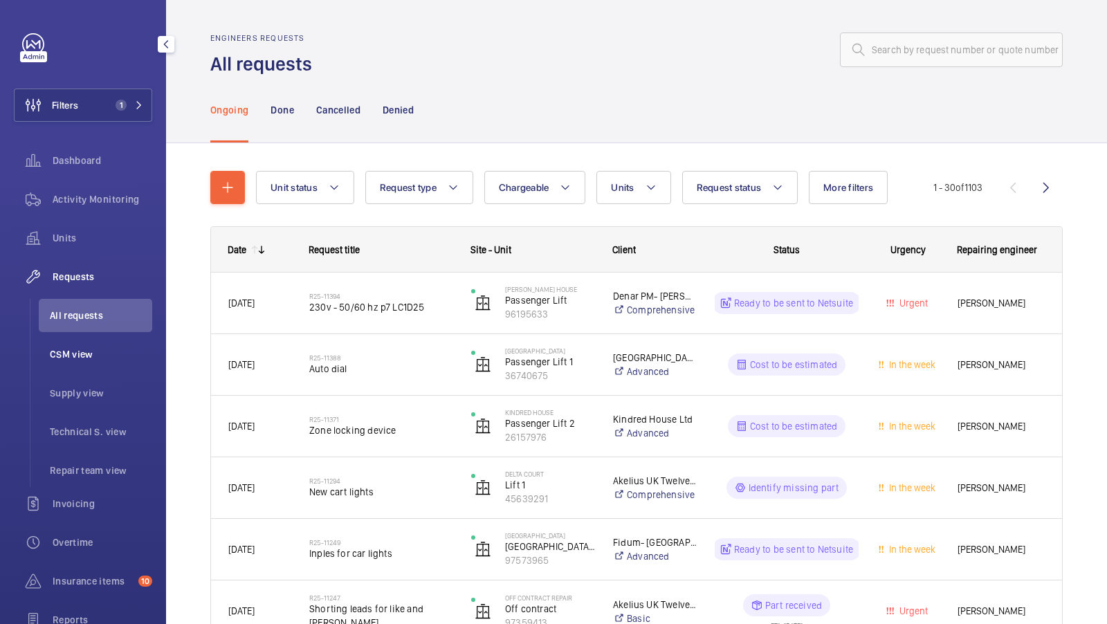
click at [91, 352] on span "CSM view" at bounding box center [101, 354] width 102 height 14
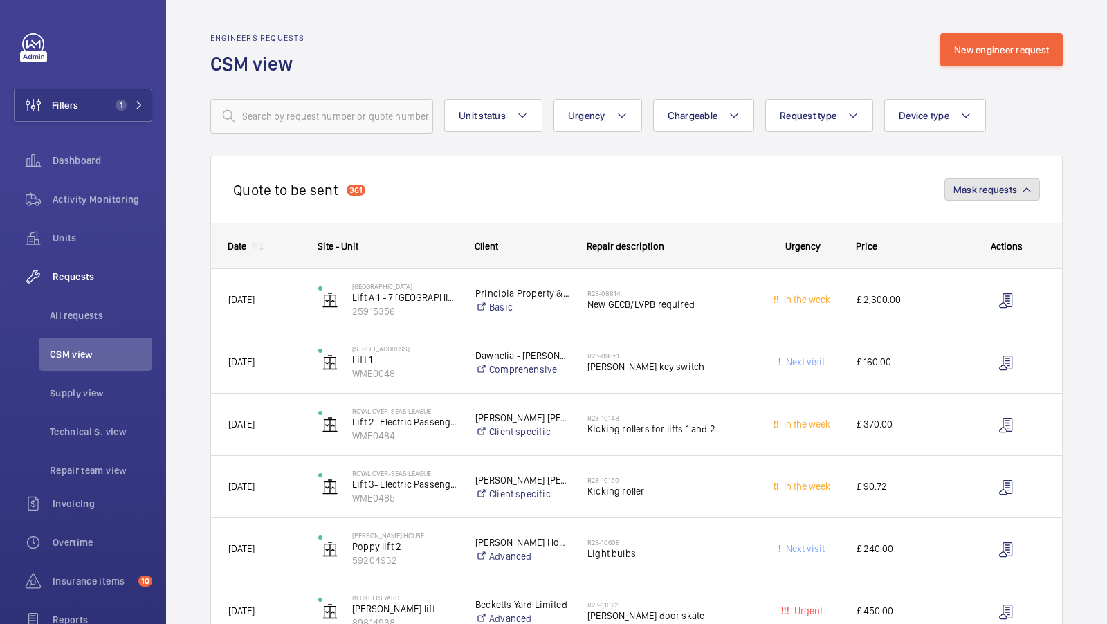
click at [981, 192] on span "Mask requests" at bounding box center [986, 189] width 64 height 11
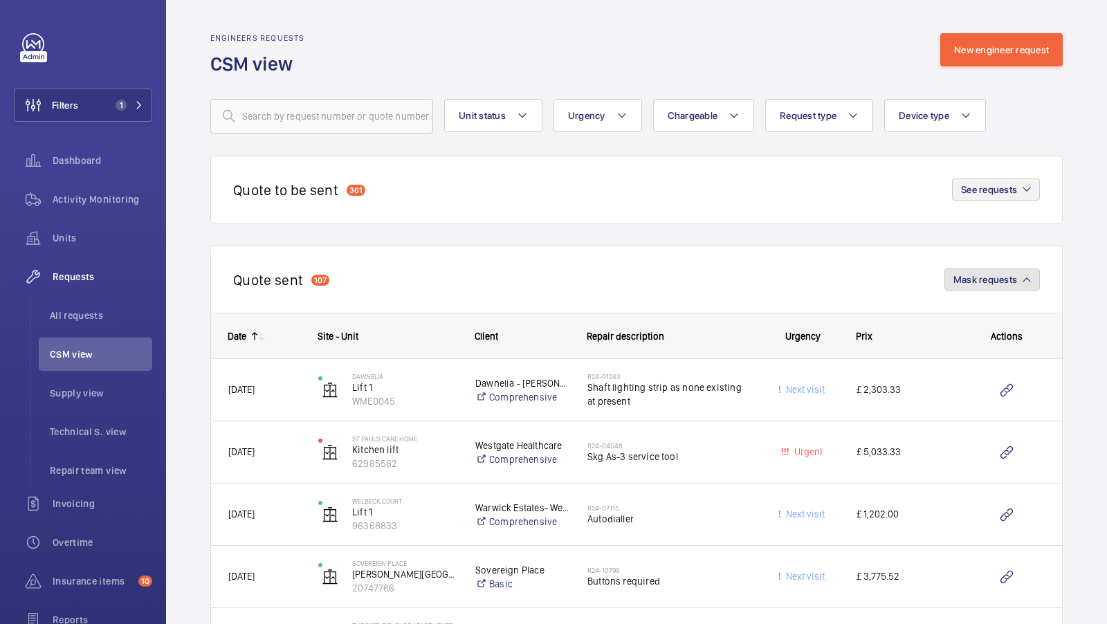
click at [980, 286] on button "Mask requests" at bounding box center [993, 280] width 96 height 22
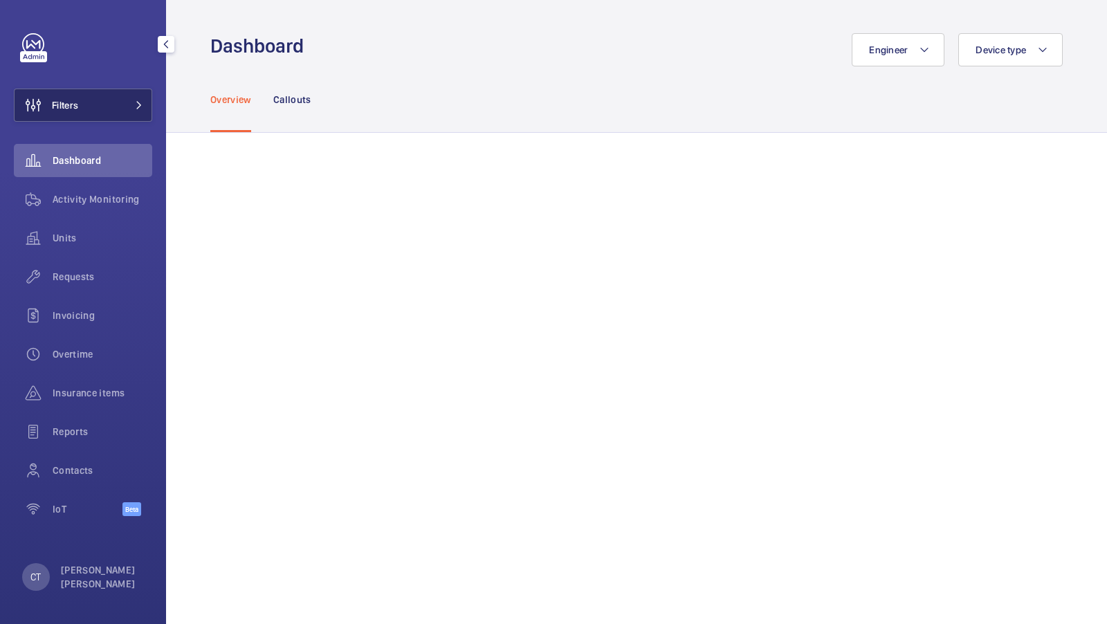
click at [127, 109] on span at bounding box center [135, 105] width 17 height 8
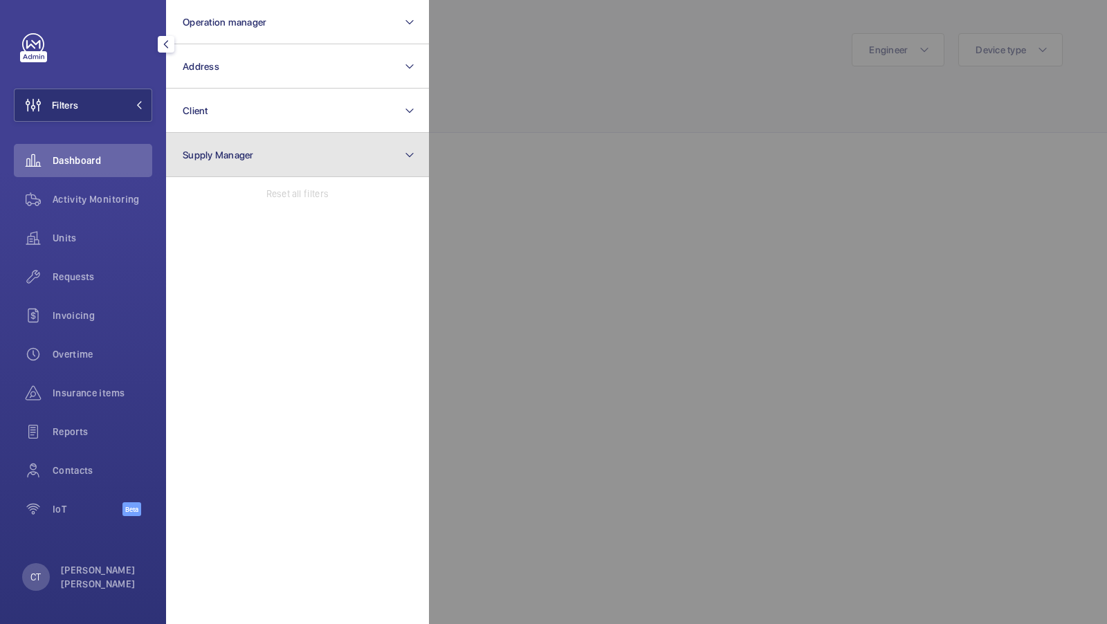
click at [230, 134] on button "Supply Manager" at bounding box center [297, 155] width 263 height 44
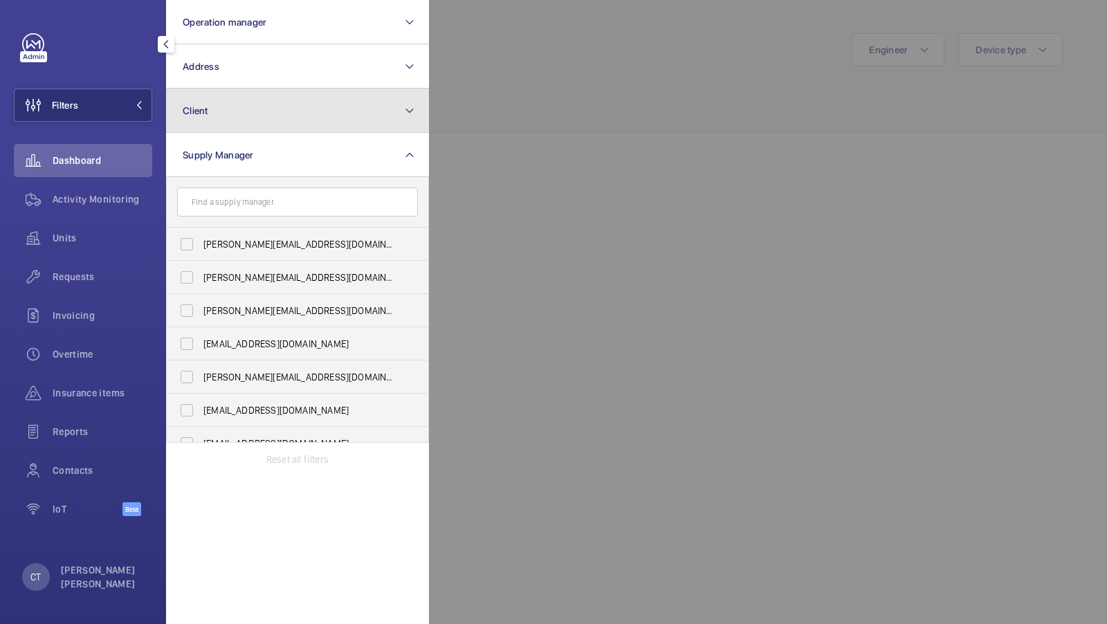
click at [251, 109] on button "Client" at bounding box center [297, 111] width 263 height 44
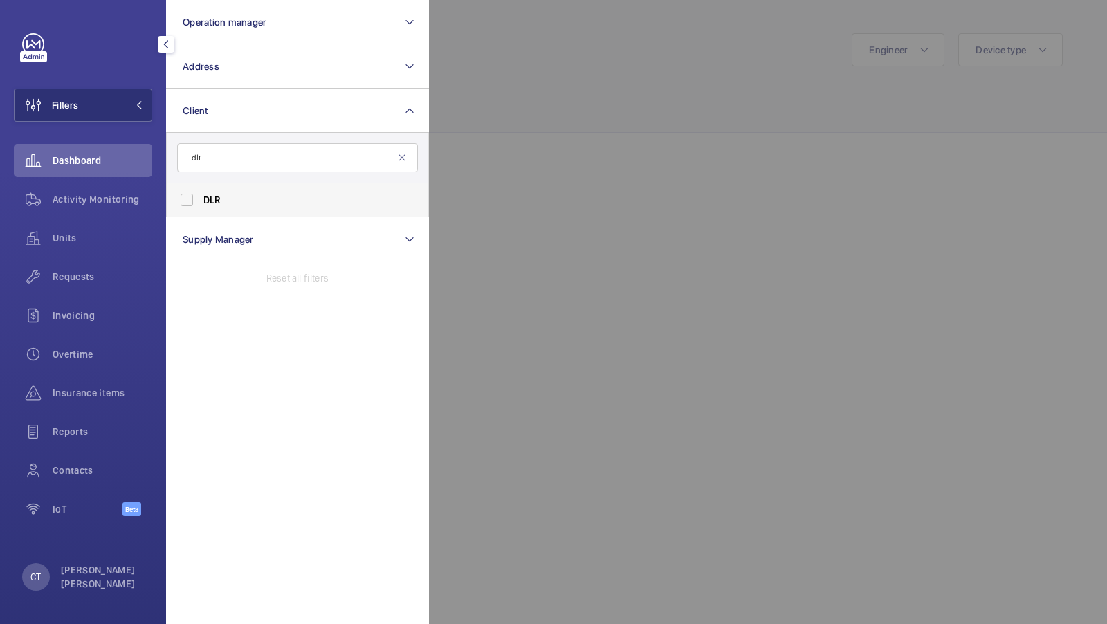
type input "dlr"
click at [232, 200] on span "DLR" at bounding box center [298, 200] width 190 height 14
click at [201, 200] on input "DLR" at bounding box center [187, 200] width 28 height 28
checkbox input "true"
click at [129, 102] on span "1" at bounding box center [126, 105] width 33 height 11
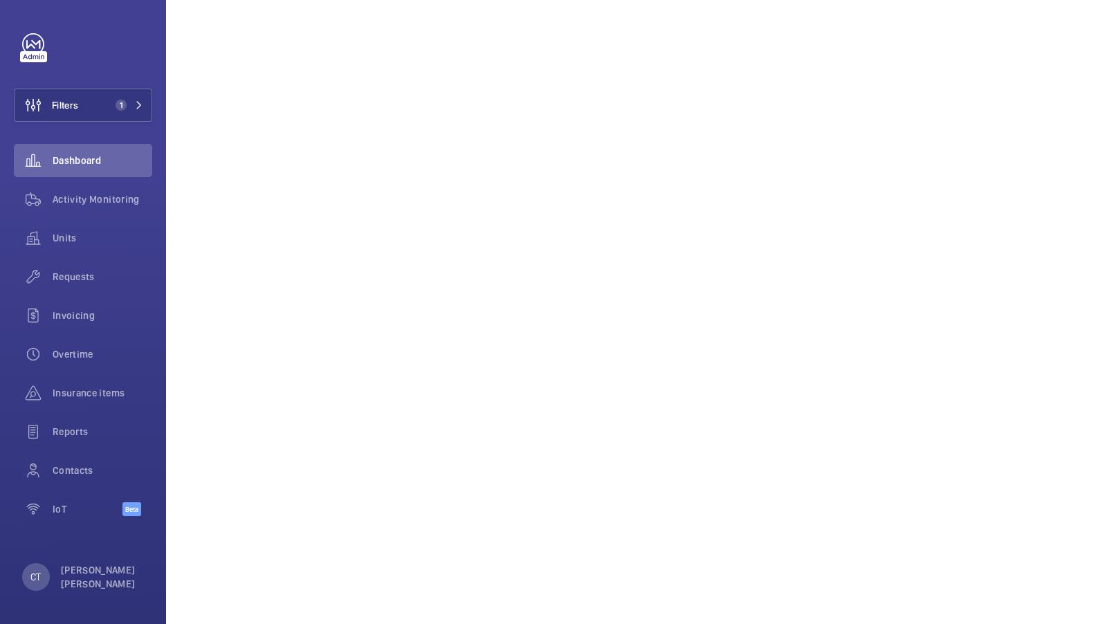
scroll to position [150, 0]
click at [67, 228] on div "Units" at bounding box center [83, 237] width 138 height 33
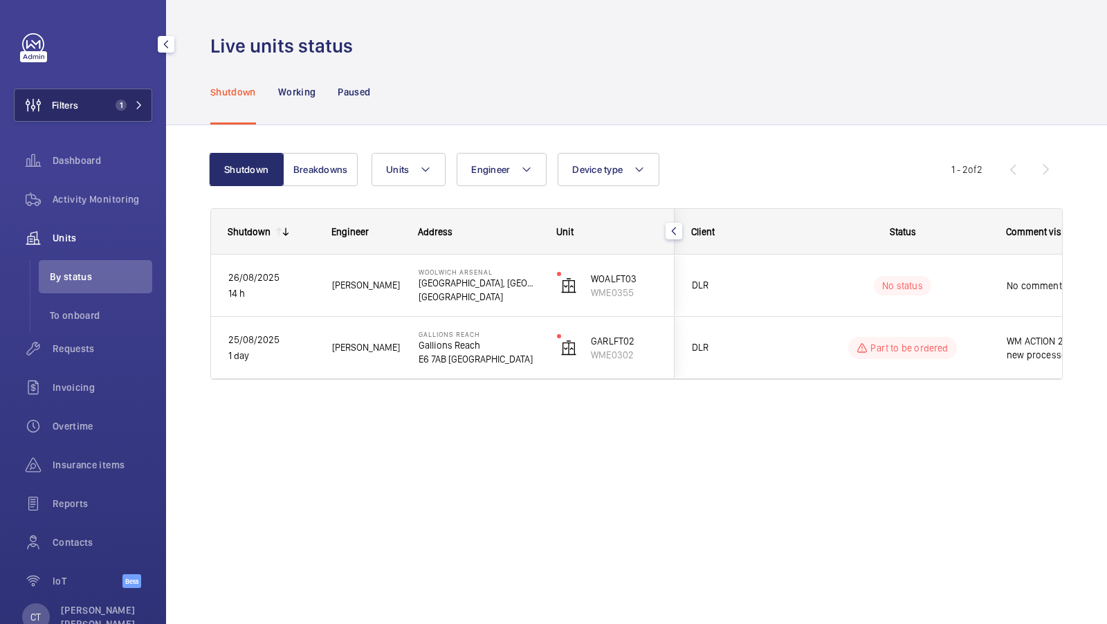
click at [133, 101] on span "1" at bounding box center [126, 105] width 33 height 11
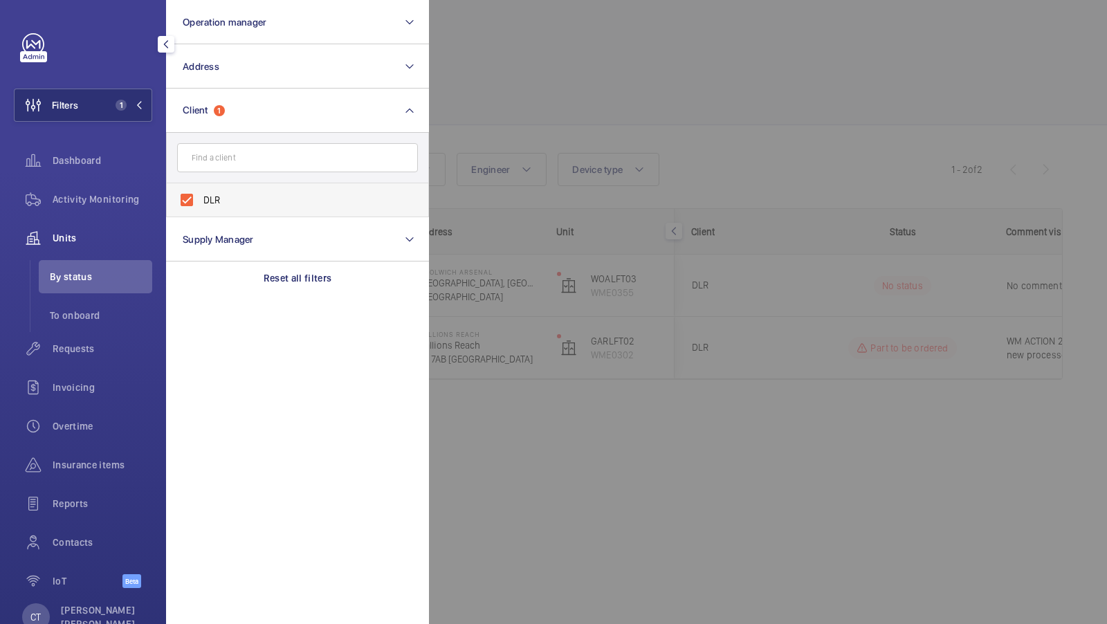
click at [239, 183] on label "DLR" at bounding box center [287, 199] width 241 height 33
click at [201, 186] on input "DLR" at bounding box center [187, 200] width 28 height 28
checkbox input "false"
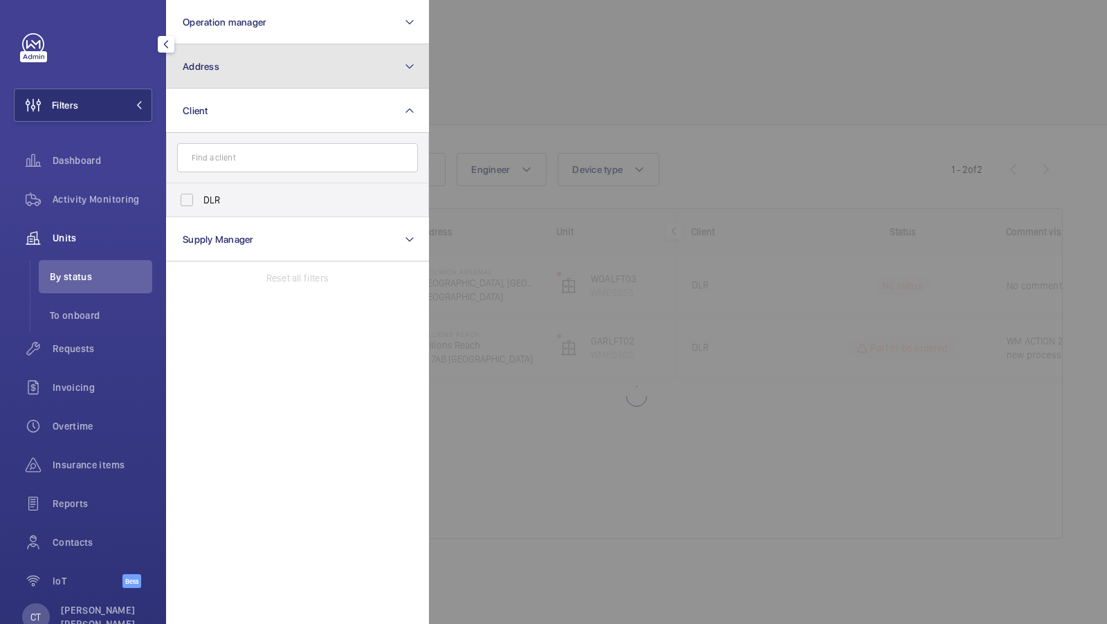
click at [274, 57] on button "Address" at bounding box center [297, 66] width 263 height 44
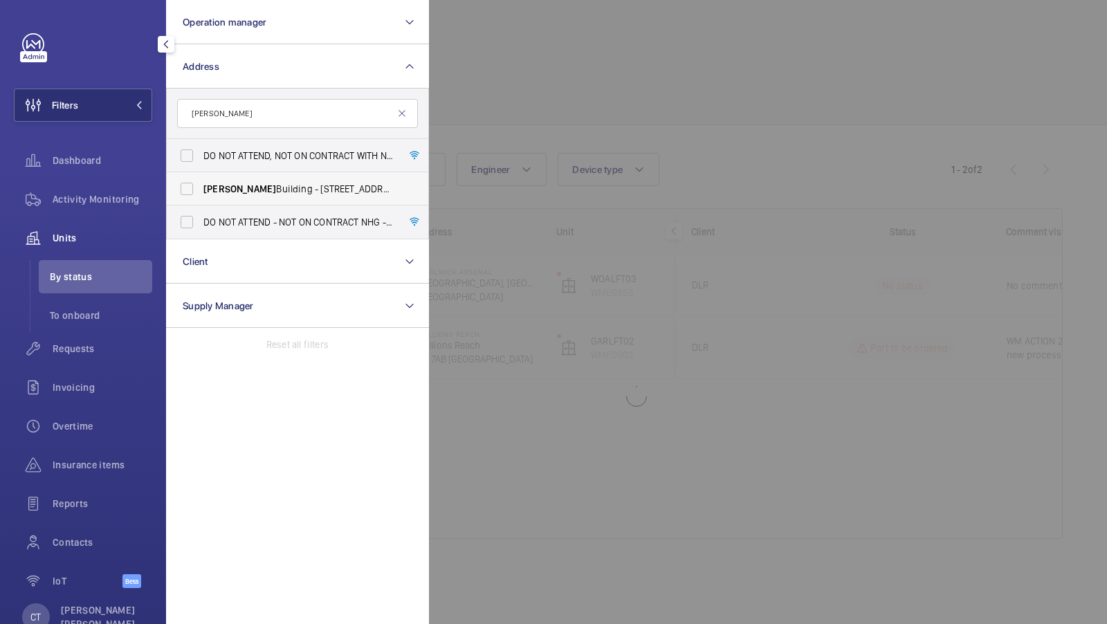
type input "whitmore"
click at [245, 188] on span "Whitmore" at bounding box center [239, 188] width 73 height 11
click at [201, 188] on input "Whitmore Building - 3 Arts Ln, LONDON SE16 3GB" at bounding box center [187, 189] width 28 height 28
checkbox input "true"
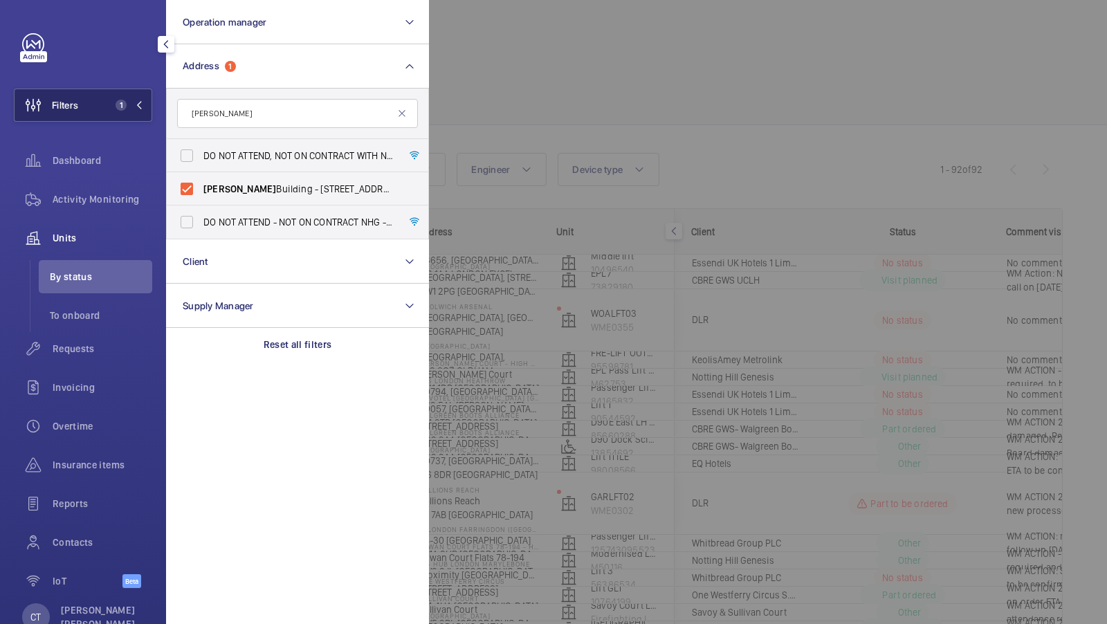
click at [133, 96] on button "Filters 1" at bounding box center [83, 105] width 138 height 33
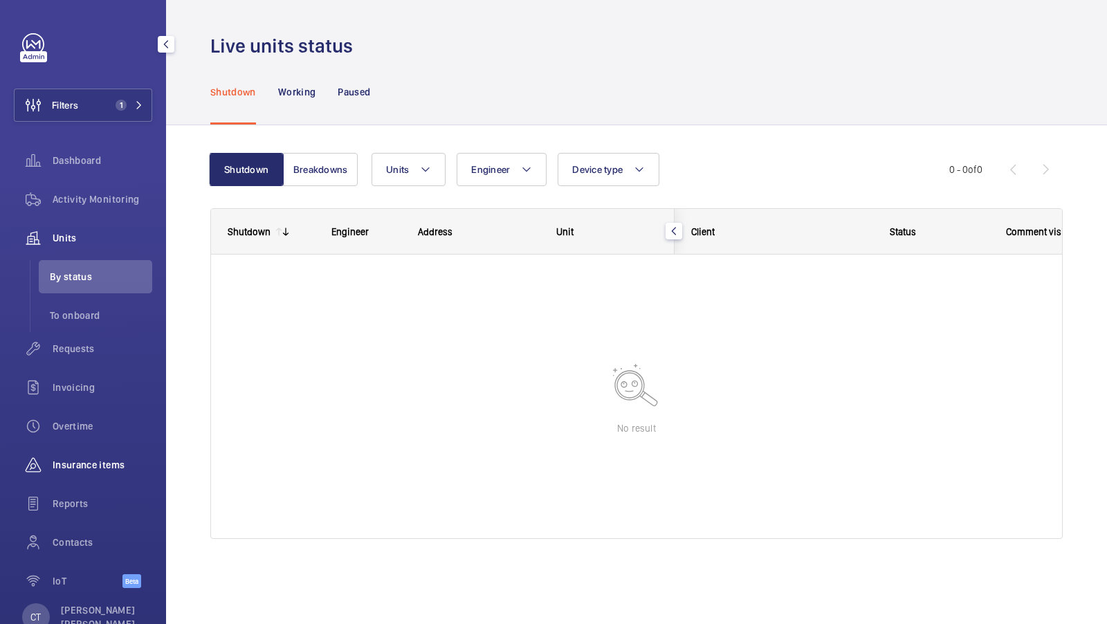
click at [73, 466] on span "Insurance items" at bounding box center [103, 465] width 100 height 14
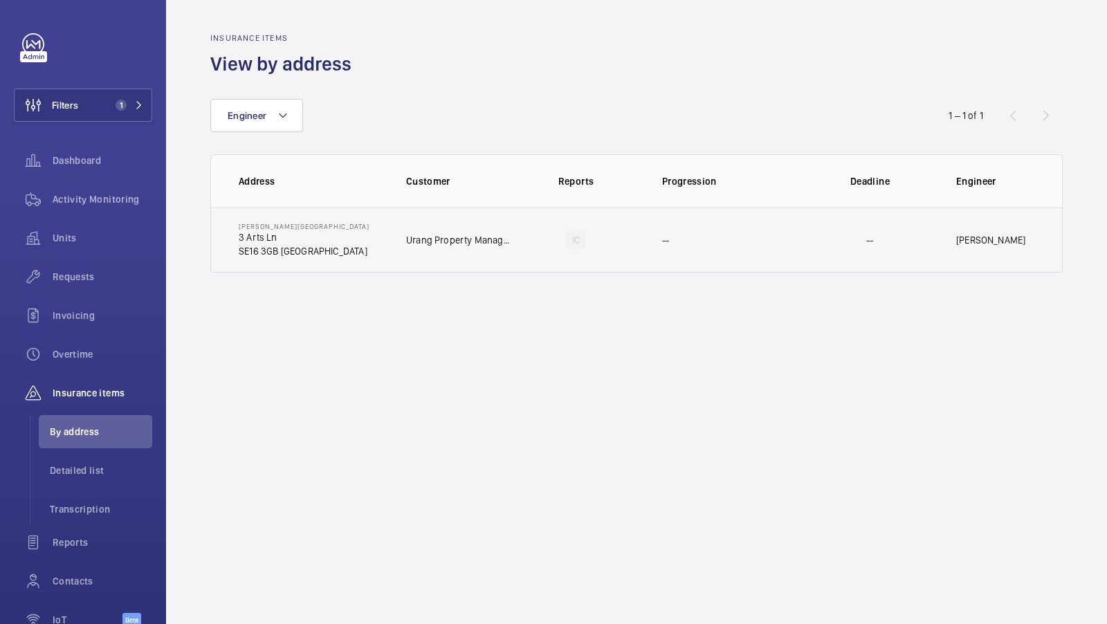
click at [361, 233] on td "Whitmore Building 3 Arts Ln SE16 3GB LONDON" at bounding box center [297, 240] width 173 height 65
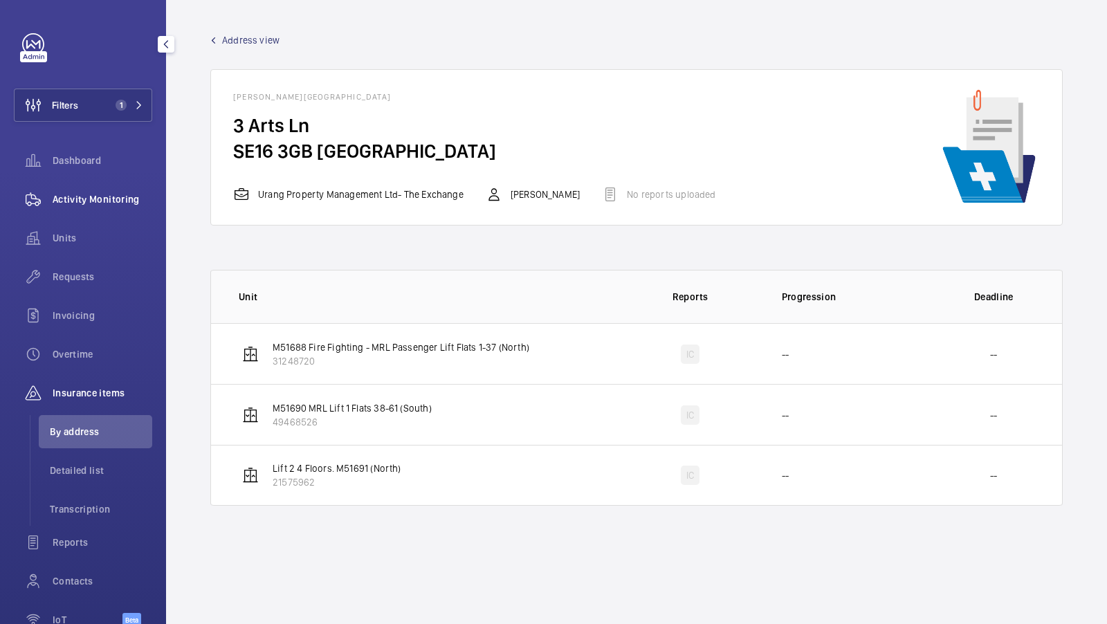
click at [87, 198] on span "Activity Monitoring" at bounding box center [103, 199] width 100 height 14
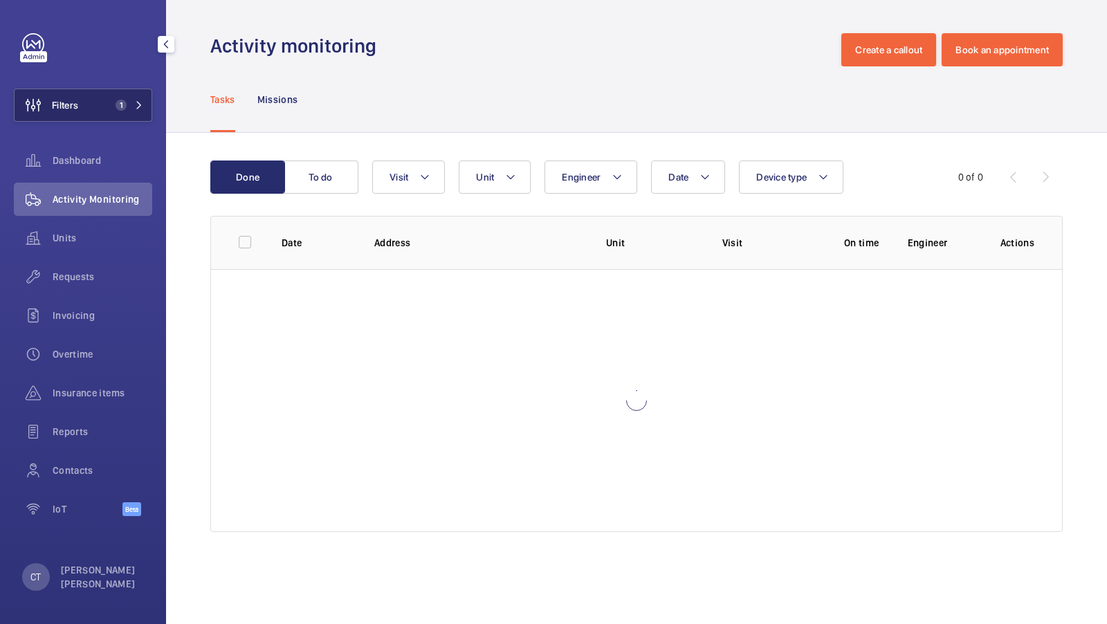
click at [100, 103] on button "Filters 1" at bounding box center [83, 105] width 138 height 33
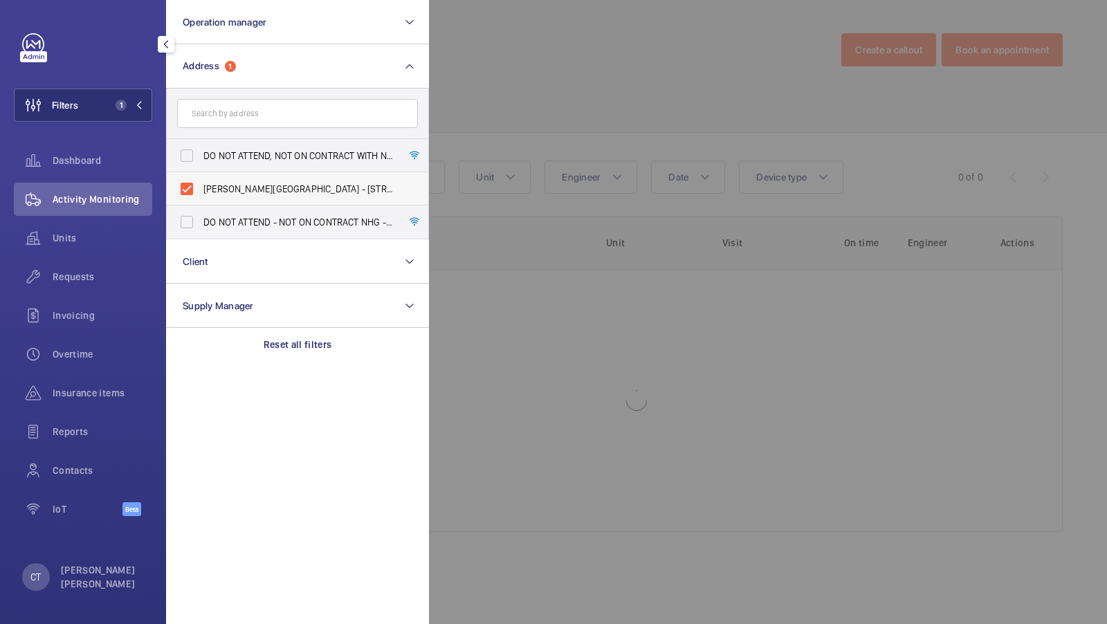
click at [246, 180] on label "Whitmore Building - 3 Arts Ln, LONDON SE16 3GB" at bounding box center [287, 188] width 241 height 33
click at [201, 180] on input "Whitmore Building - 3 Arts Ln, LONDON SE16 3GB" at bounding box center [187, 189] width 28 height 28
checkbox input "false"
click at [251, 121] on input "text" at bounding box center [297, 113] width 241 height 29
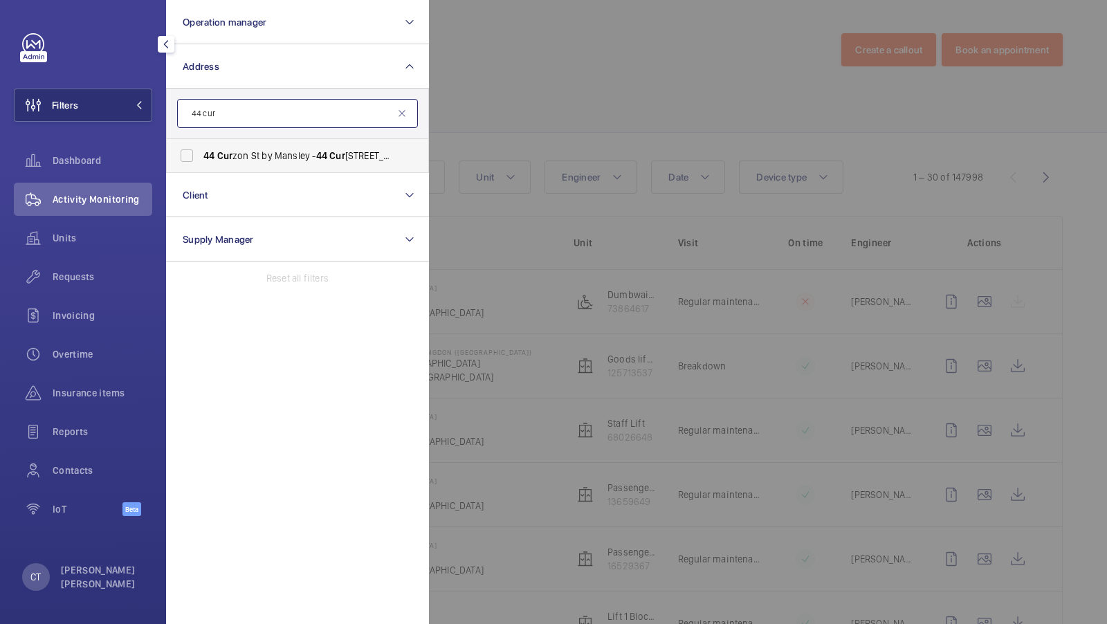
type input "44 cur"
click at [257, 149] on span "44 Cur zon St by Mansley - 44 Cur zon St, LONDON W1J 7UG" at bounding box center [298, 156] width 190 height 14
click at [201, 148] on input "44 Cur zon St by Mansley - 44 Cur zon St, LONDON W1J 7UG" at bounding box center [187, 156] width 28 height 28
checkbox input "true"
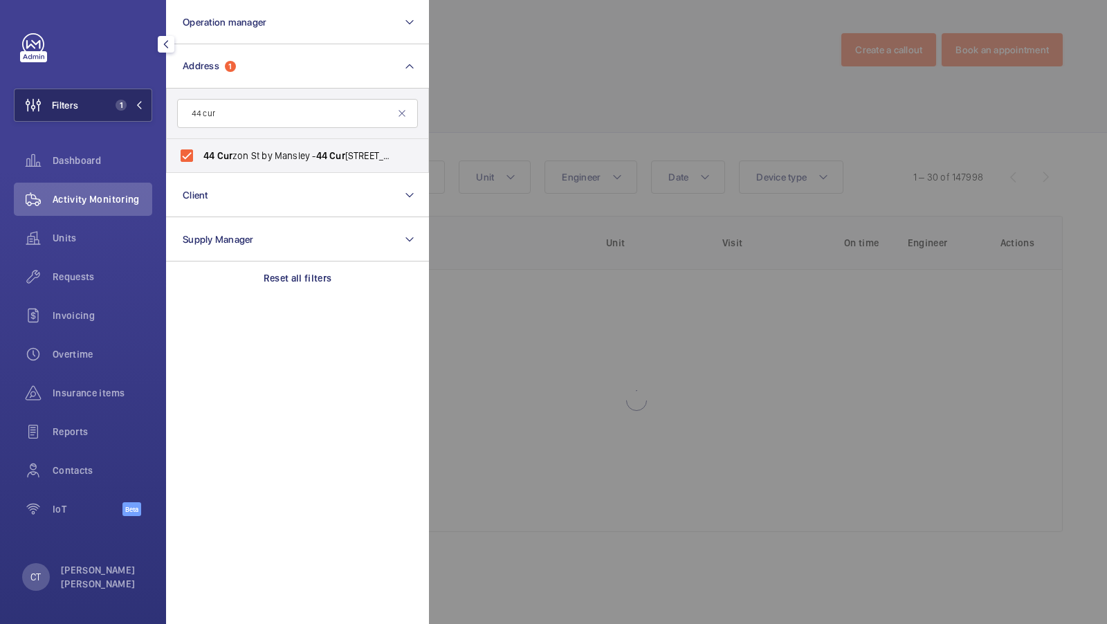
click at [128, 110] on span "1" at bounding box center [126, 105] width 33 height 11
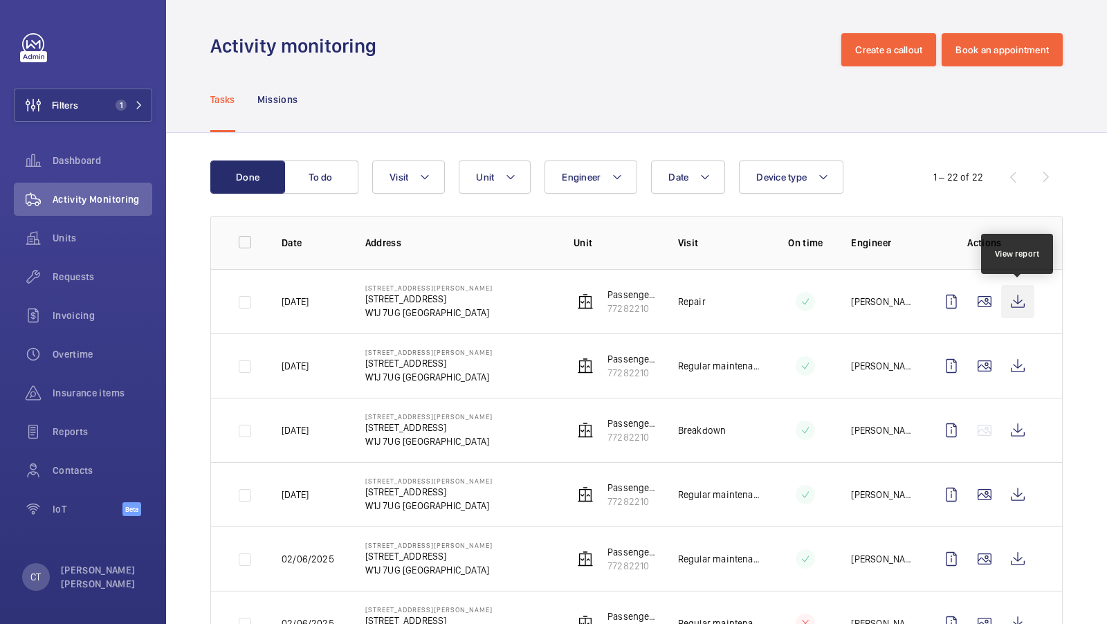
click at [1013, 301] on wm-front-icon-button at bounding box center [1018, 301] width 33 height 33
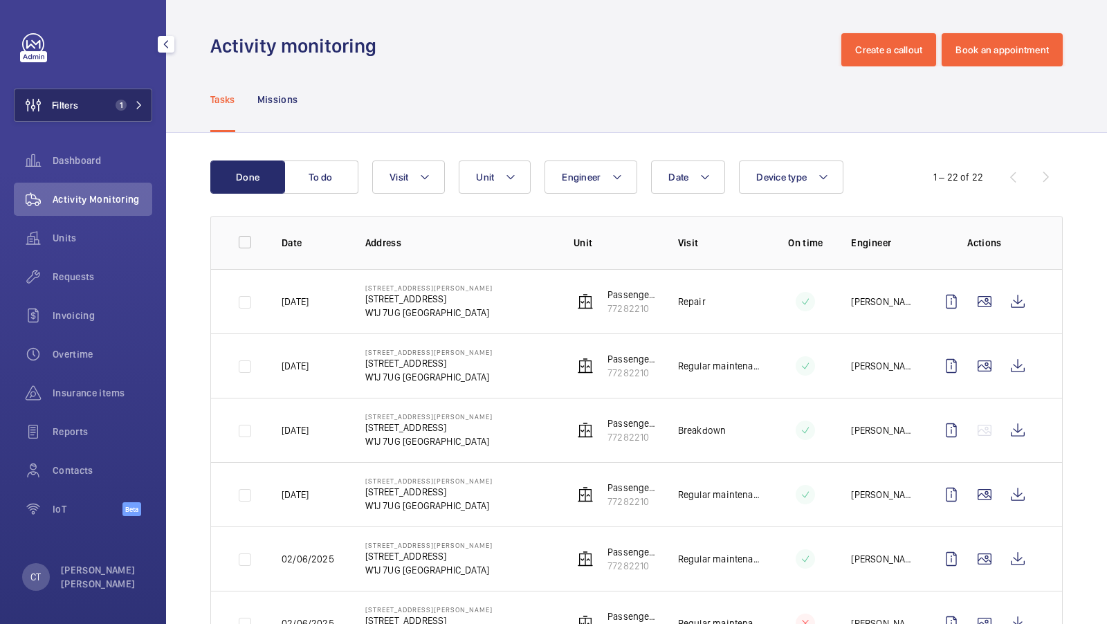
click at [118, 107] on span "1" at bounding box center [121, 105] width 11 height 11
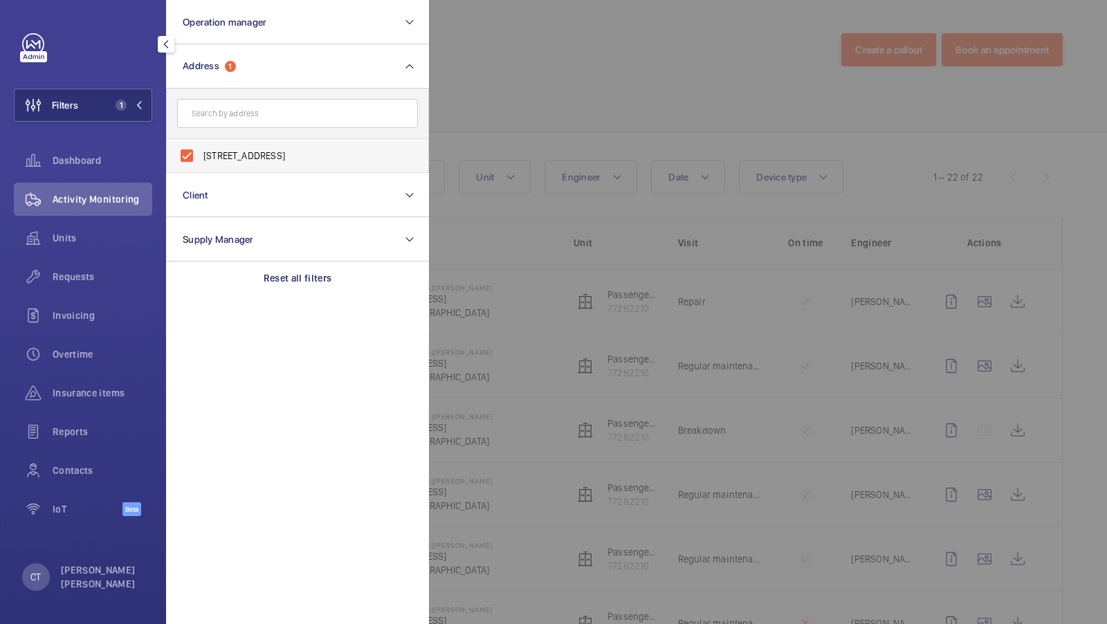
click at [324, 162] on label "44 Curzon St by Mansley - 44 Curzon St, LONDON W1J 7UG" at bounding box center [287, 155] width 241 height 33
click at [201, 162] on input "44 Curzon St by Mansley - 44 Curzon St, LONDON W1J 7UG" at bounding box center [187, 156] width 28 height 28
checkbox input "false"
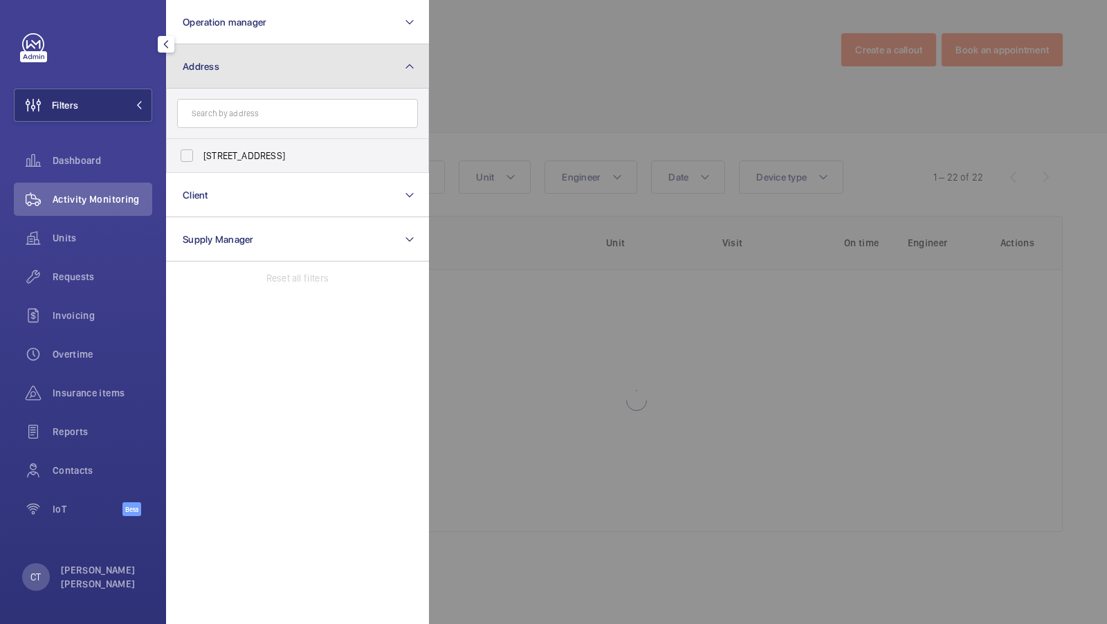
click at [344, 71] on button "Address" at bounding box center [297, 66] width 263 height 44
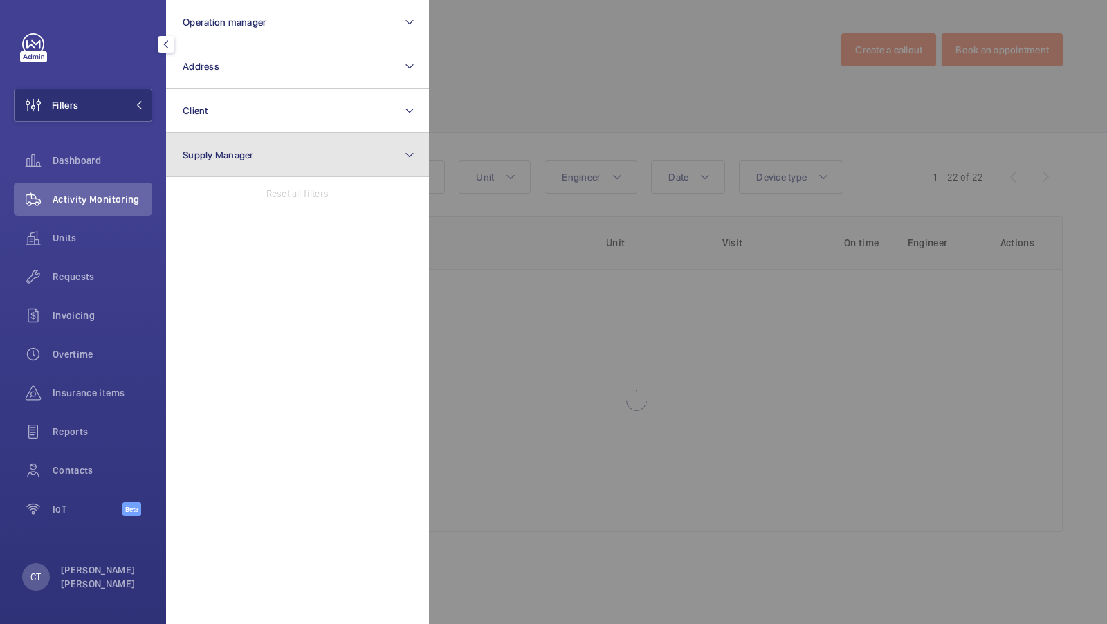
click at [231, 141] on button "Supply Manager" at bounding box center [297, 155] width 263 height 44
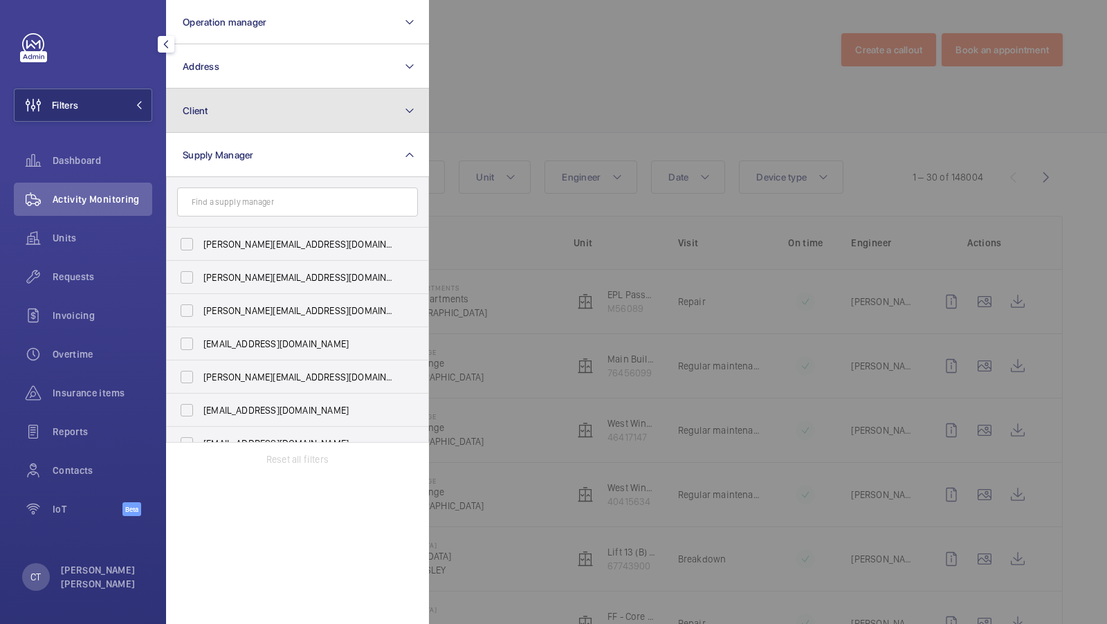
click at [243, 129] on button "Client" at bounding box center [297, 111] width 263 height 44
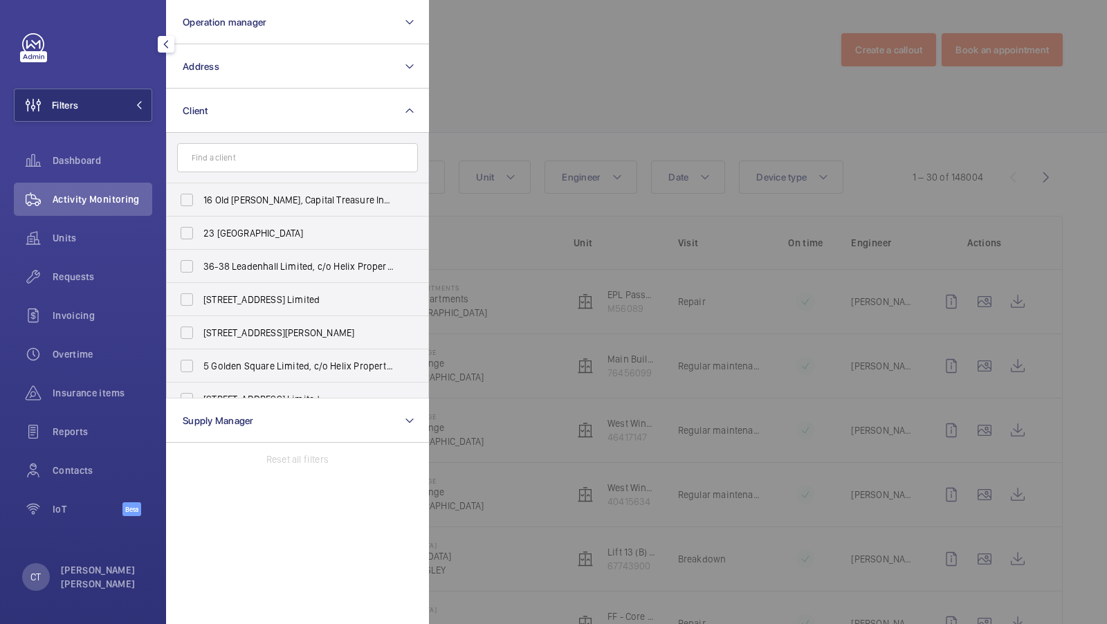
click at [574, 130] on div at bounding box center [982, 312] width 1107 height 624
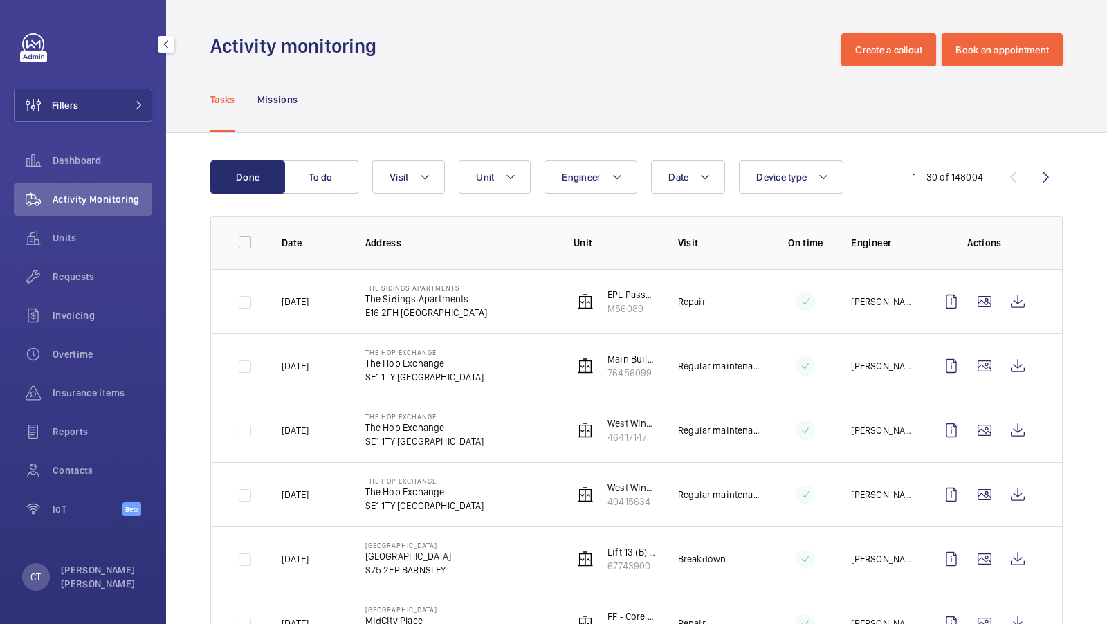
click at [870, 178] on div "Date Engineer Unit Device type Visit" at bounding box center [631, 177] width 518 height 33
drag, startPoint x: 915, startPoint y: 179, endPoint x: 990, endPoint y: 177, distance: 74.8
click at [990, 177] on div "1 – 30 of 148004" at bounding box center [950, 177] width 109 height 14
click at [902, 190] on div "Done To do Date Engineer Unit Device type Visit 1 – 30 of 148004" at bounding box center [636, 177] width 853 height 33
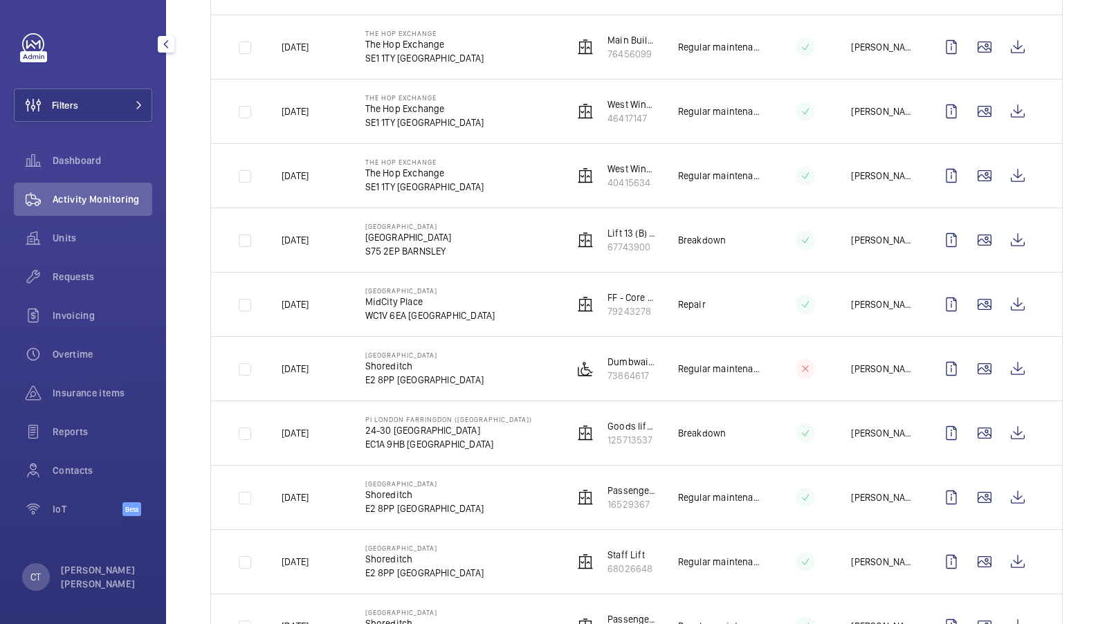
scroll to position [319, 0]
click at [103, 117] on button "Filters" at bounding box center [83, 105] width 138 height 33
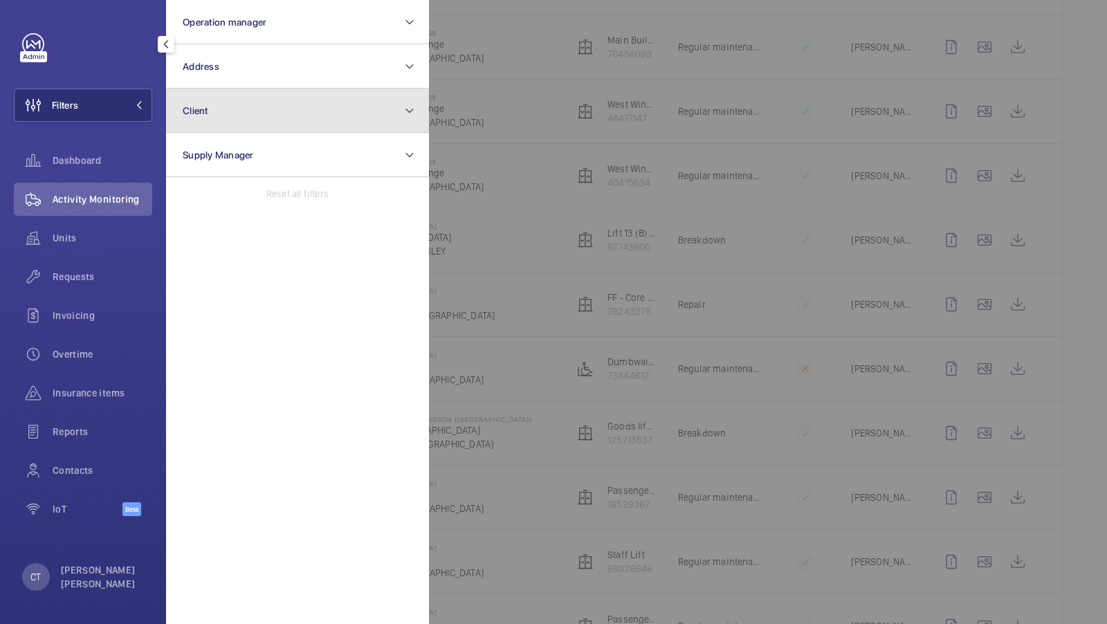
click at [210, 117] on button "Client" at bounding box center [297, 111] width 263 height 44
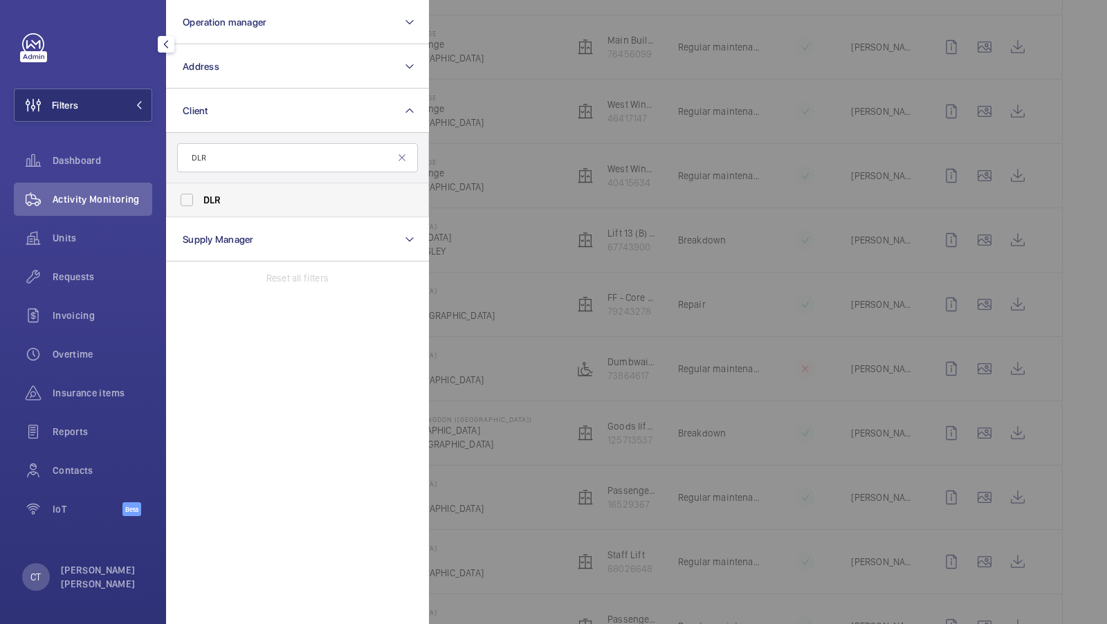
type input "DLR"
click at [205, 199] on span "DLR" at bounding box center [212, 199] width 18 height 11
click at [201, 199] on input "DLR" at bounding box center [187, 200] width 28 height 28
checkbox input "true"
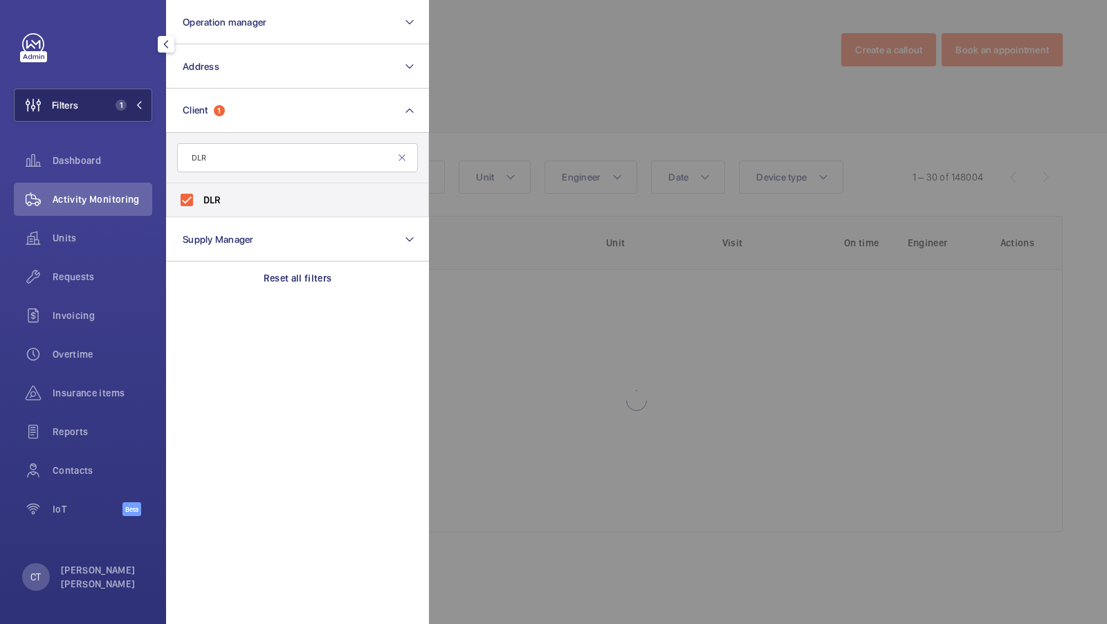
click at [136, 108] on mat-icon at bounding box center [139, 105] width 8 height 8
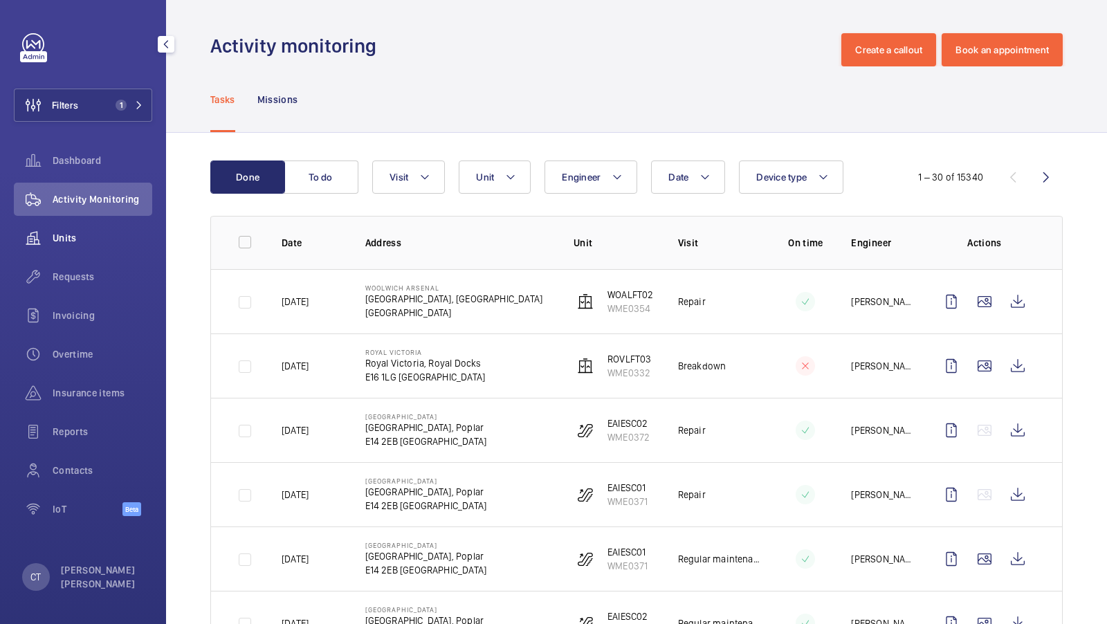
click at [72, 226] on div "Units" at bounding box center [83, 237] width 138 height 33
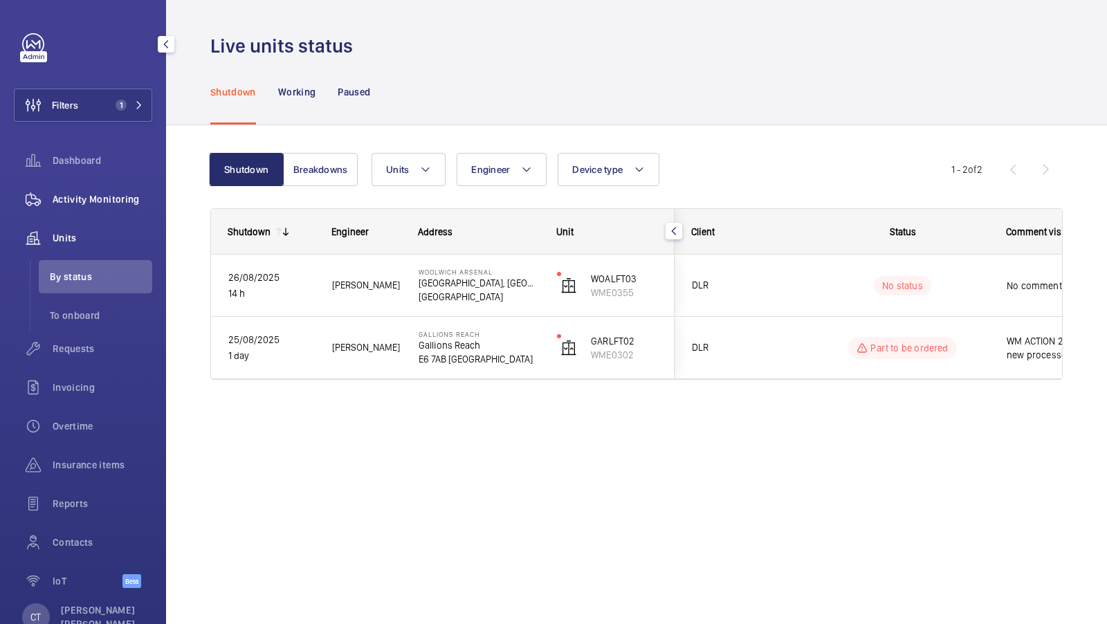
click at [112, 199] on span "Activity Monitoring" at bounding box center [103, 199] width 100 height 14
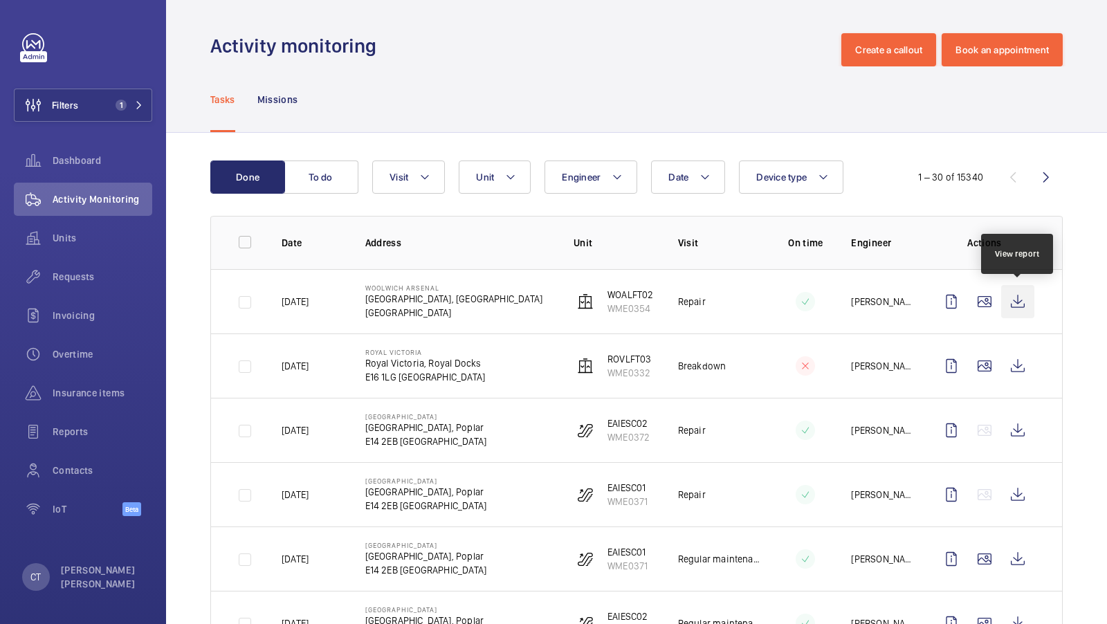
click at [1012, 296] on wm-front-icon-button at bounding box center [1018, 301] width 33 height 33
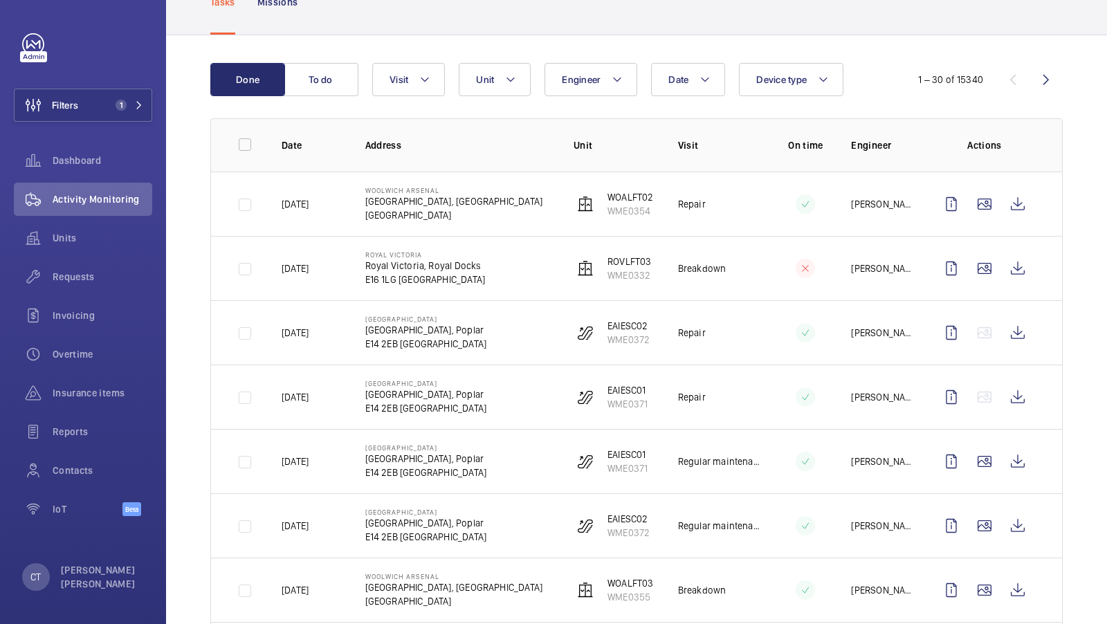
scroll to position [105, 0]
